Goal: Task Accomplishment & Management: Complete application form

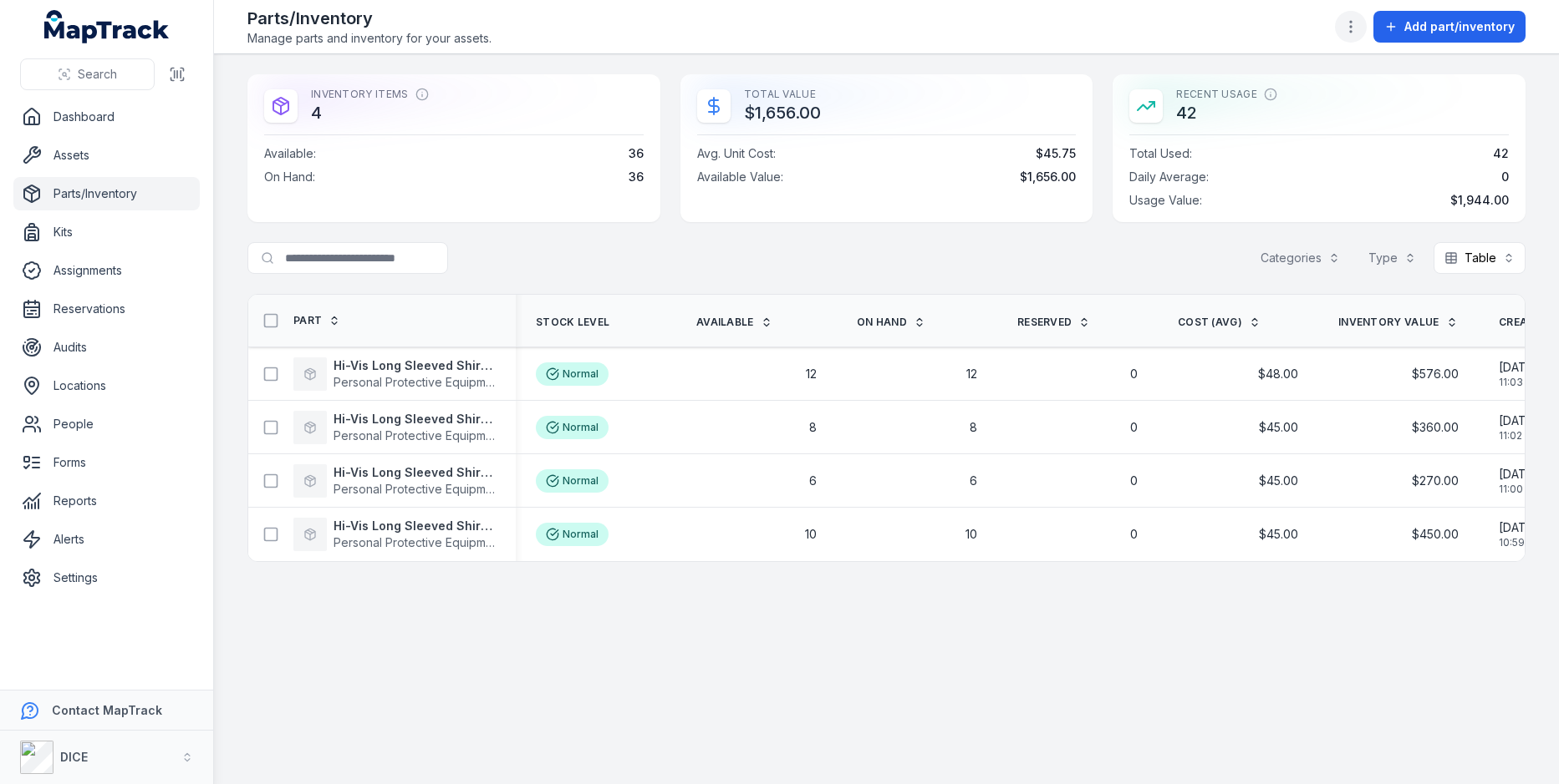
click at [1359, 30] on icon "button" at bounding box center [1350, 27] width 17 height 17
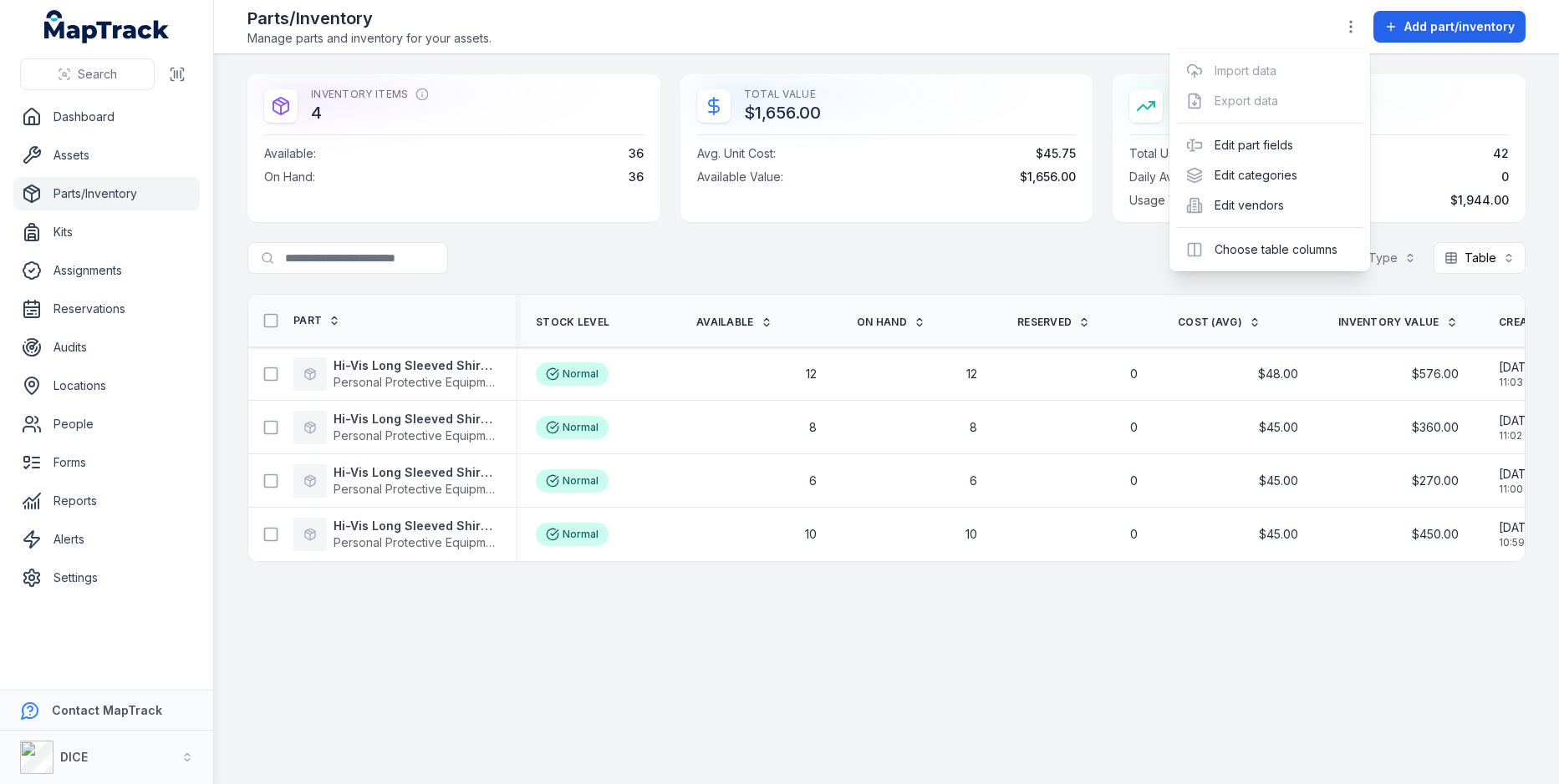
click at [1008, 251] on div "Toggle Navigation Parts/Inventory Manage parts and inventory for your assets. A…" at bounding box center [886, 392] width 1345 height 784
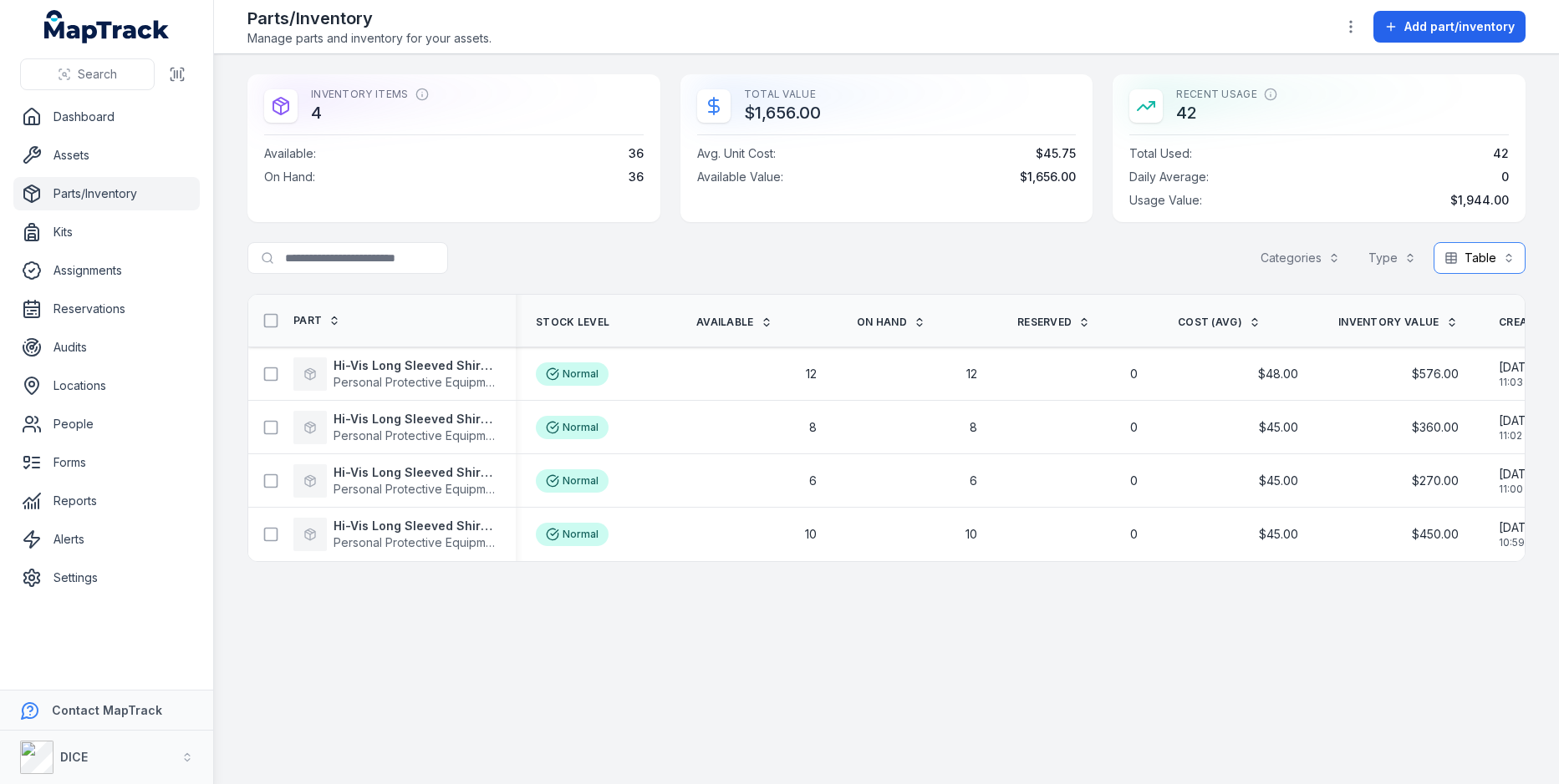
click at [1460, 249] on button "Table *****" at bounding box center [1479, 258] width 92 height 32
click at [878, 238] on div "Inventory Items 4 Available : 36 On Hand : 36 Total Value $1,656.00 Avg. Unit C…" at bounding box center [886, 318] width 1278 height 488
click at [447, 367] on strong "Hi-Vis Long Sleeved Shirt X Large" at bounding box center [414, 366] width 162 height 17
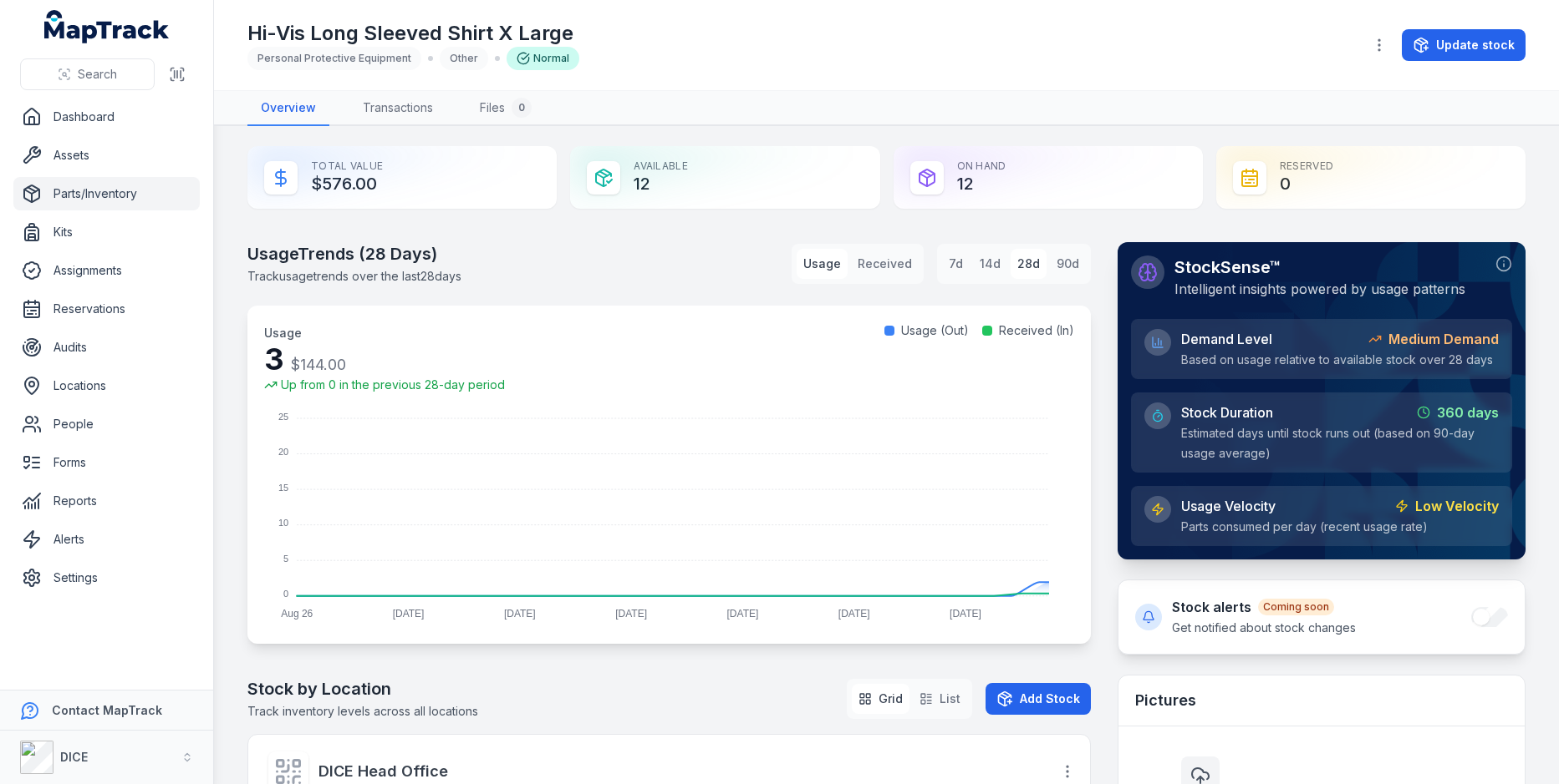
scroll to position [23, 0]
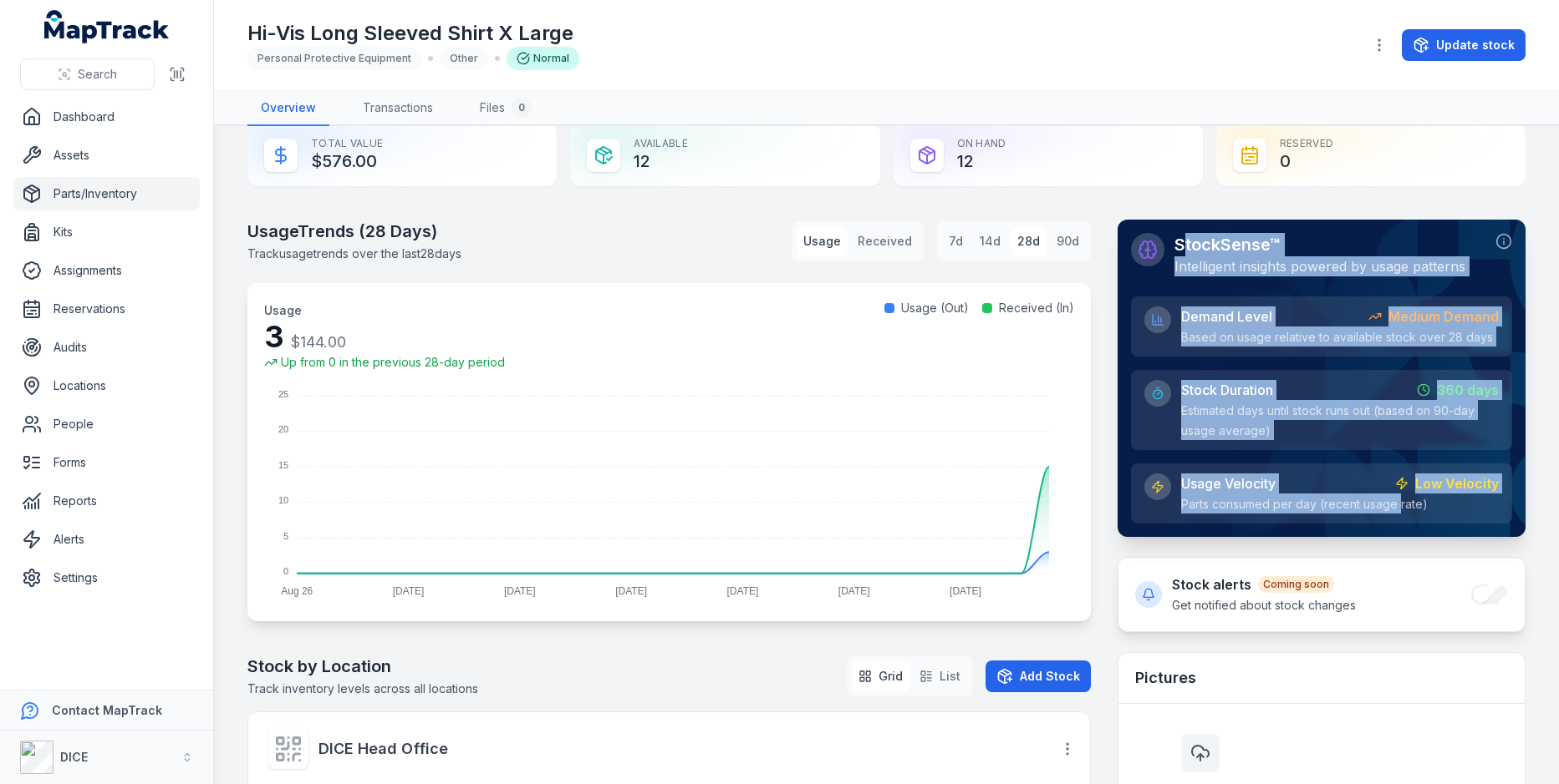
drag, startPoint x: 1180, startPoint y: 251, endPoint x: 1397, endPoint y: 493, distance: 325.0
click at [1397, 493] on div "StockSense™ Intelligent insights powered by usage patterns Demand Level Medium …" at bounding box center [1321, 378] width 381 height 291
click at [1397, 493] on div "Usage Velocity Low Velocity Parts consumed per day (recent usage rate)" at bounding box center [1340, 493] width 318 height 40
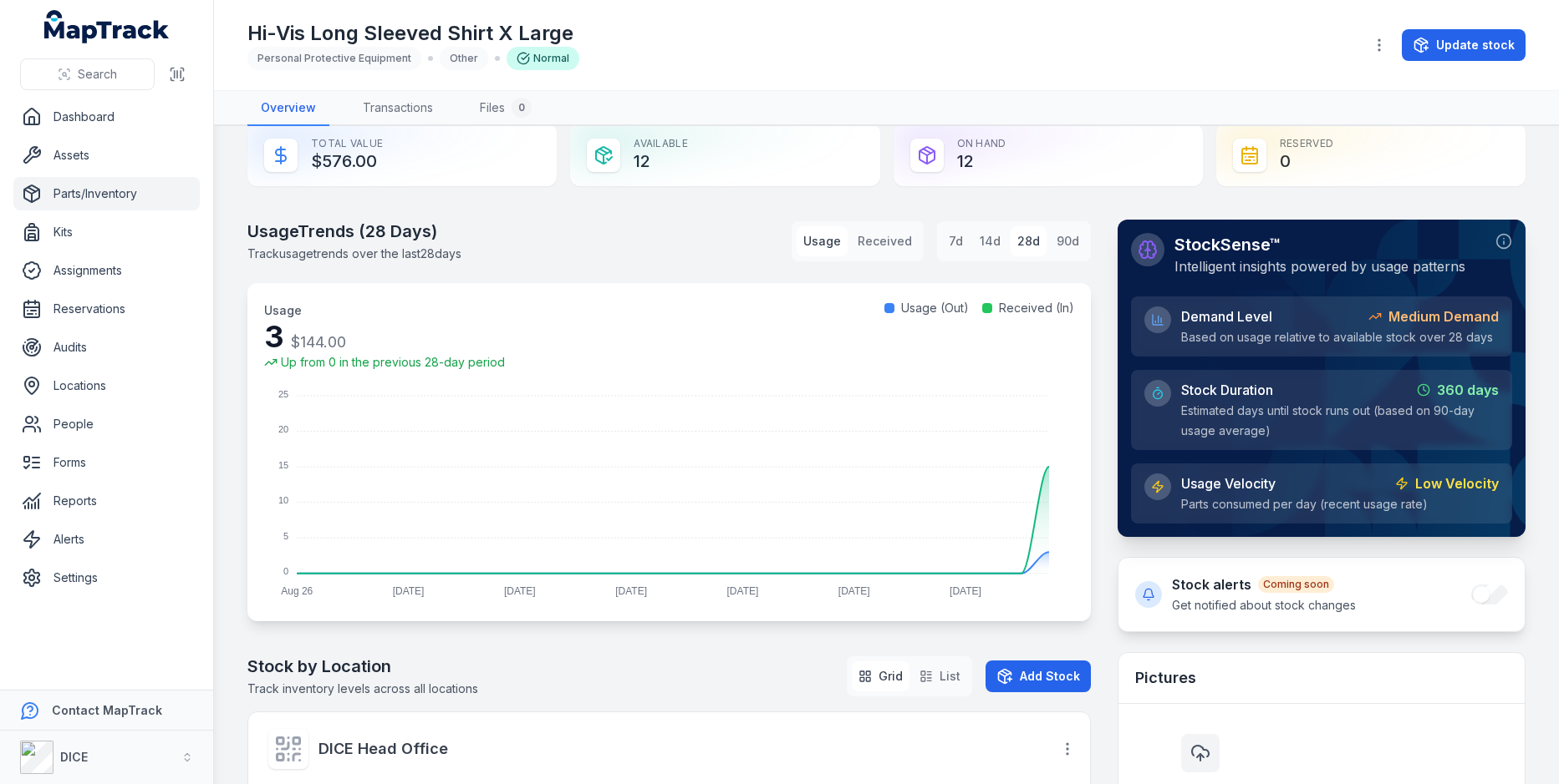
scroll to position [145, 0]
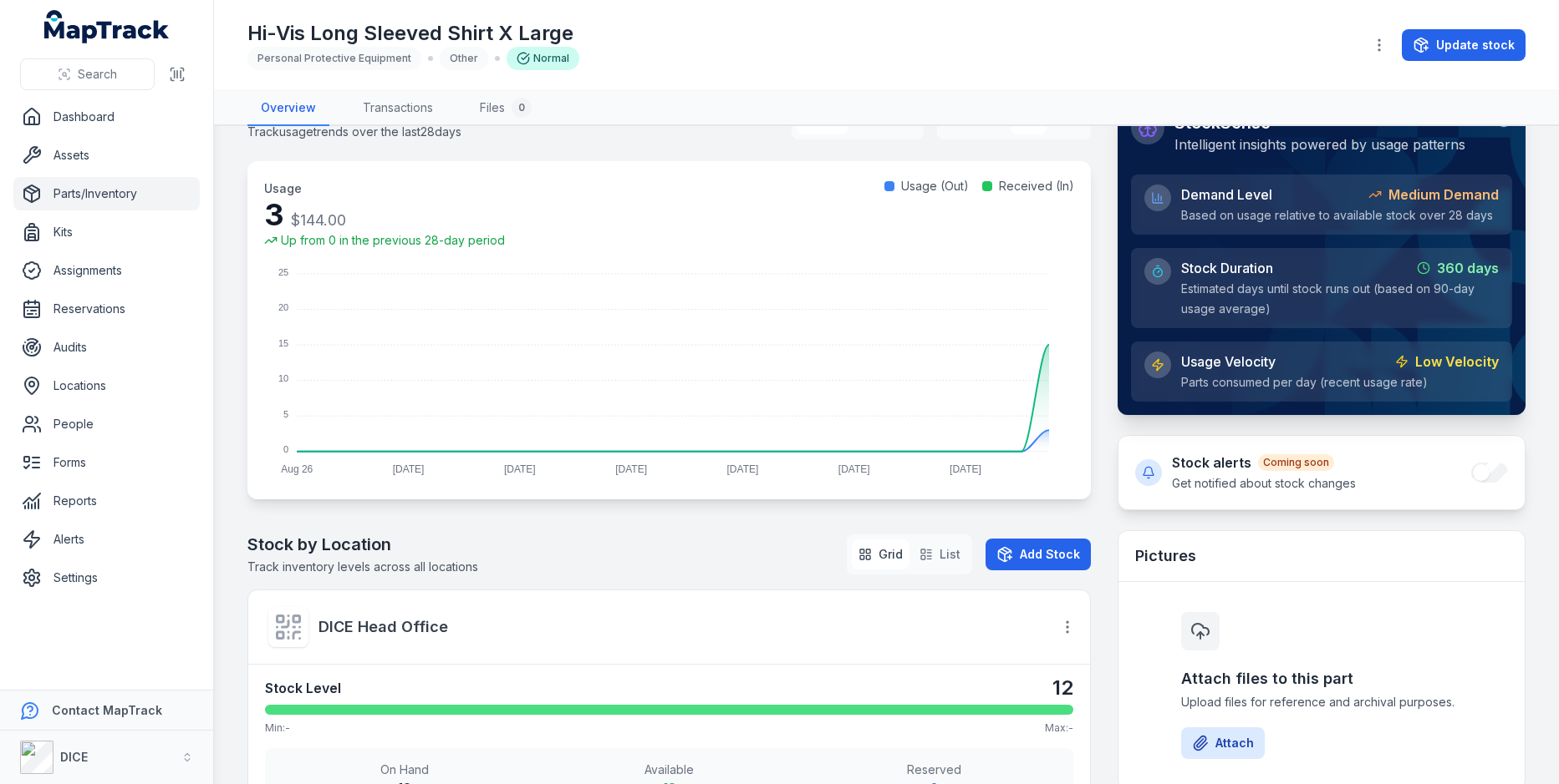
click at [1100, 387] on div "Usage Trends ( 28 Days) Track usage trends over the last 28 days Usage Received…" at bounding box center [886, 764] width 1278 height 1333
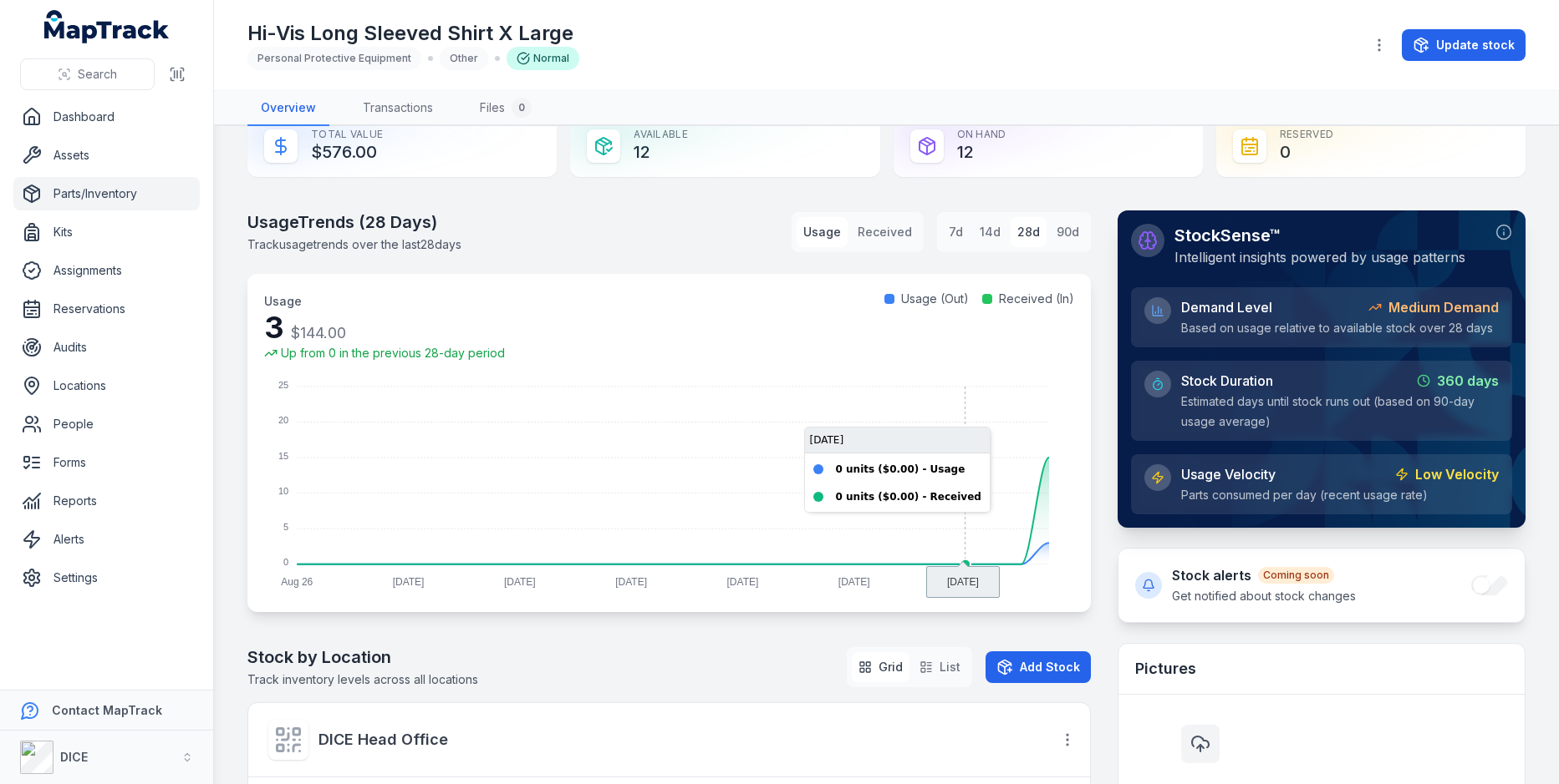
scroll to position [0, 0]
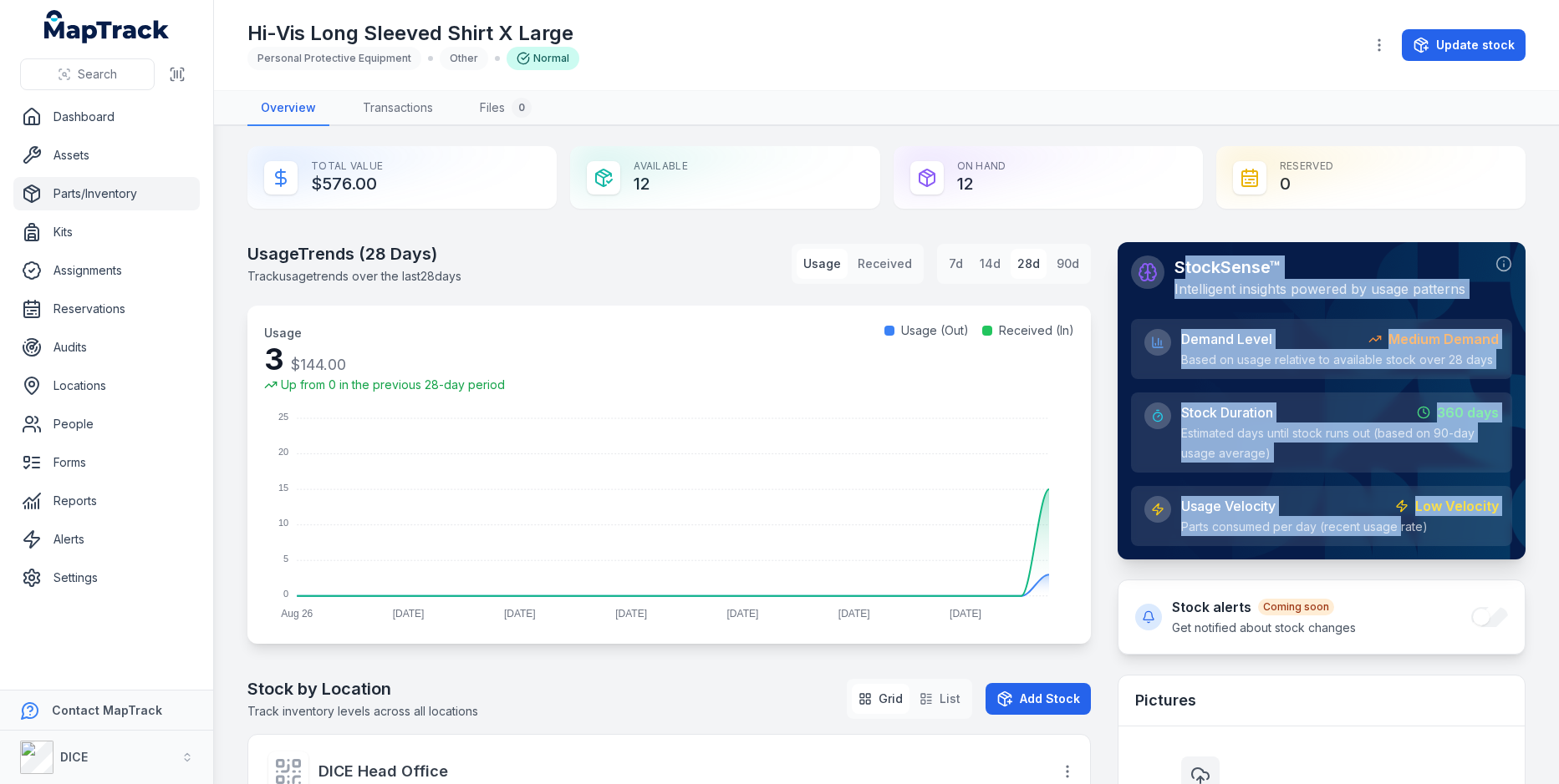
drag, startPoint x: 1180, startPoint y: 274, endPoint x: 1397, endPoint y: 517, distance: 325.8
click at [1397, 517] on div "StockSense™ Intelligent insights powered by usage patterns Demand Level Medium …" at bounding box center [1321, 400] width 381 height 291
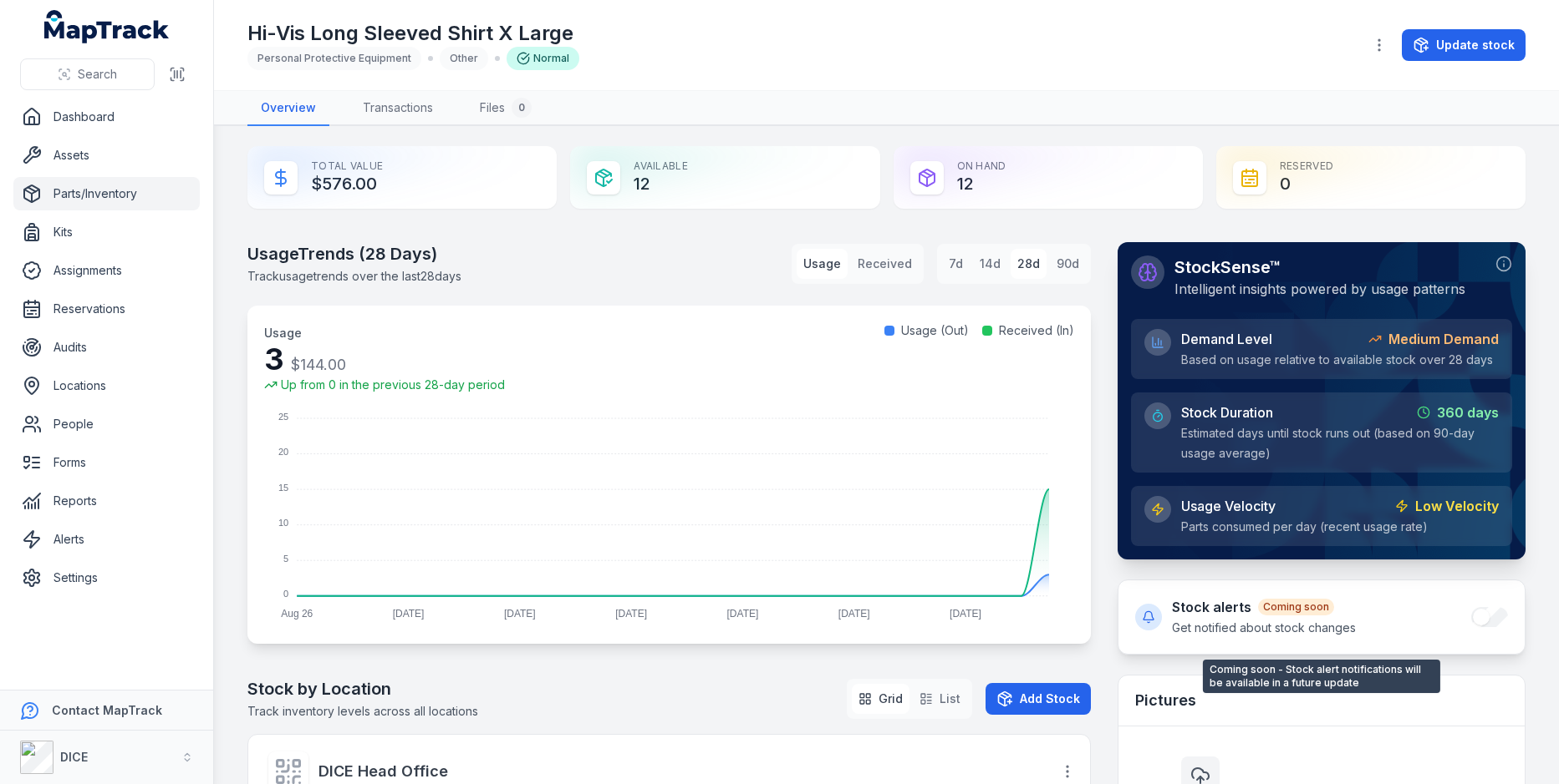
click at [1188, 608] on h4 "Stock alerts Coming soon" at bounding box center [1263, 607] width 184 height 20
click at [1214, 624] on span "Get notified about stock changes" at bounding box center [1263, 627] width 184 height 14
click at [133, 385] on link "Locations" at bounding box center [107, 386] width 186 height 34
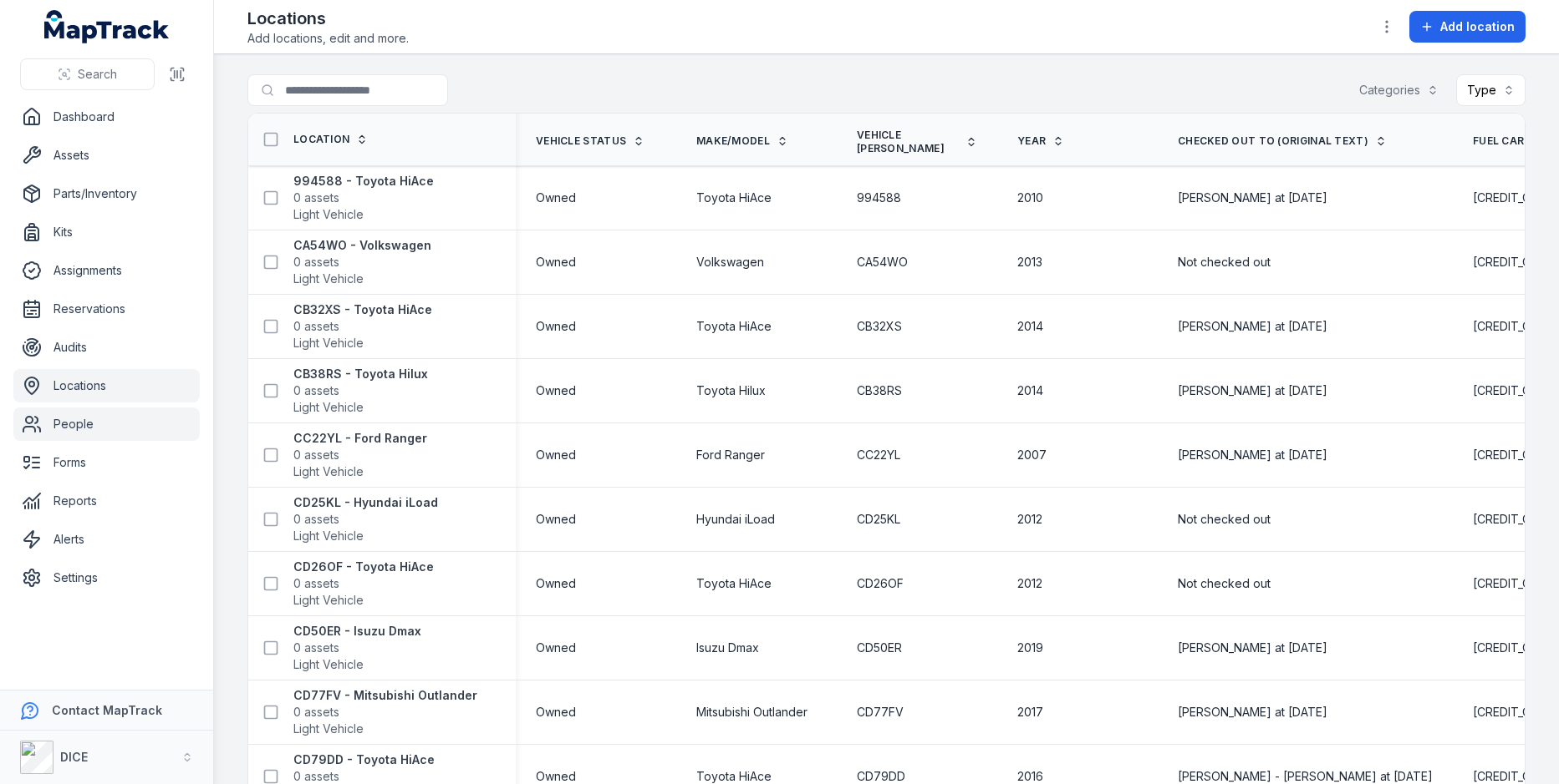
click at [68, 424] on link "People" at bounding box center [107, 424] width 186 height 34
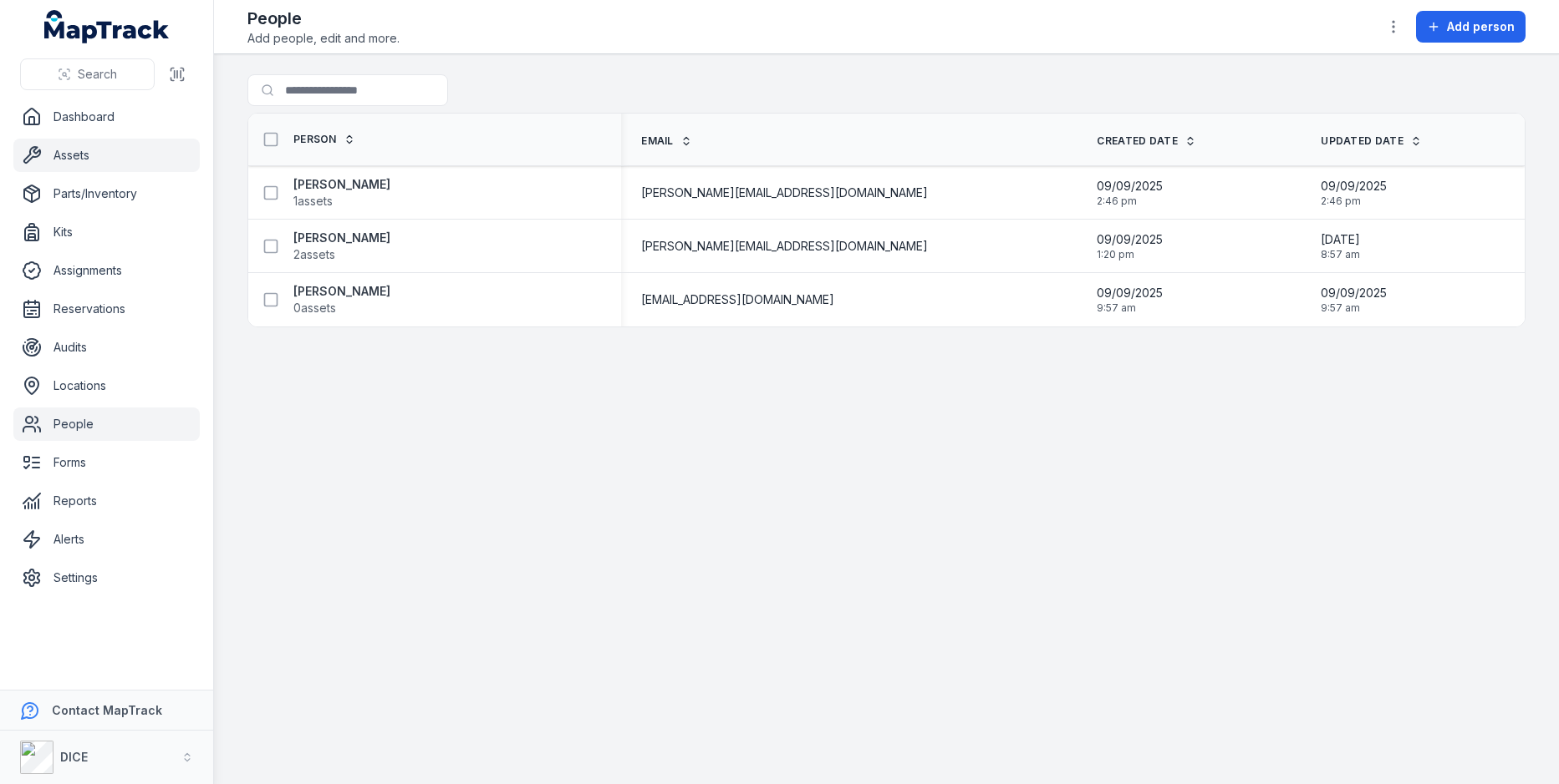
click at [118, 144] on link "Assets" at bounding box center [107, 156] width 186 height 34
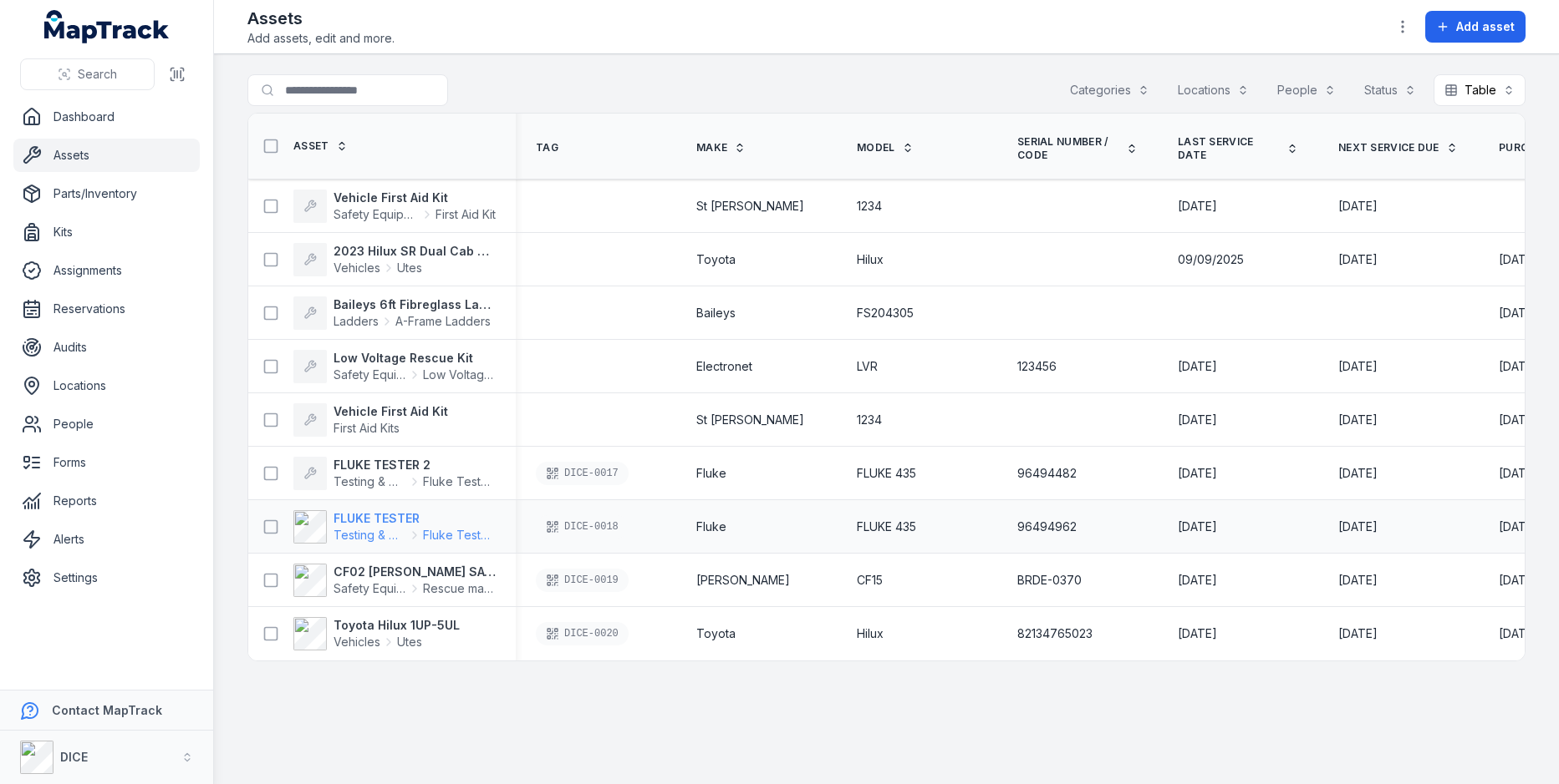
click at [402, 510] on strong "FLUKE TESTER" at bounding box center [414, 518] width 162 height 17
click at [270, 574] on rect at bounding box center [270, 580] width 13 height 13
click at [270, 519] on icon at bounding box center [270, 527] width 17 height 17
click at [270, 618] on button at bounding box center [270, 634] width 32 height 32
click at [897, 749] on icon "button" at bounding box center [896, 744] width 17 height 17
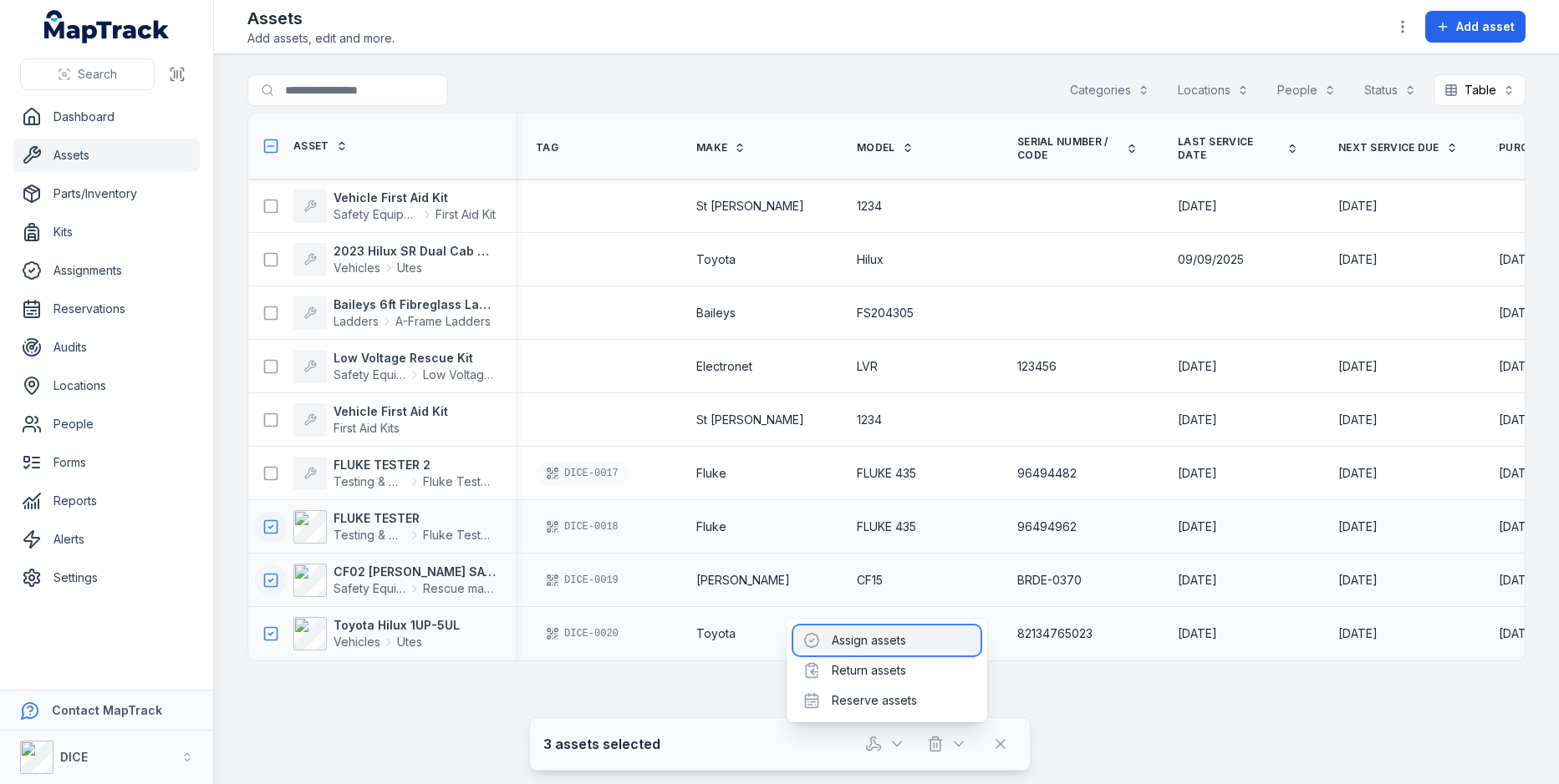
click at [900, 641] on div "Assign assets" at bounding box center [887, 640] width 187 height 30
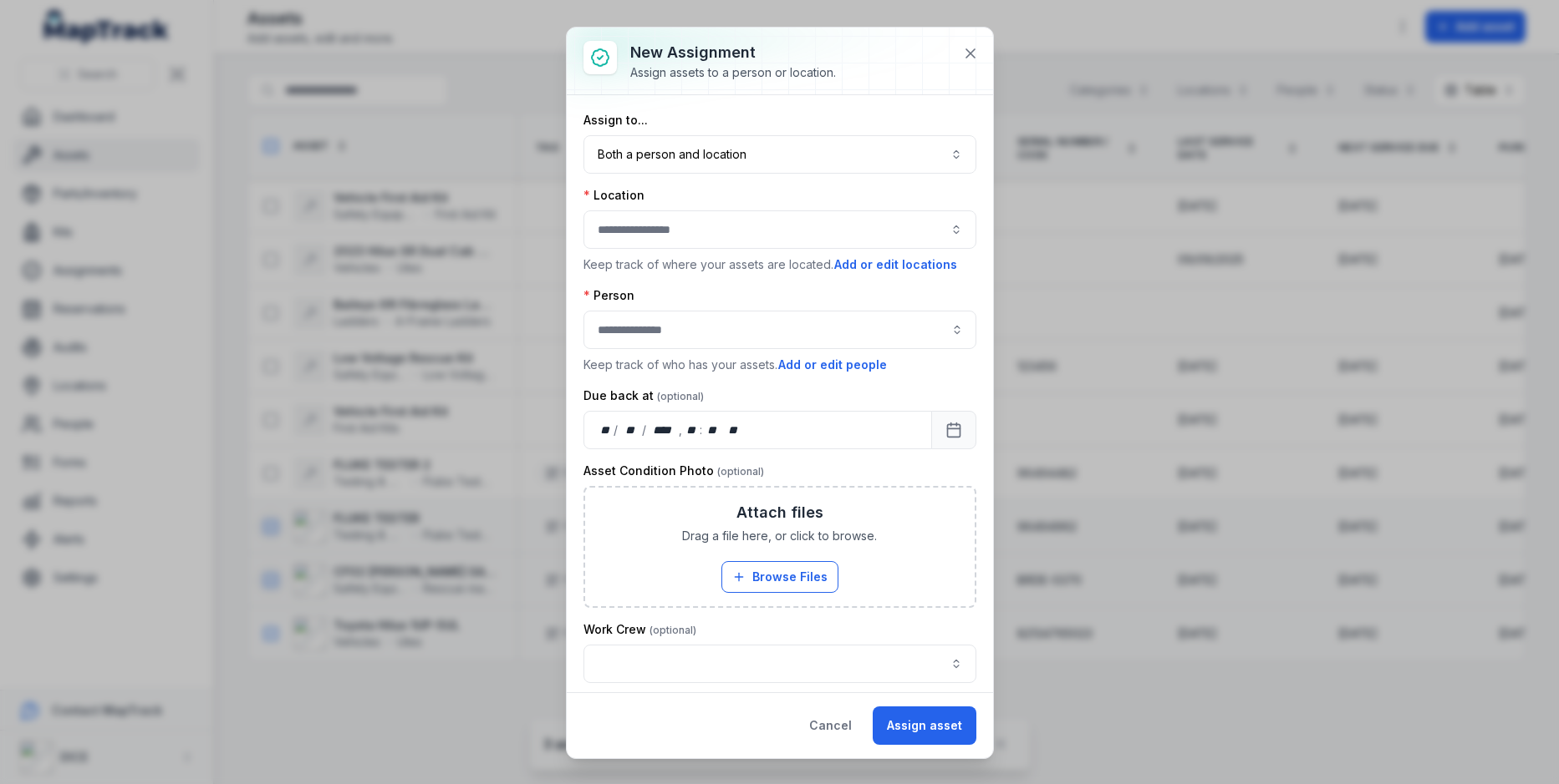
click at [810, 237] on button "button" at bounding box center [780, 229] width 393 height 38
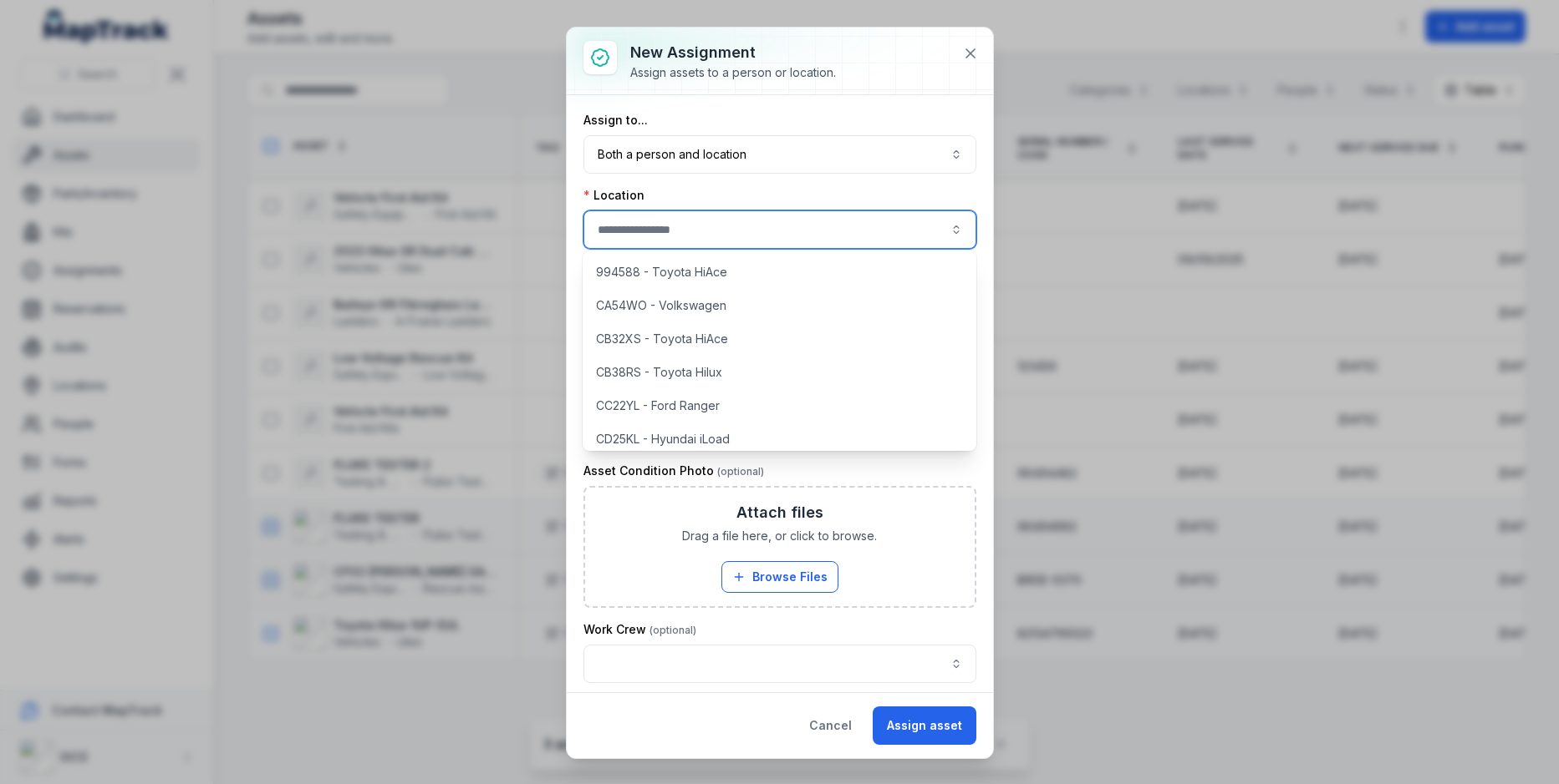
click at [815, 200] on div "Location" at bounding box center [780, 195] width 393 height 17
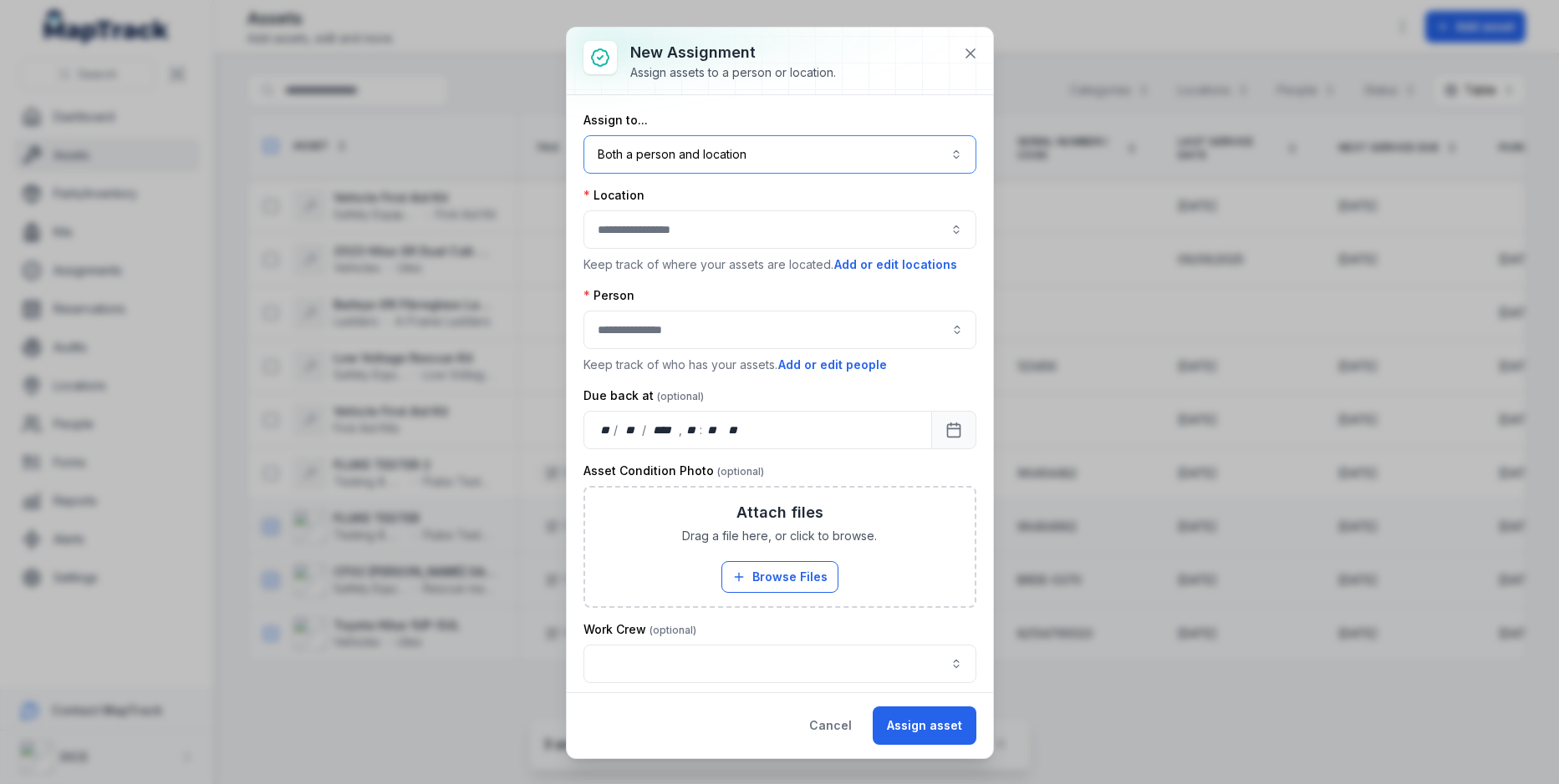
click at [855, 154] on button "Both a person and location ****" at bounding box center [780, 154] width 393 height 38
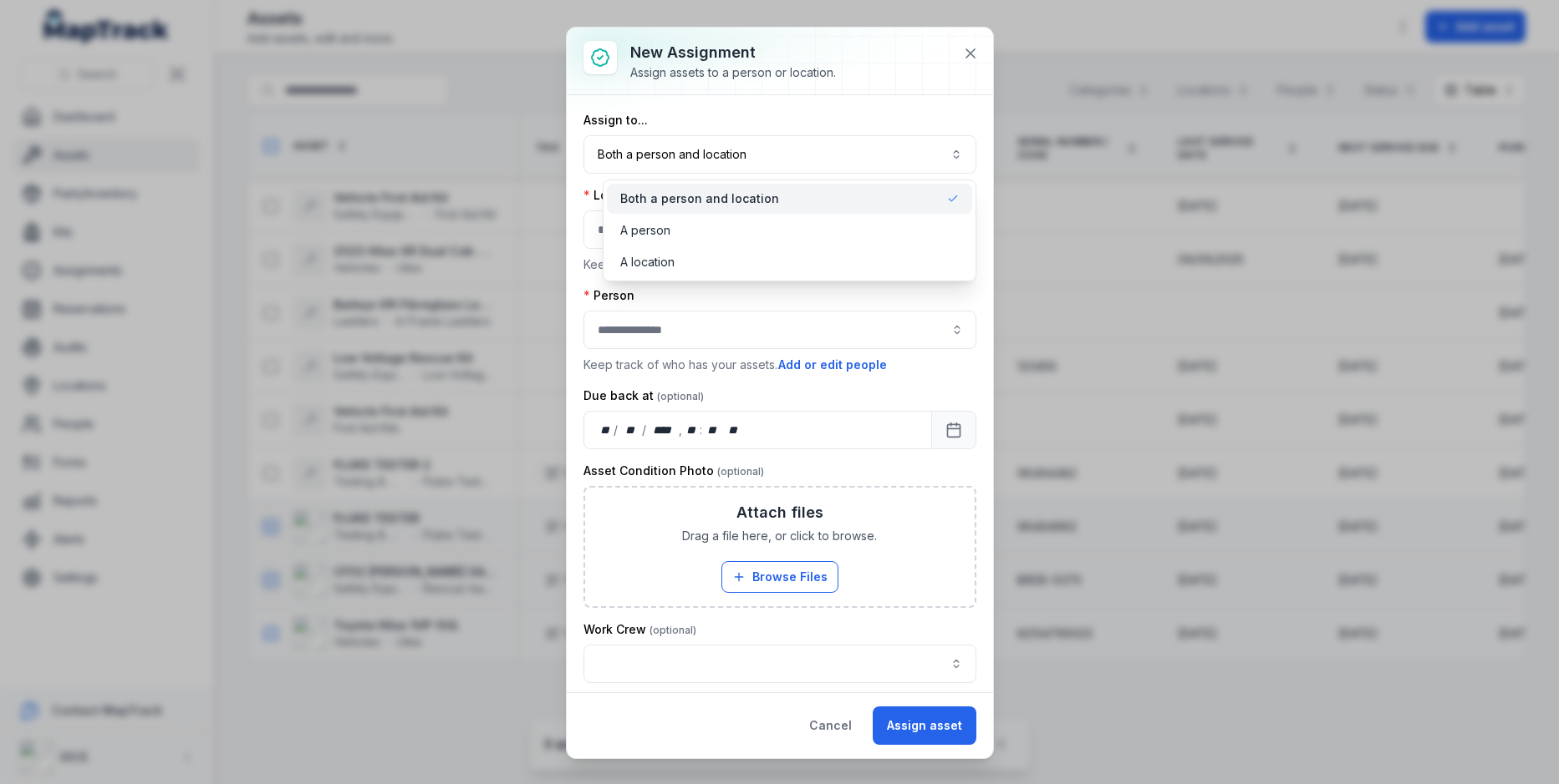
click at [848, 111] on div "Assign to... Both a person and location ****" at bounding box center [780, 142] width 393 height 62
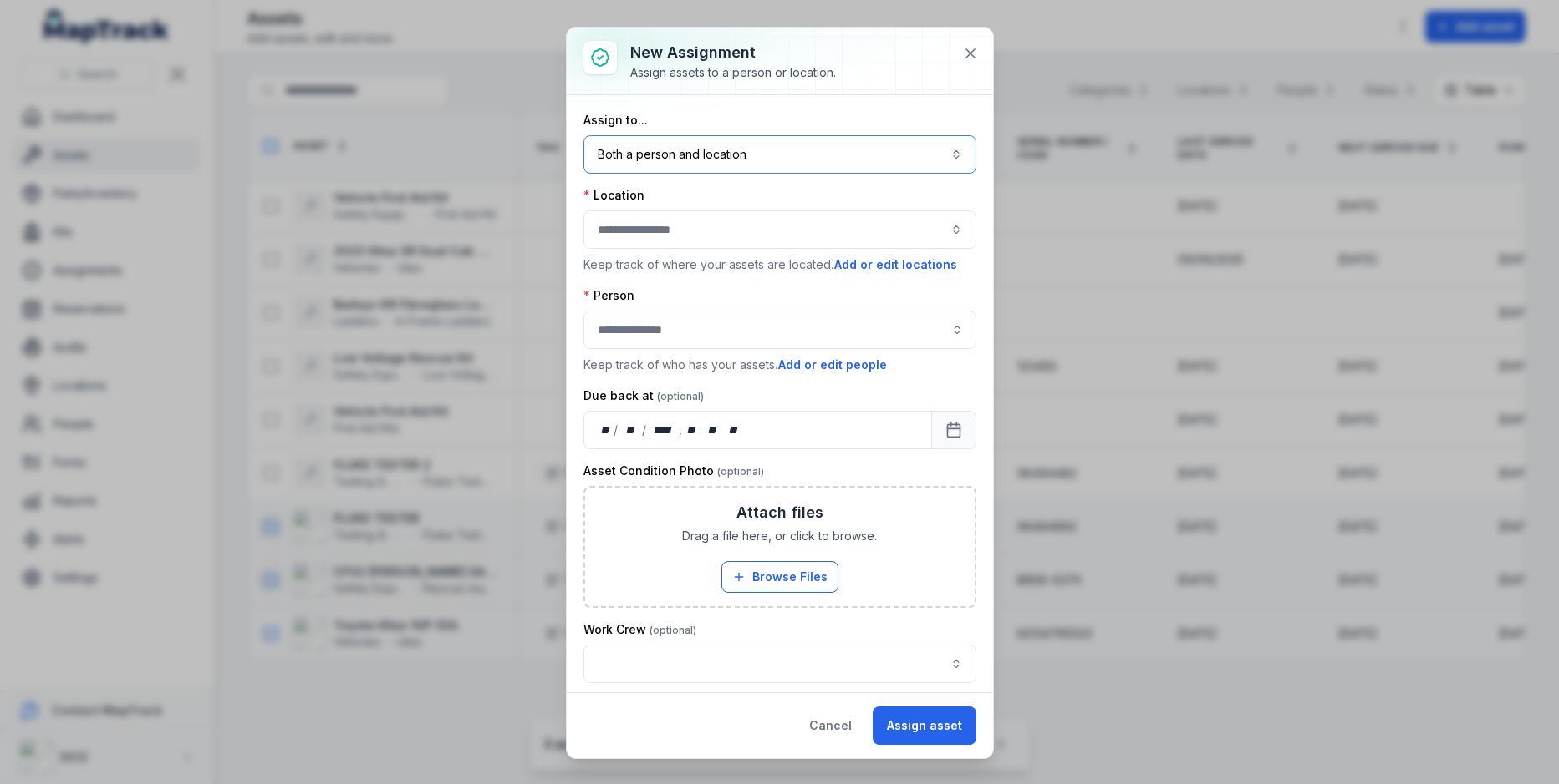
click at [822, 229] on button "button" at bounding box center [780, 229] width 393 height 38
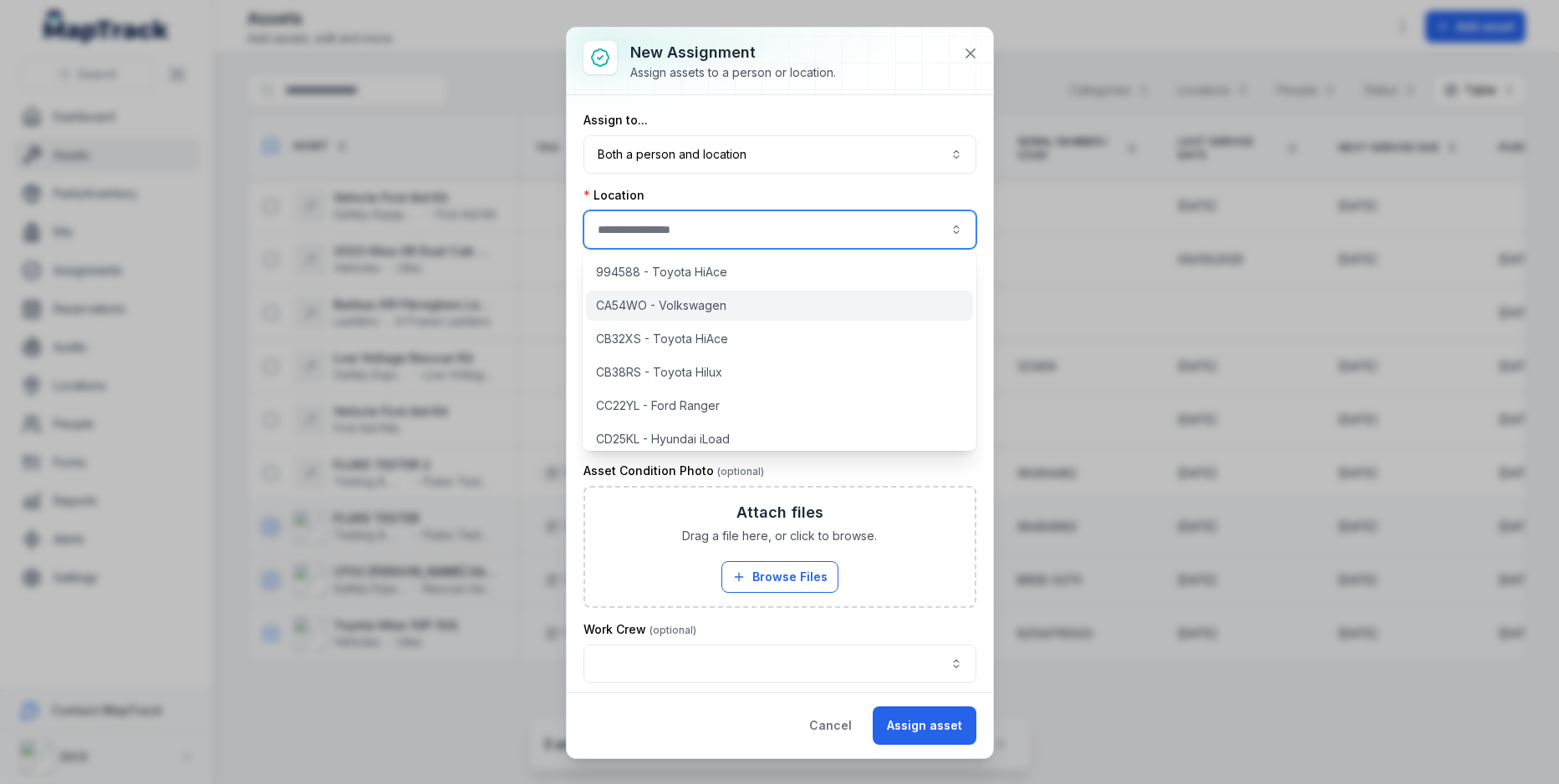
scroll to position [543, 0]
click at [822, 90] on div at bounding box center [780, 61] width 426 height 67
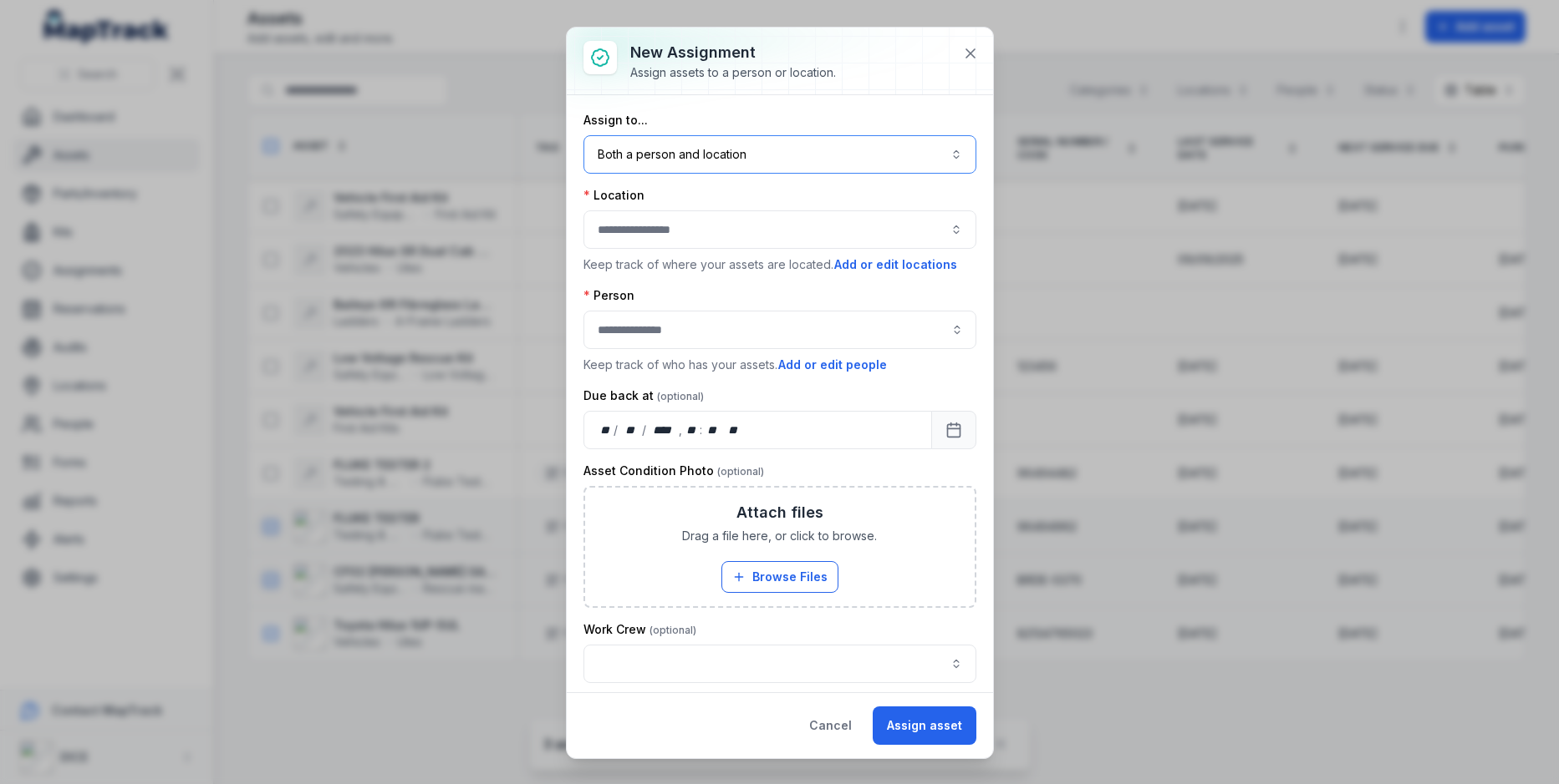
click at [774, 167] on button "Both a person and location ****" at bounding box center [780, 154] width 393 height 38
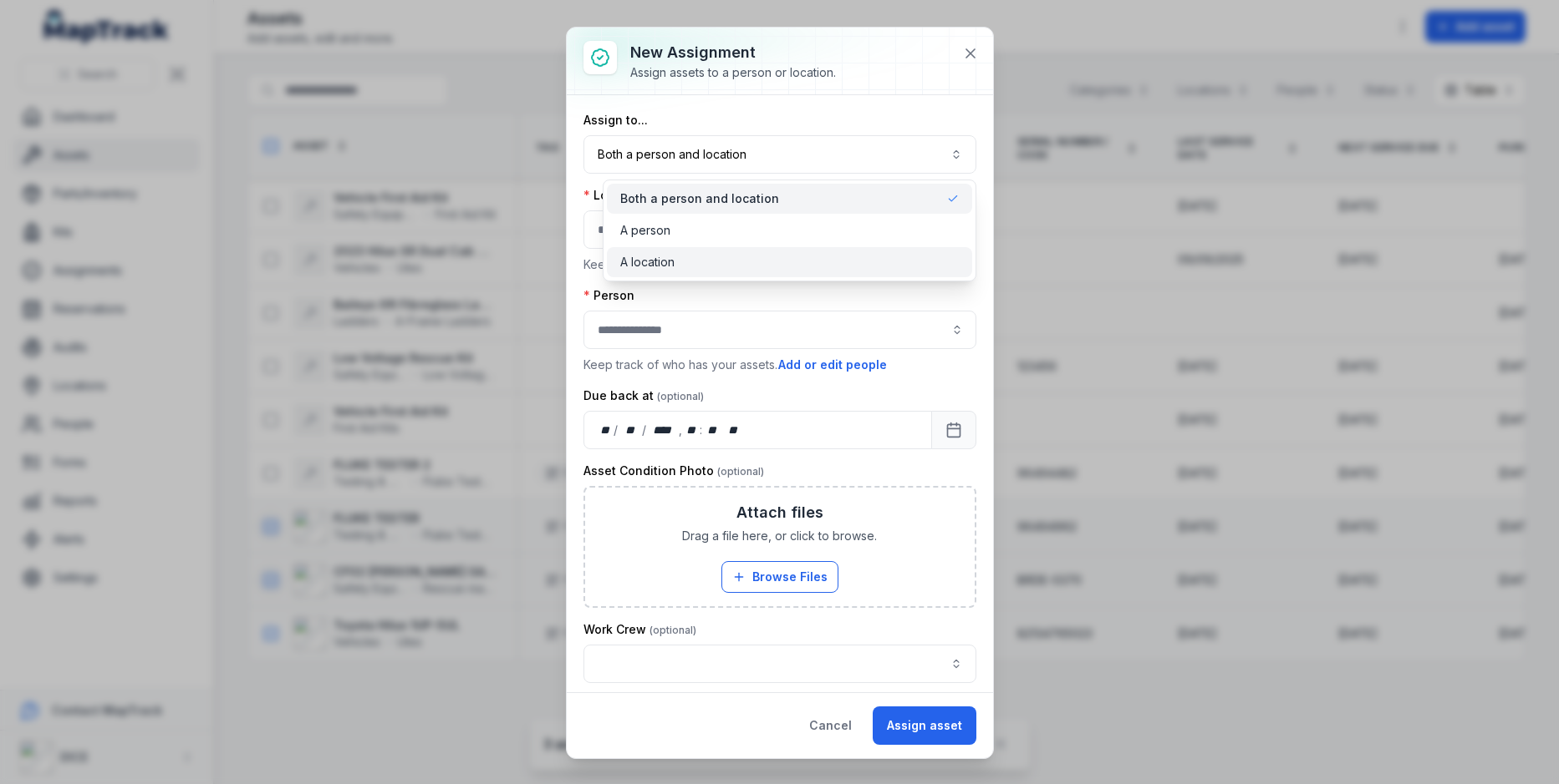
click at [757, 268] on div "A location" at bounding box center [788, 261] width 338 height 17
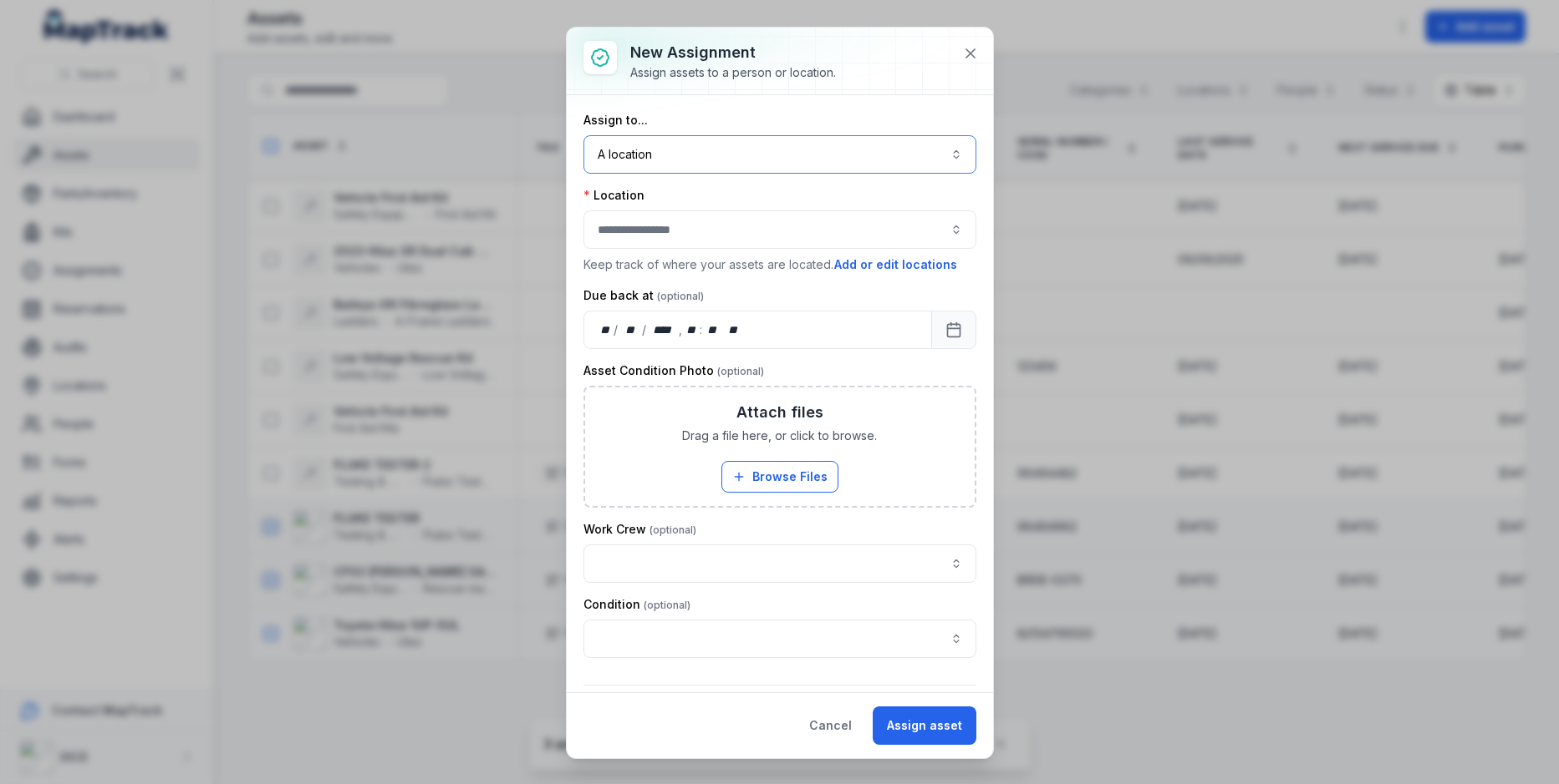
click at [768, 136] on button "A location ********" at bounding box center [780, 154] width 393 height 38
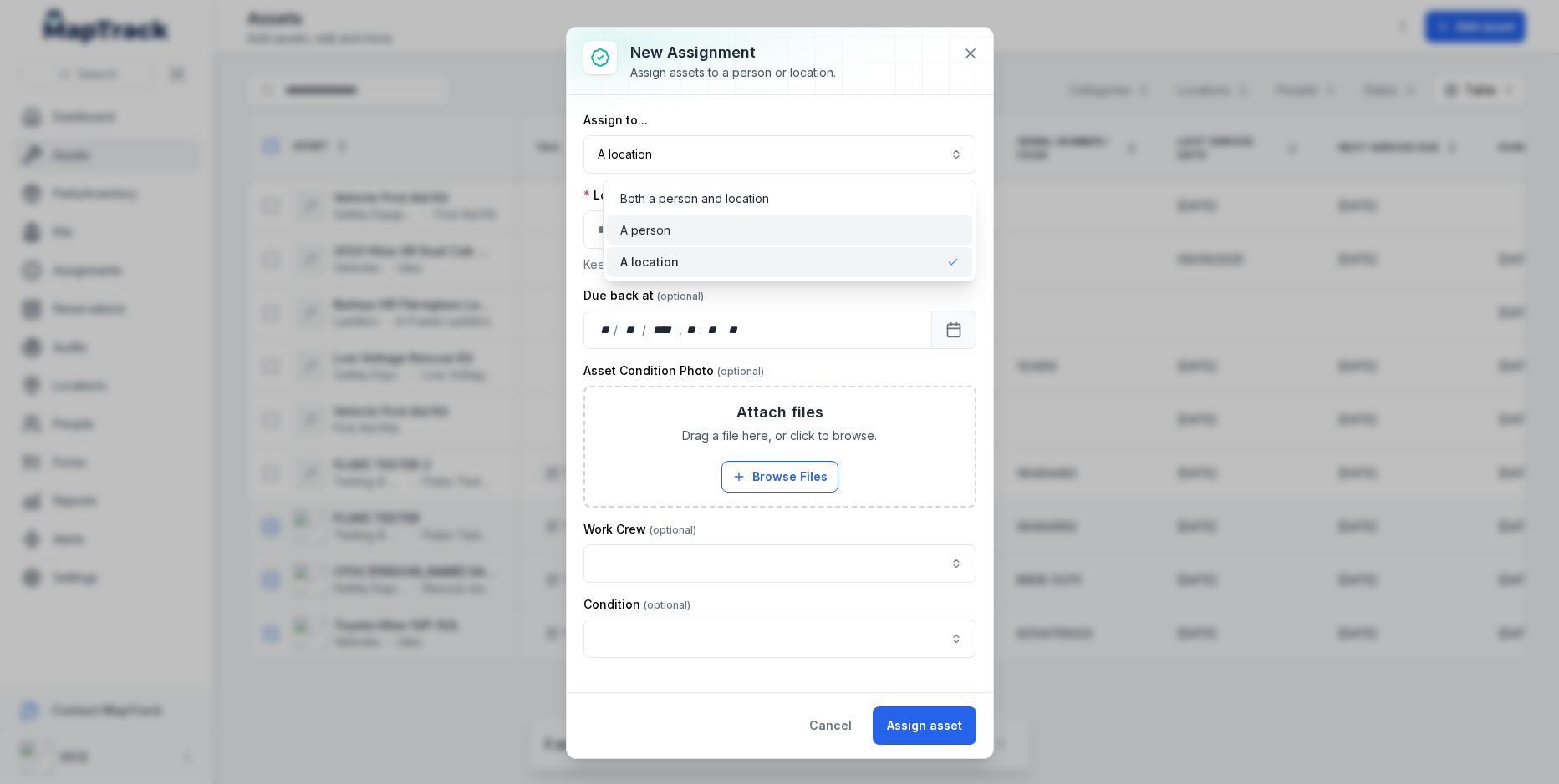
click at [762, 217] on div "A person" at bounding box center [789, 231] width 365 height 30
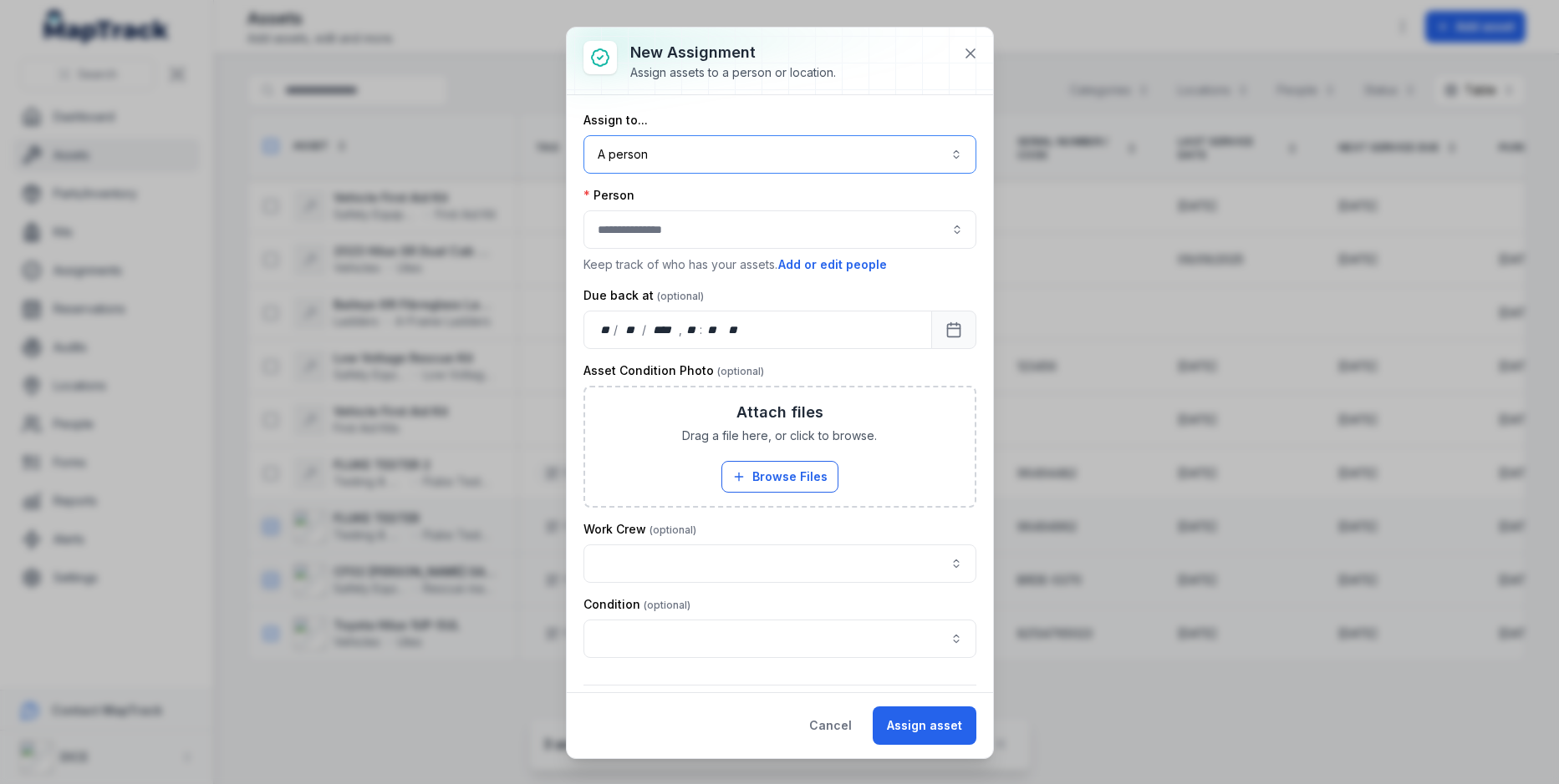
click at [832, 159] on button "A person ******" at bounding box center [780, 154] width 393 height 38
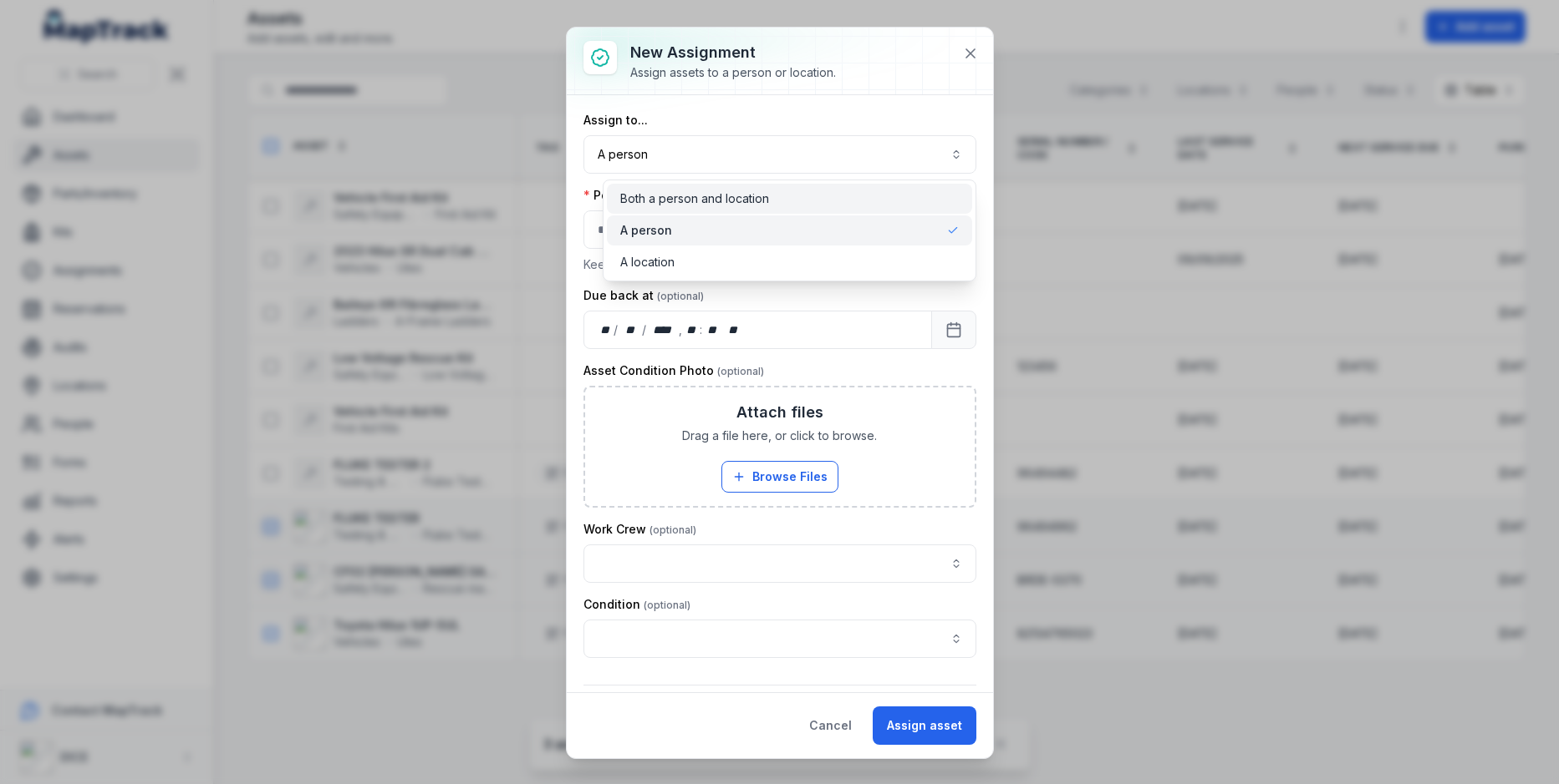
click at [812, 190] on div "Both a person and location" at bounding box center [788, 198] width 338 height 17
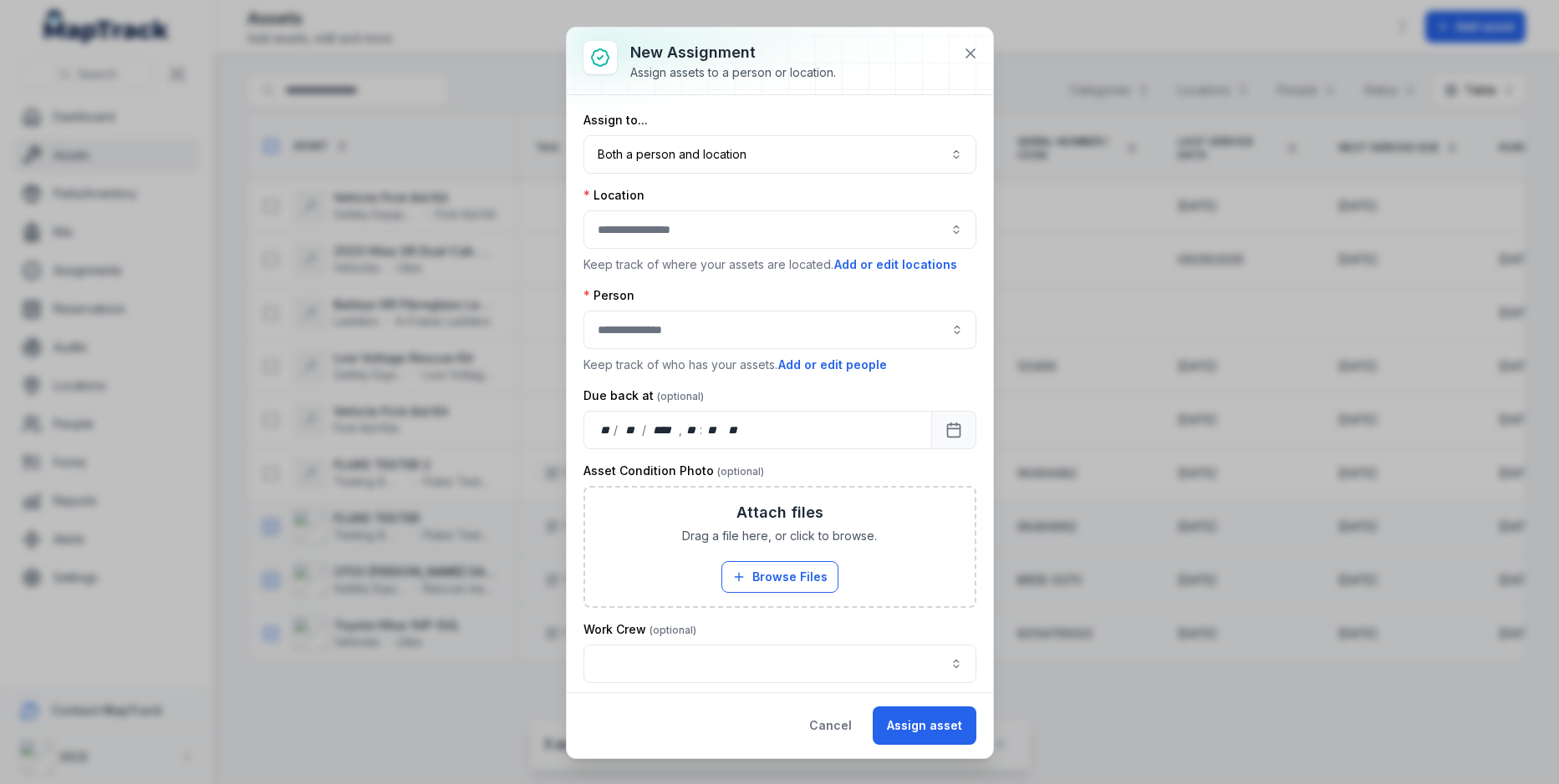
click at [812, 188] on div "Location" at bounding box center [780, 195] width 393 height 17
click at [822, 154] on button "Both a person and location ****" at bounding box center [780, 154] width 393 height 38
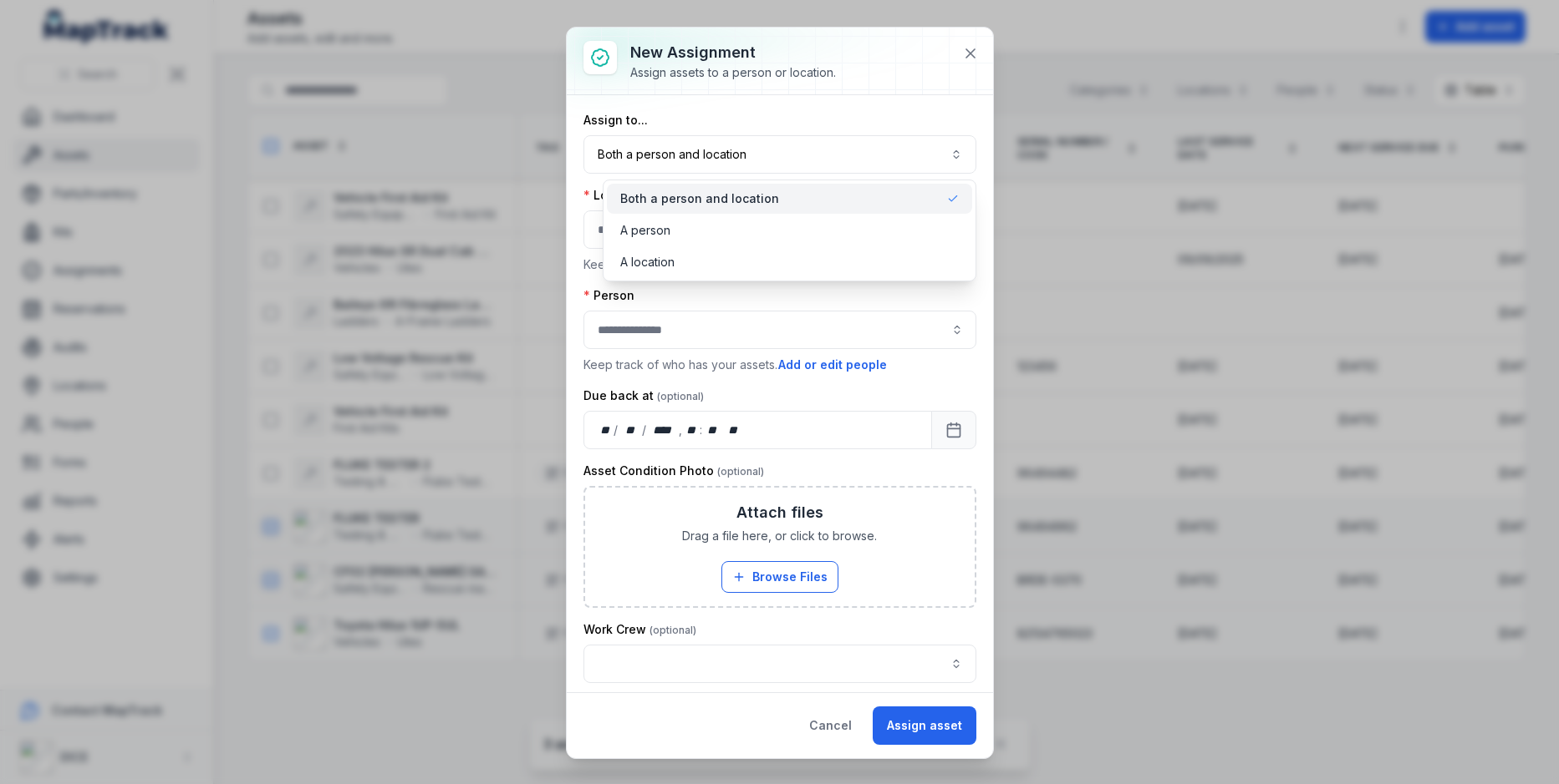
click at [842, 119] on div "Assign to... Both a person and location ****" at bounding box center [780, 142] width 393 height 62
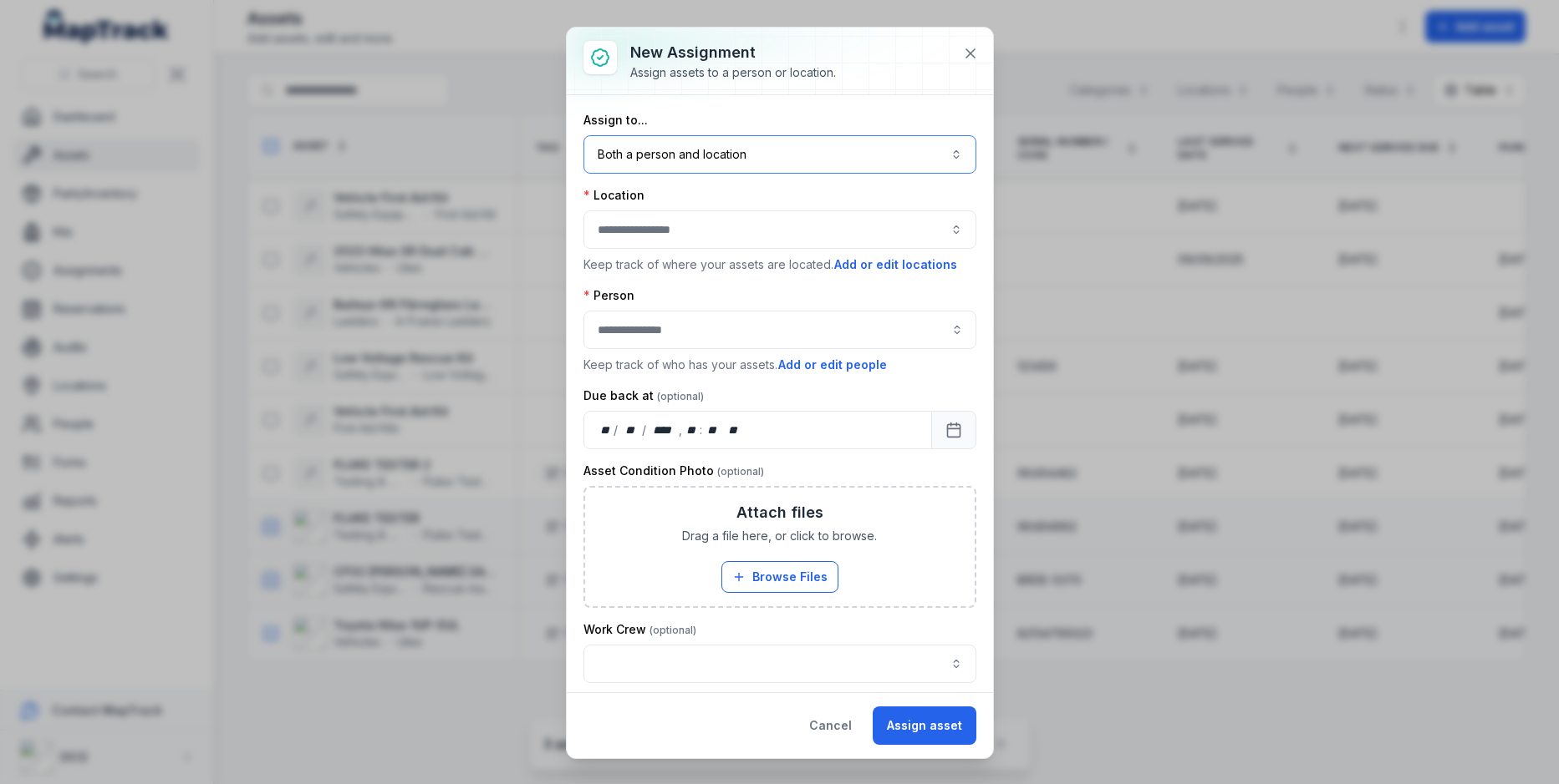
click at [791, 167] on button "Both a person and location ****" at bounding box center [780, 154] width 393 height 38
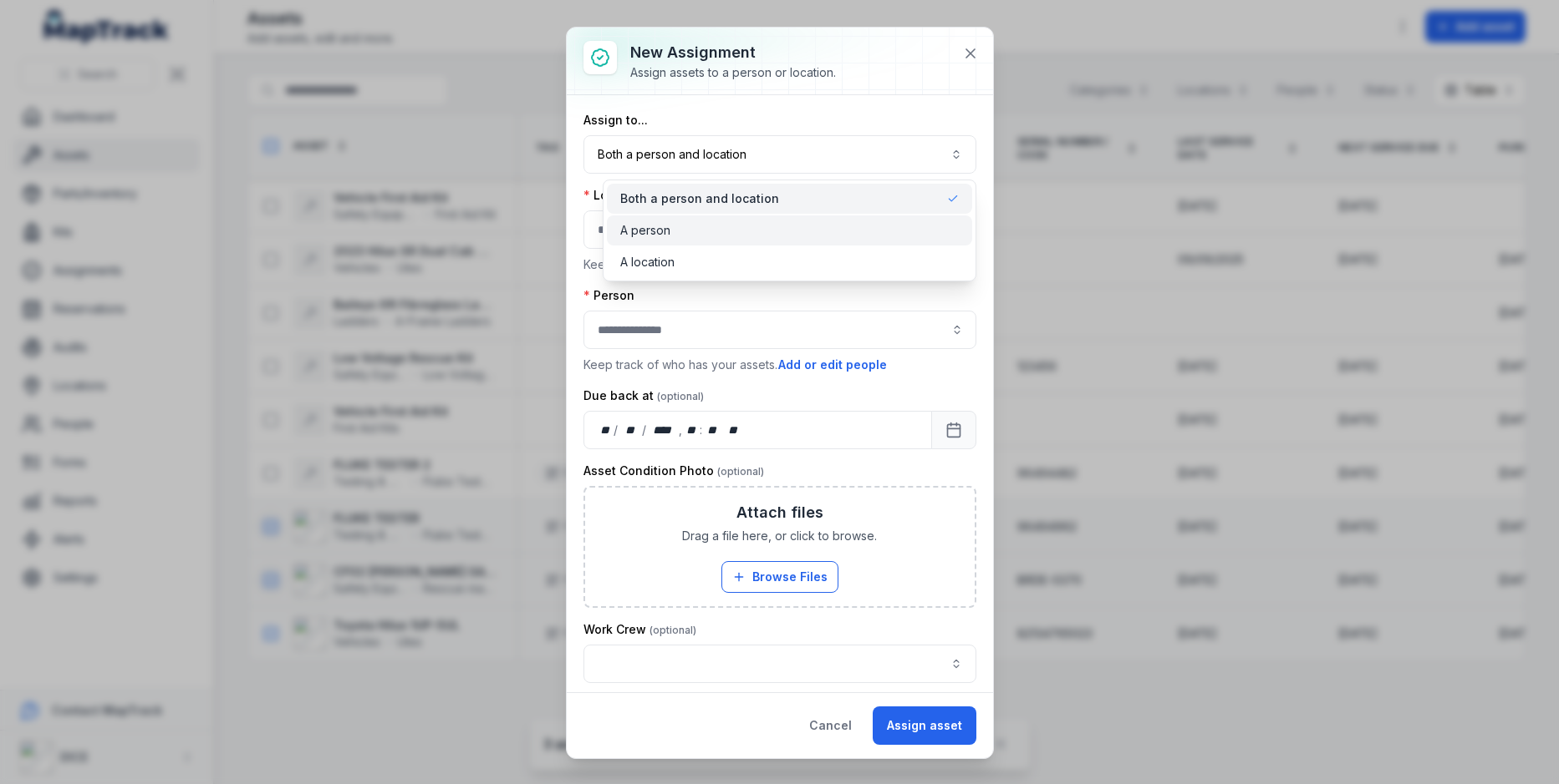
click at [768, 229] on div "A person" at bounding box center [788, 230] width 338 height 17
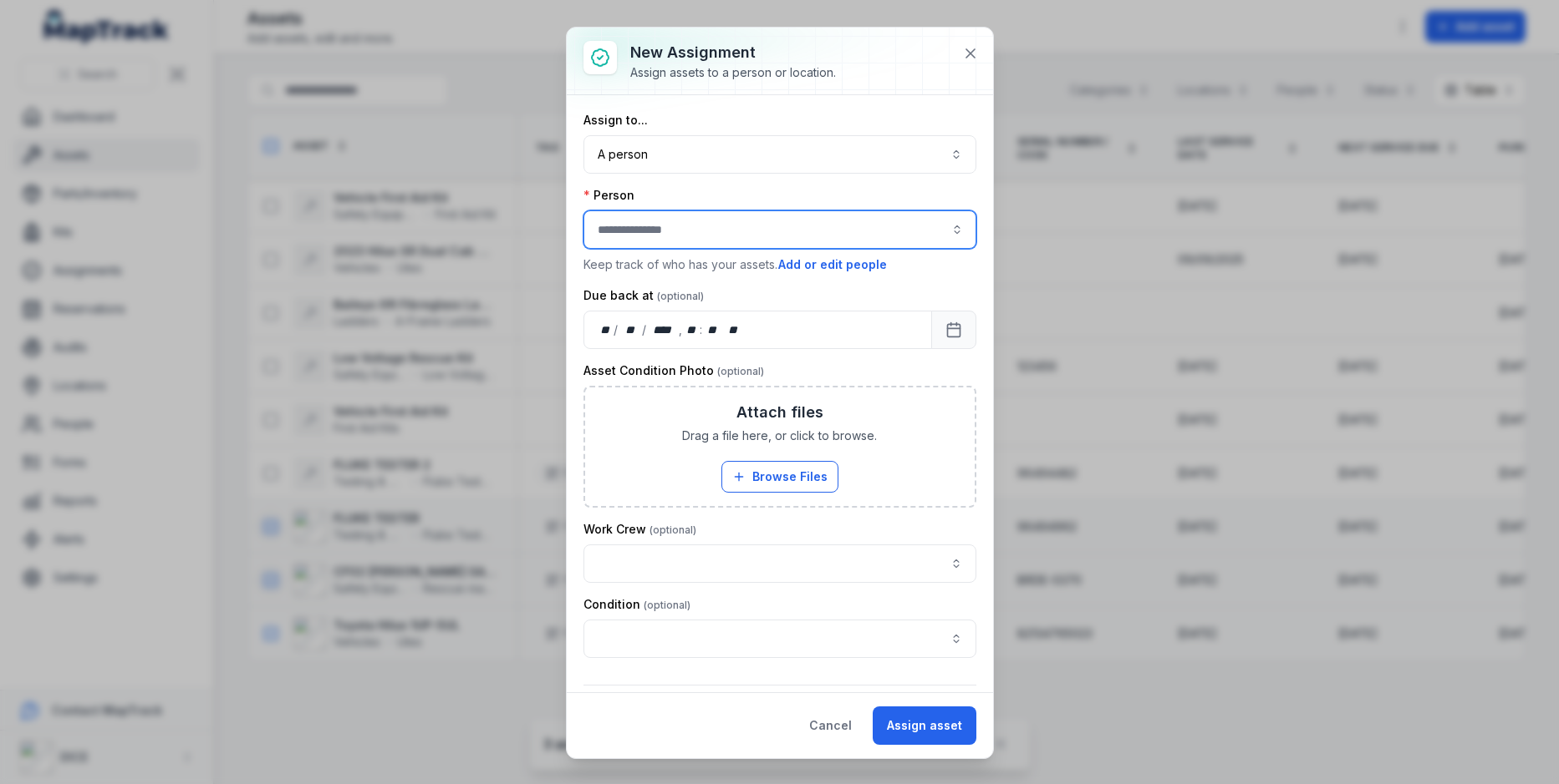
click at [757, 238] on input "assignment-add:person-label" at bounding box center [780, 229] width 393 height 38
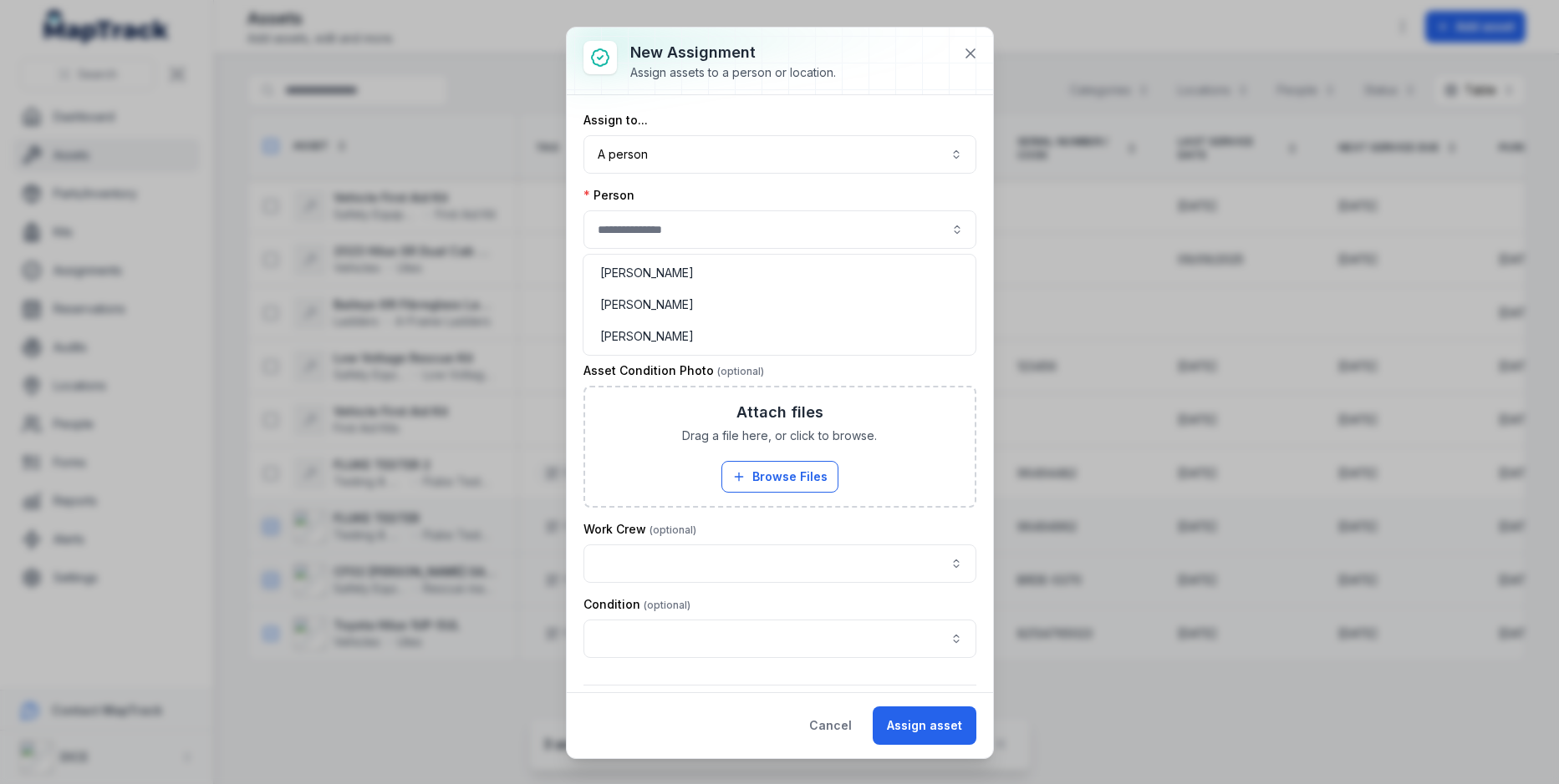
click at [814, 118] on div "Assign to... A person ****** Person Keep track of who has your assets. Add or e…" at bounding box center [780, 486] width 393 height 749
click at [729, 249] on div "Person Keep track of who has your assets. Add or edit people" at bounding box center [780, 231] width 393 height 87
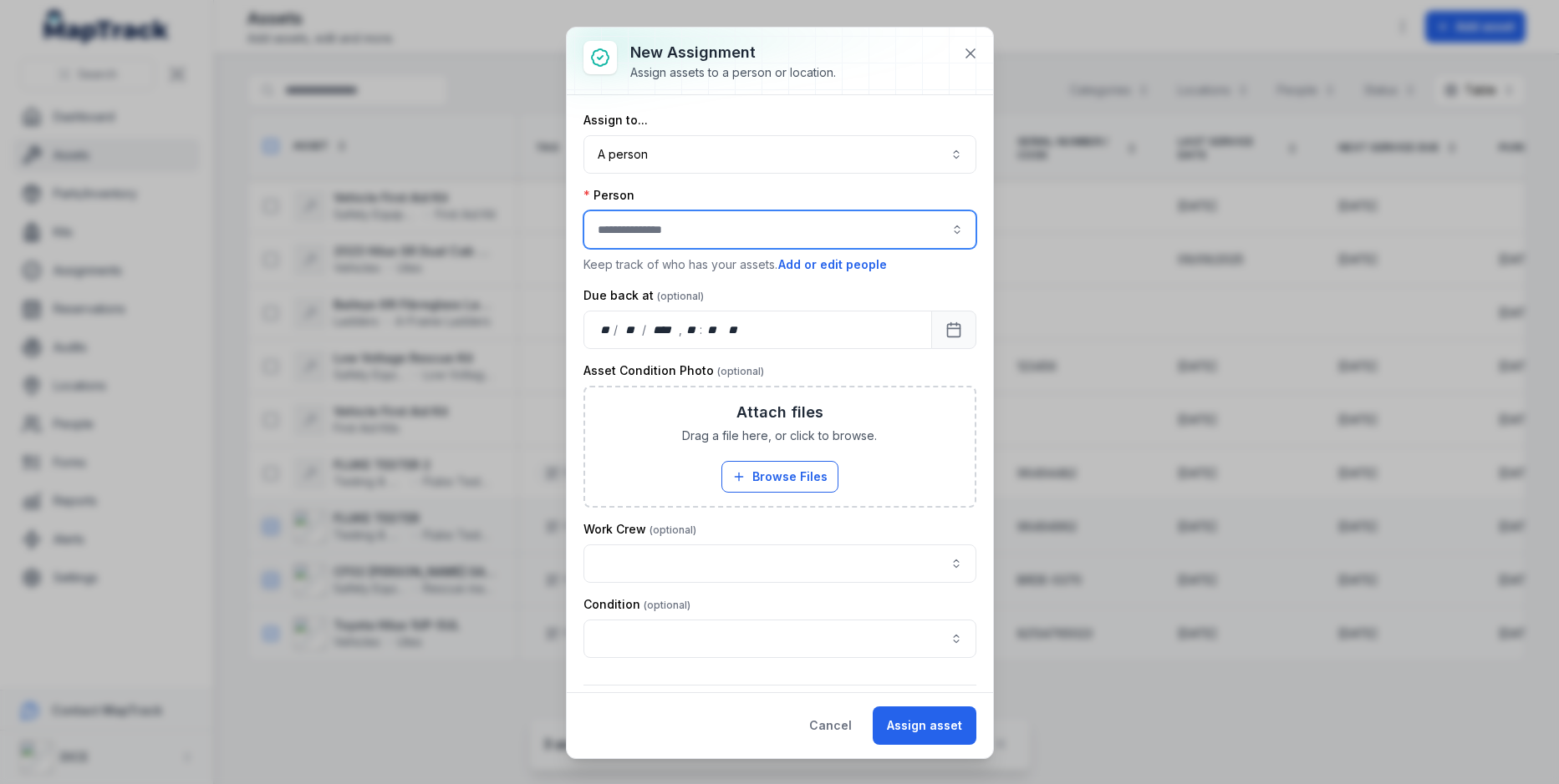
click at [732, 239] on input "assignment-add:person-label" at bounding box center [780, 229] width 393 height 38
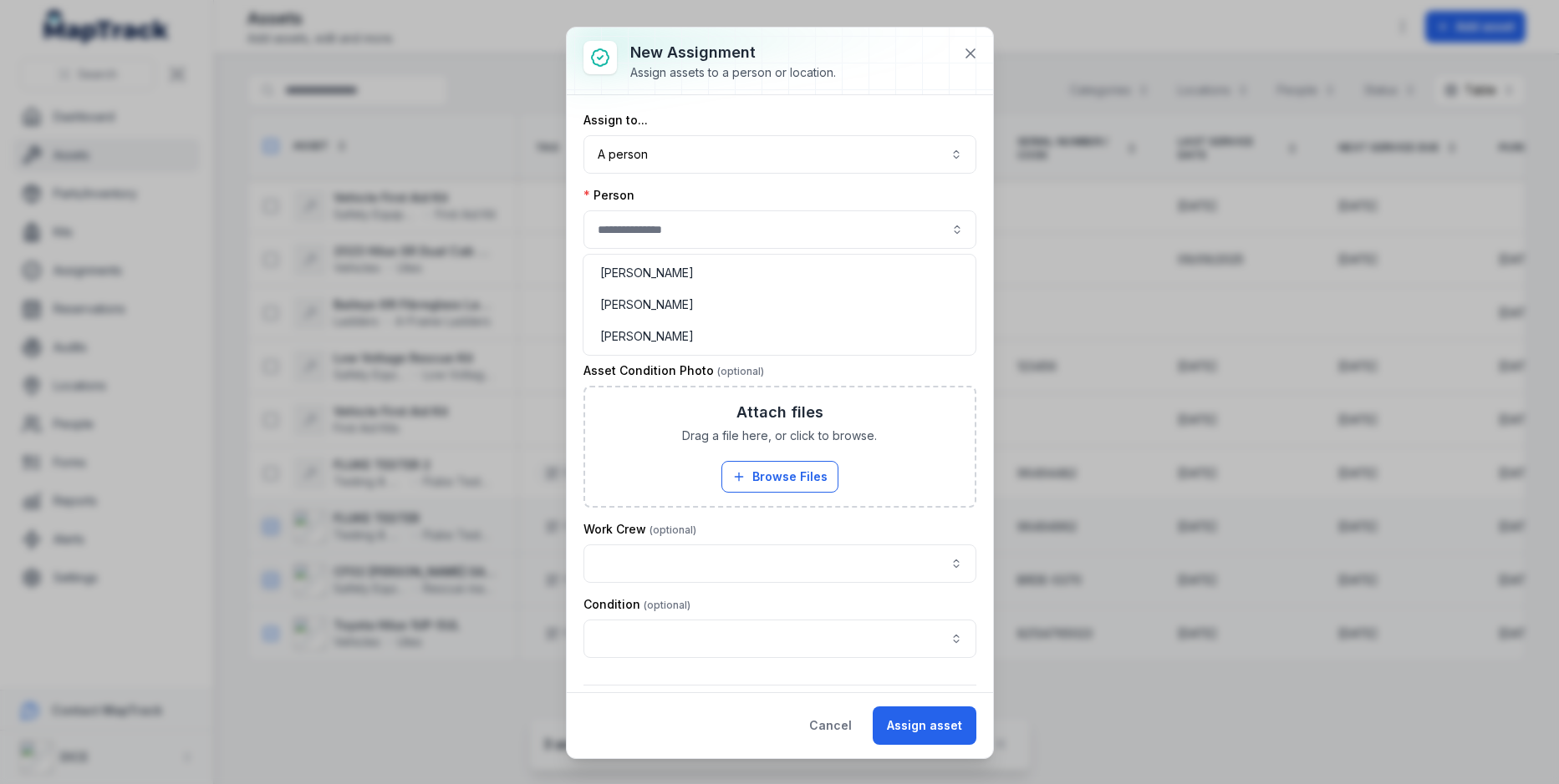
click at [697, 175] on div "Assign to... A person ****** Person Keep track of who has your assets. Add or e…" at bounding box center [780, 486] width 393 height 749
click at [972, 54] on icon at bounding box center [970, 53] width 8 height 8
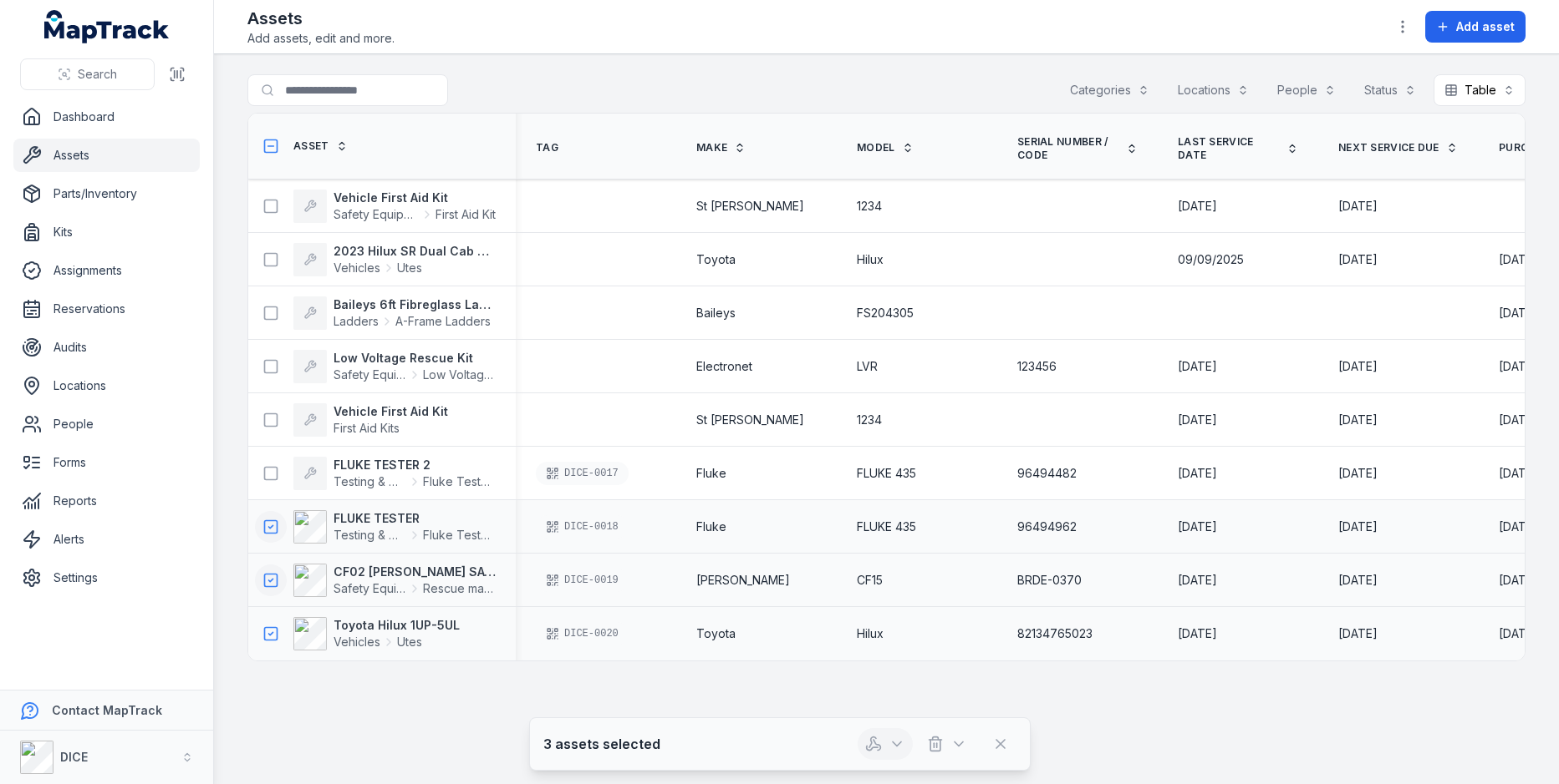
click at [893, 742] on icon "button" at bounding box center [896, 744] width 17 height 17
click at [892, 645] on div "Assign assets" at bounding box center [887, 640] width 187 height 30
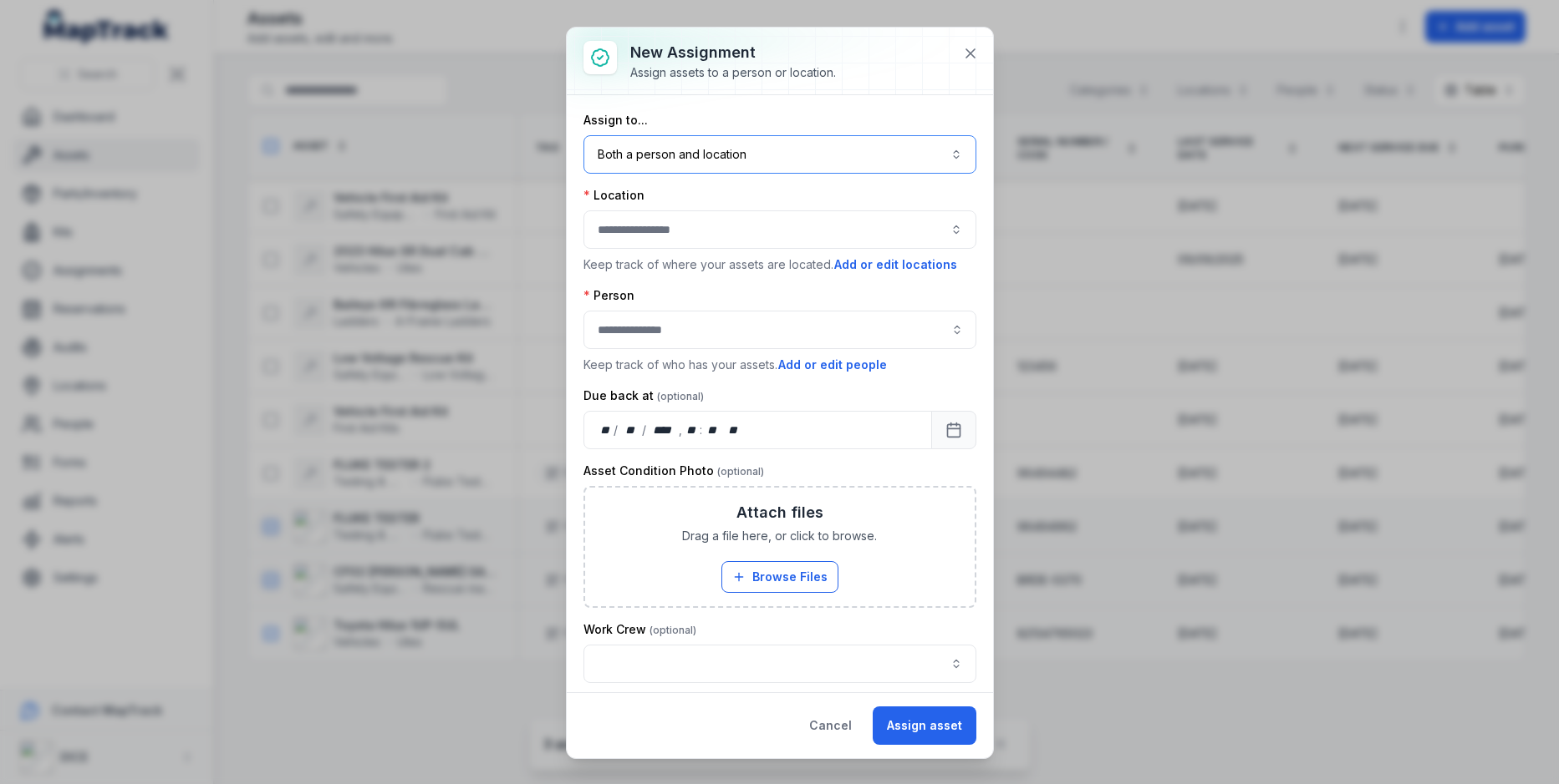
click at [697, 159] on button "Both a person and location ****" at bounding box center [780, 154] width 393 height 38
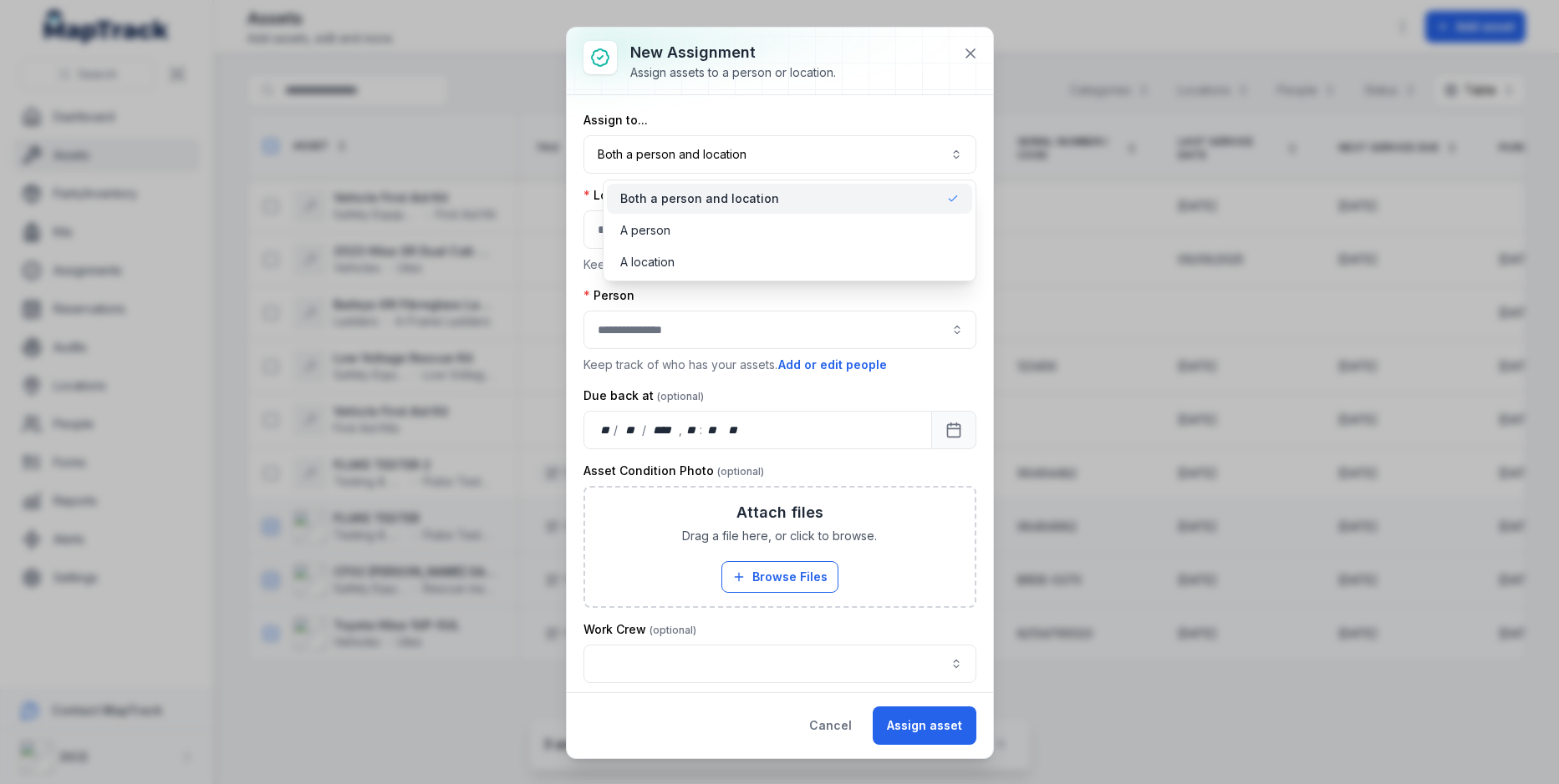
click at [738, 116] on div "Assign to... Both a person and location ****" at bounding box center [780, 142] width 393 height 62
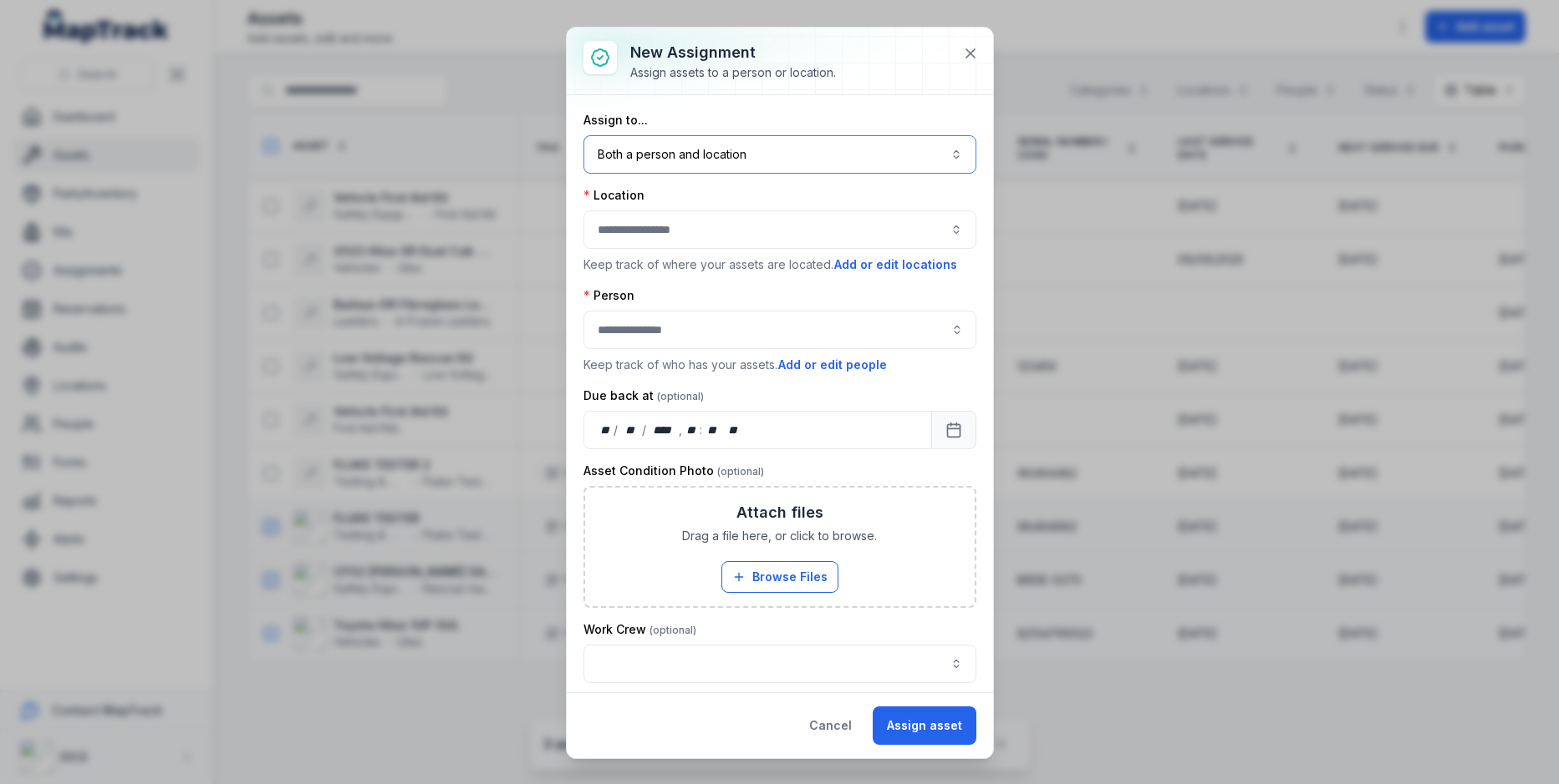
click at [732, 227] on button "button" at bounding box center [780, 229] width 393 height 38
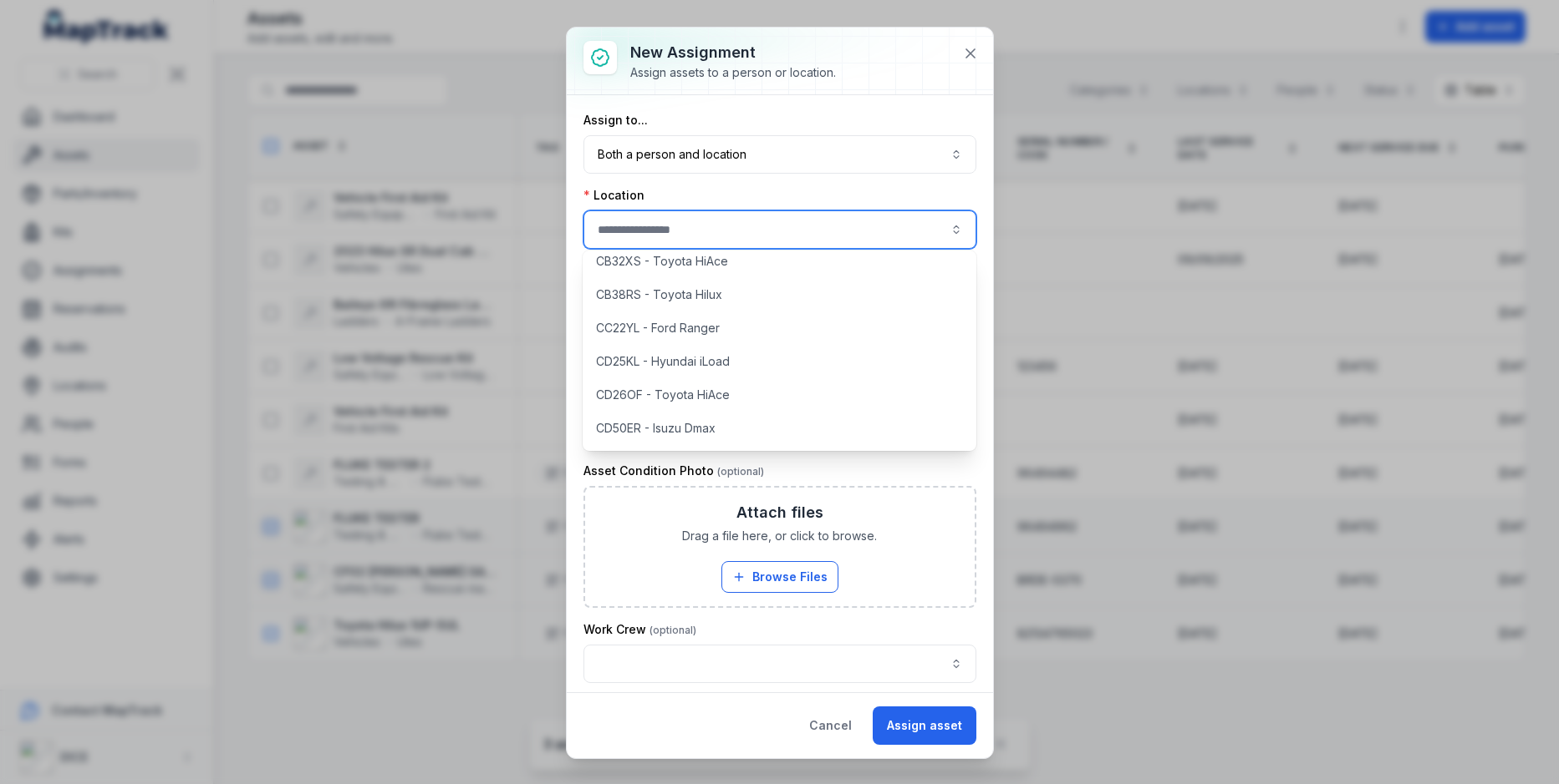
scroll to position [90, 0]
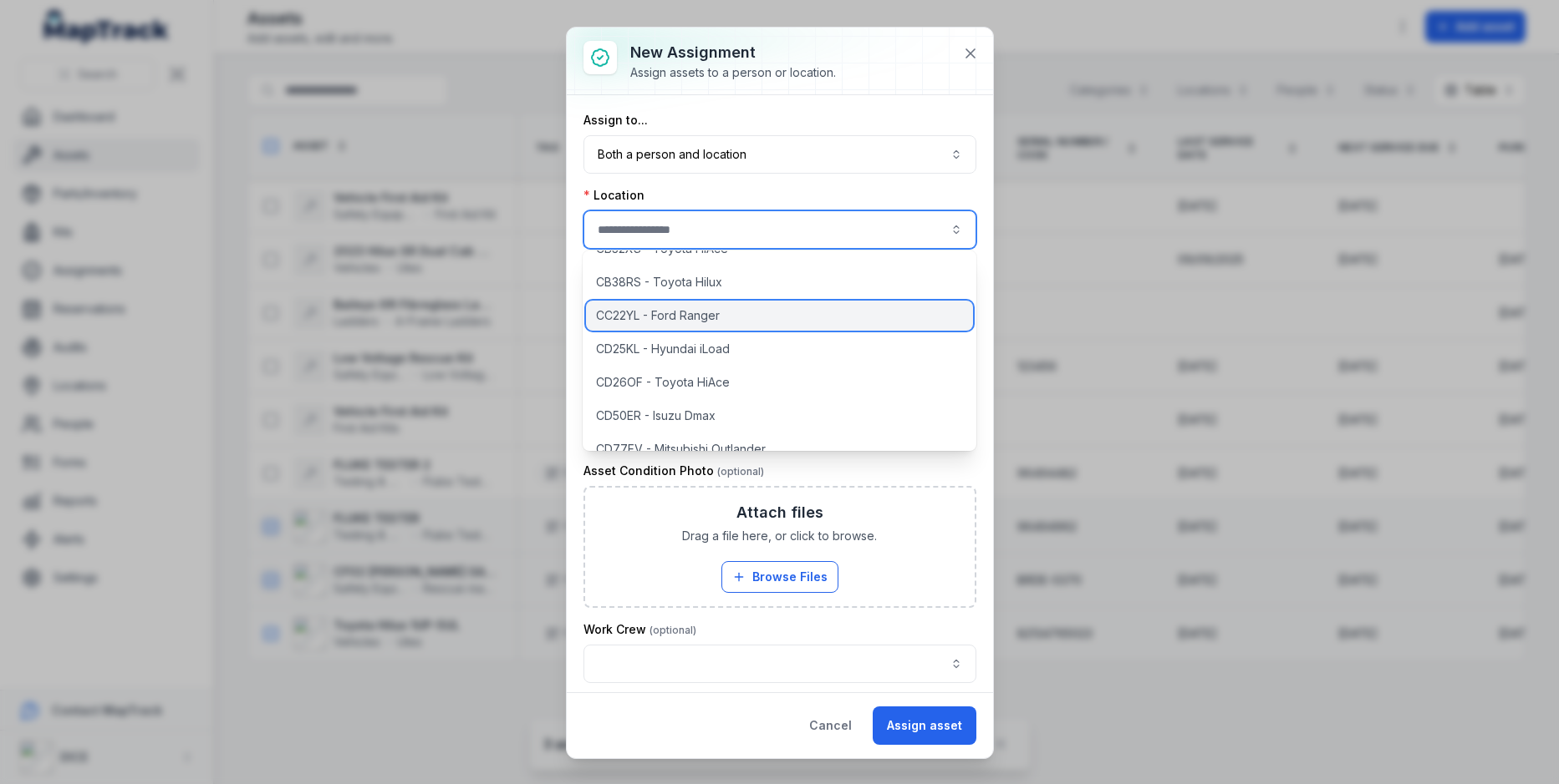
click at [698, 324] on div "CC22YL - Ford Ranger" at bounding box center [780, 316] width 387 height 30
type input "**********"
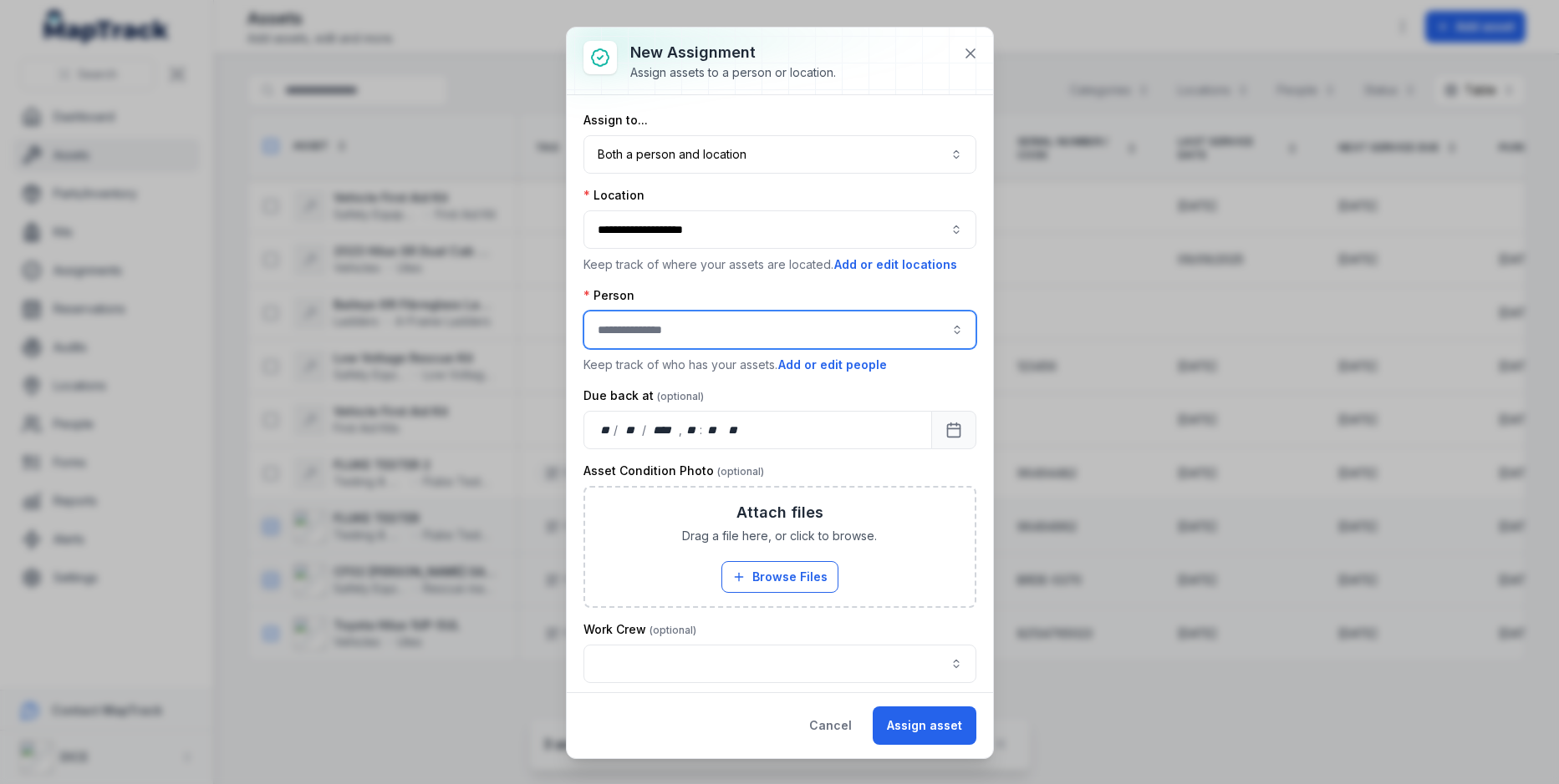
click at [716, 325] on input "assignment-add:person-label" at bounding box center [780, 329] width 393 height 38
type input "**********"
click at [708, 371] on div "[PERSON_NAME]" at bounding box center [779, 372] width 358 height 17
click at [783, 292] on div "Person" at bounding box center [780, 295] width 393 height 17
click at [953, 426] on icon "Calendar" at bounding box center [953, 430] width 17 height 17
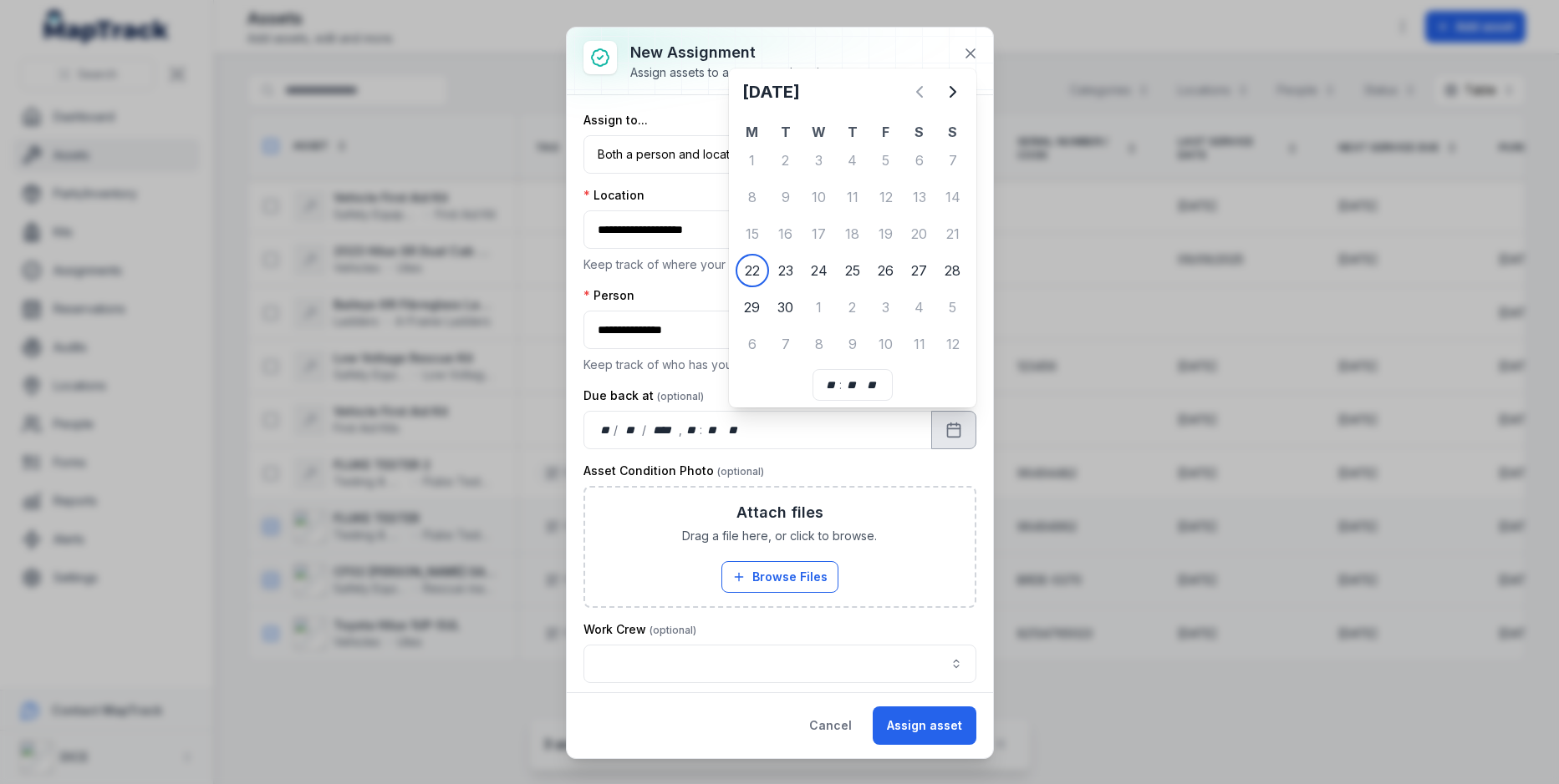
click at [712, 302] on div "**********" at bounding box center [780, 330] width 393 height 87
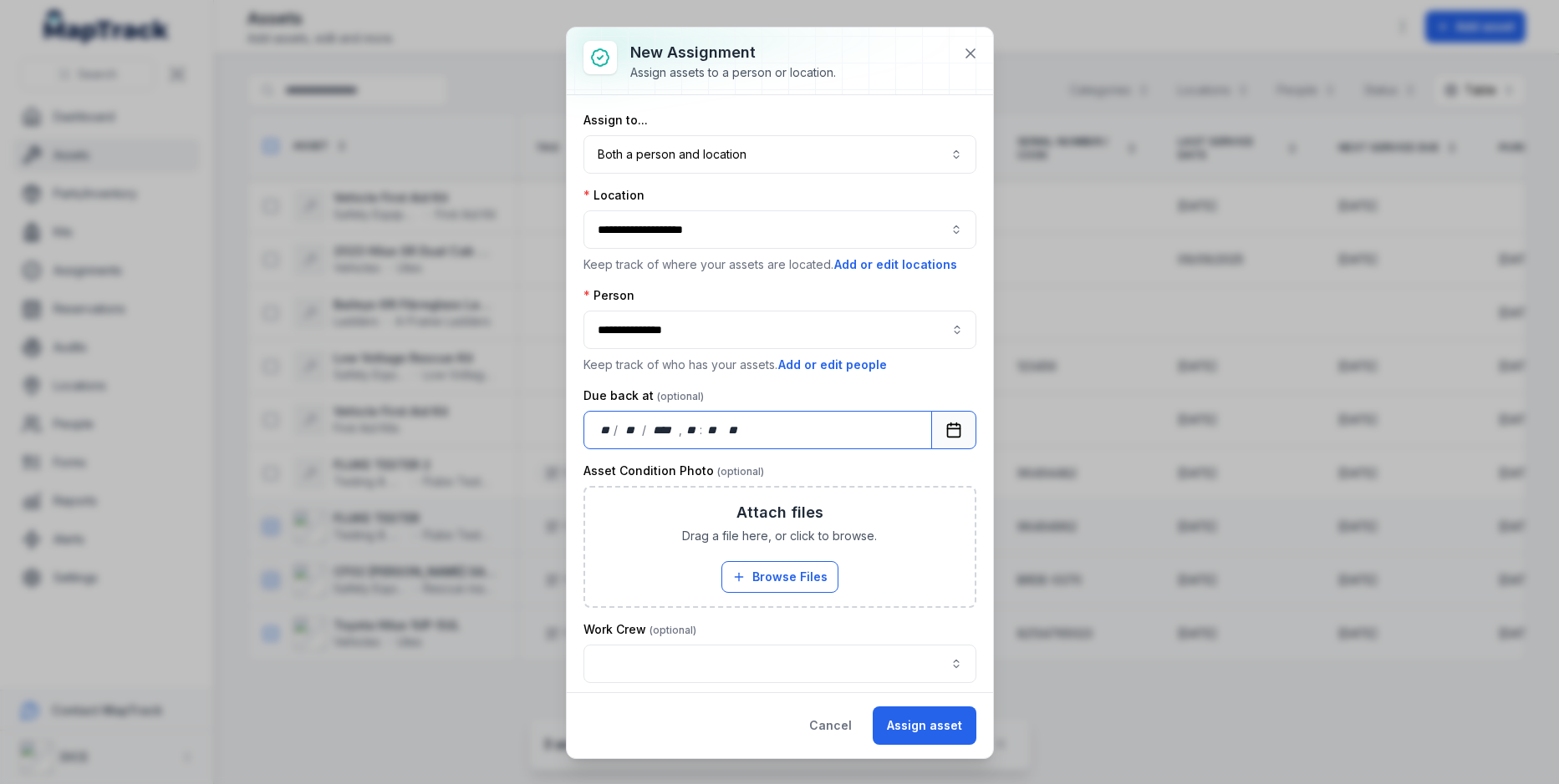
scroll to position [180, 0]
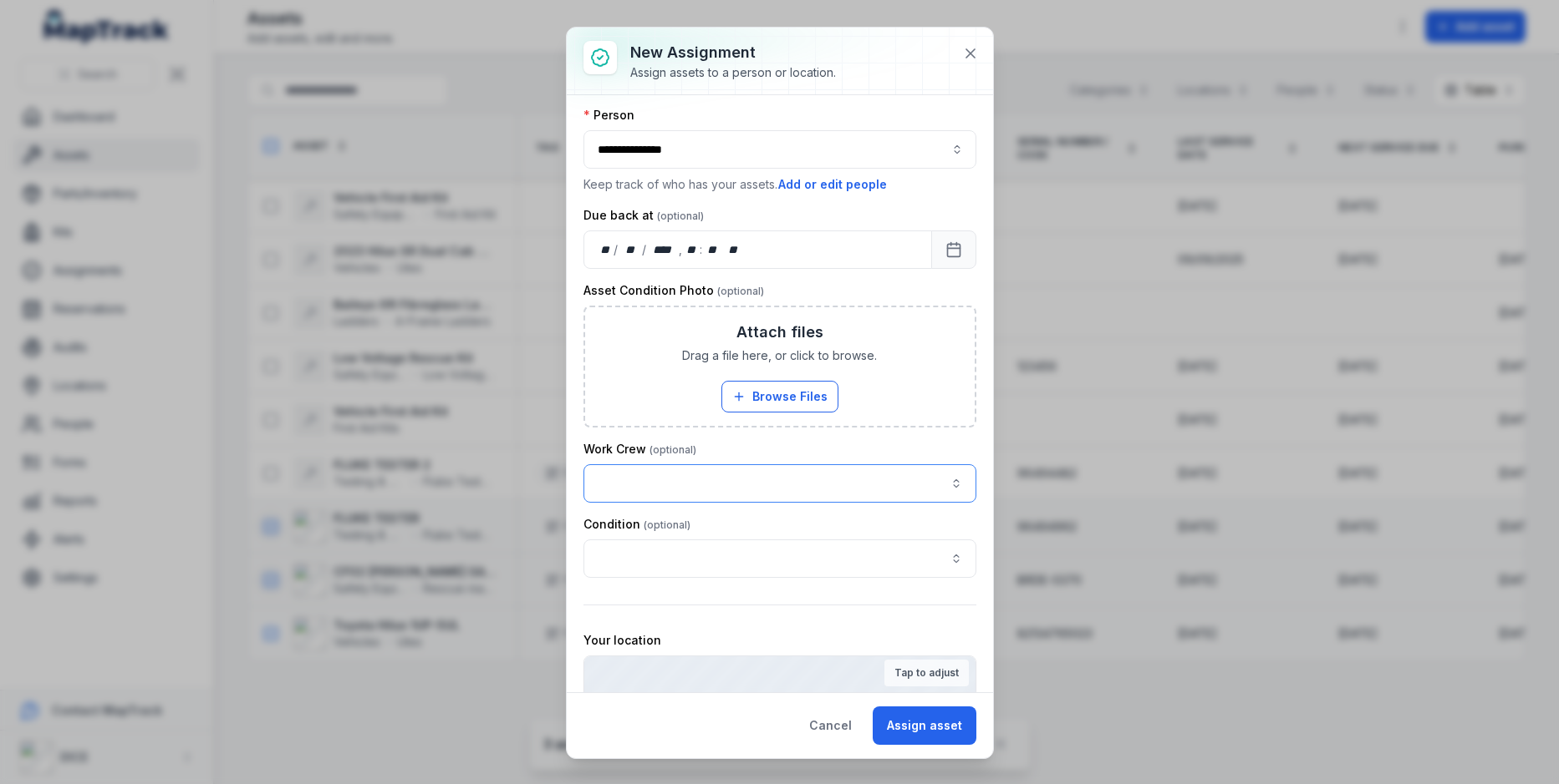
click at [712, 481] on button "button" at bounding box center [780, 483] width 393 height 38
click at [760, 448] on div "Work Crew" at bounding box center [780, 471] width 393 height 62
click at [741, 486] on button "button" at bounding box center [780, 483] width 393 height 38
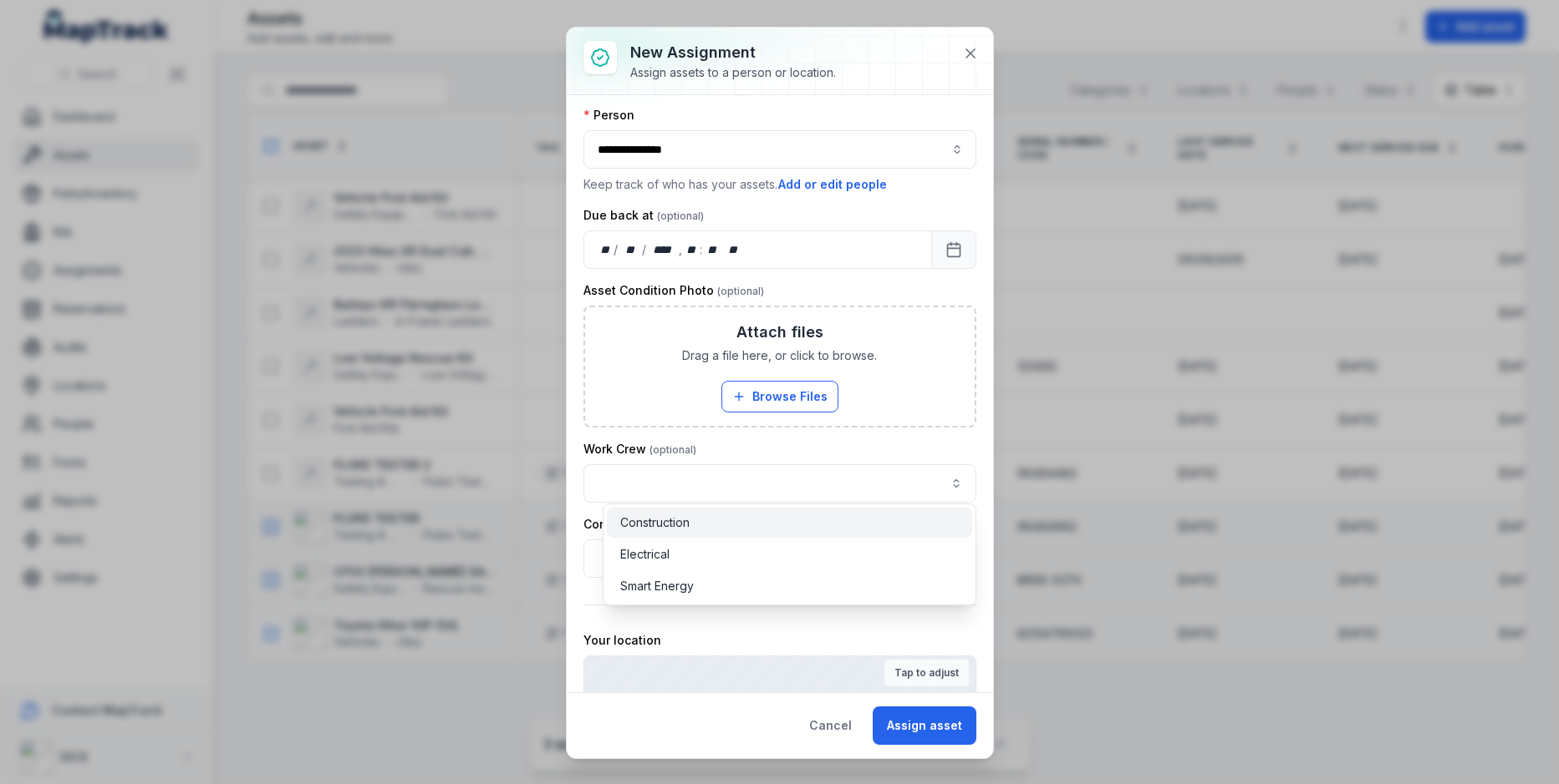
click at [731, 533] on div "Construction" at bounding box center [789, 523] width 365 height 30
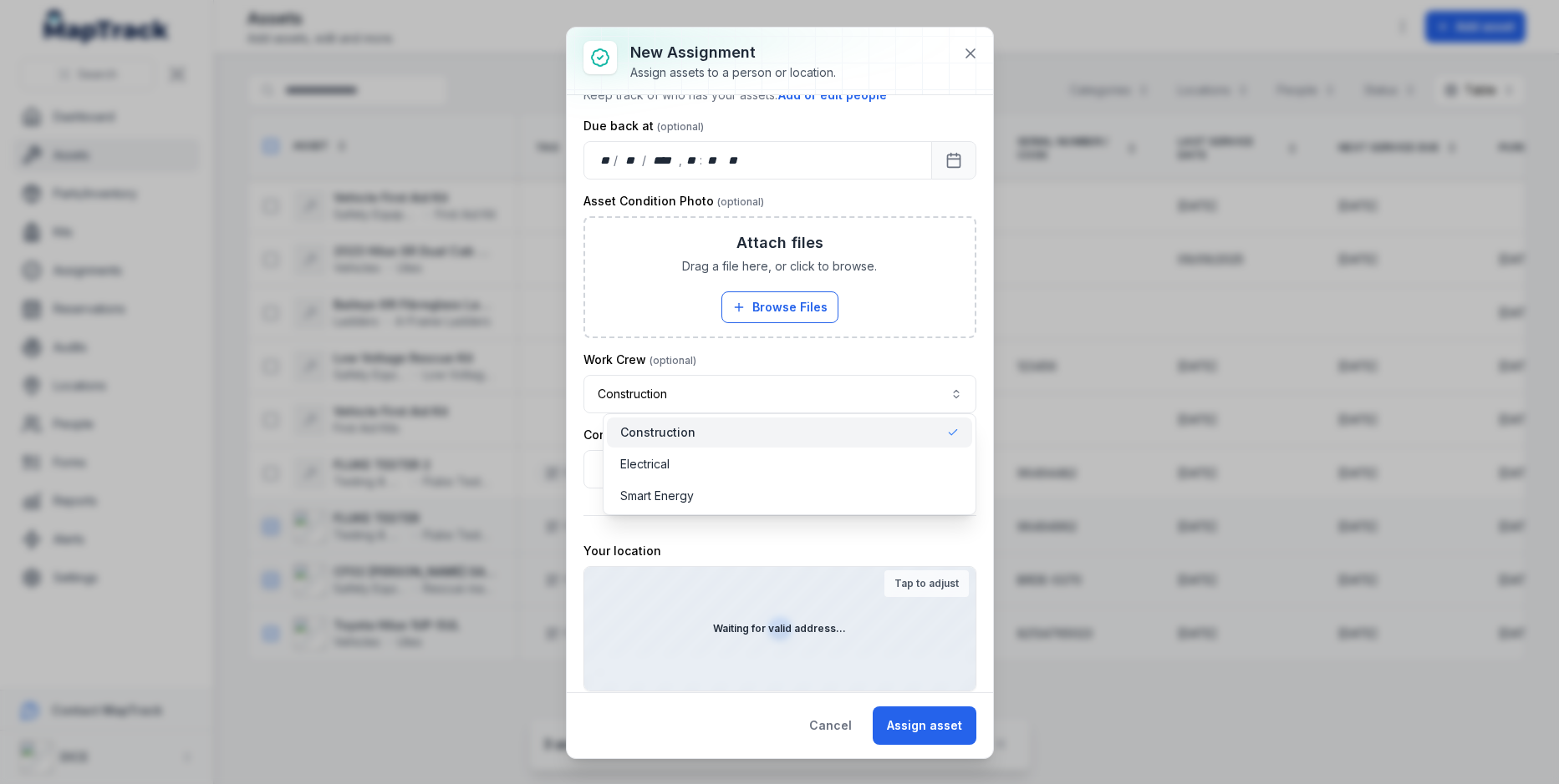
click at [854, 352] on div "**********" at bounding box center [780, 383] width 393 height 62
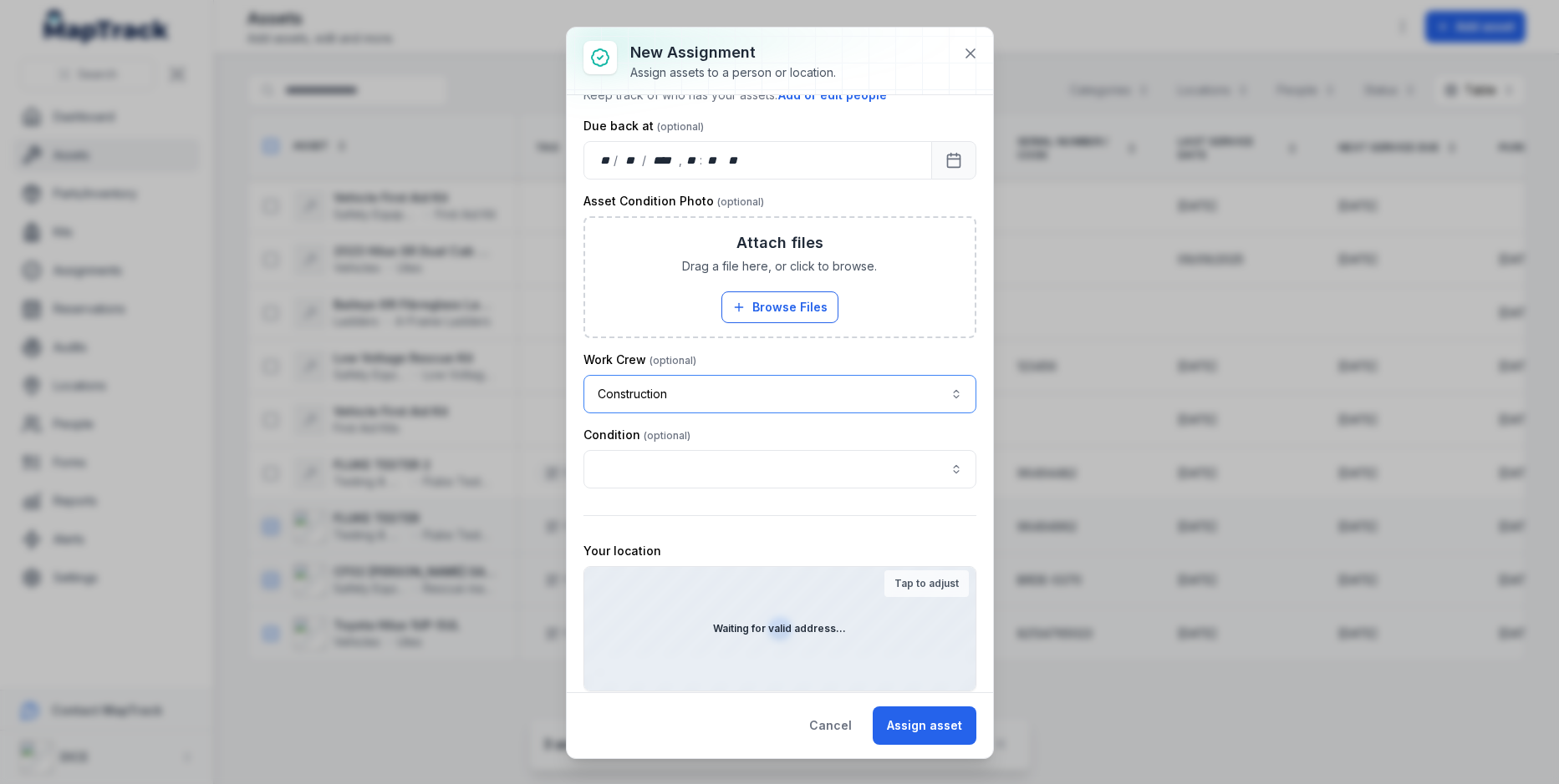
scroll to position [288, 0]
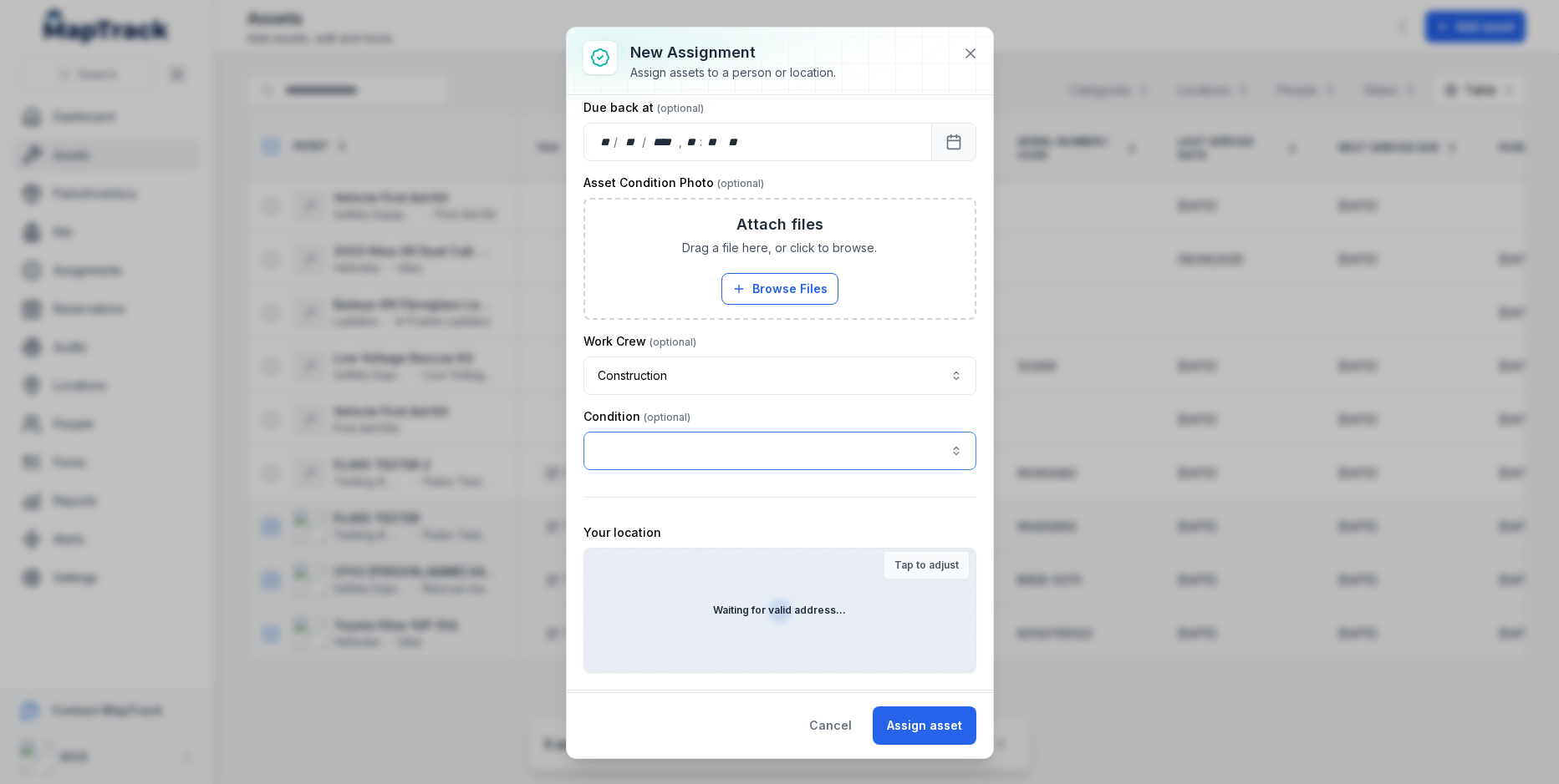
click at [840, 446] on button "button" at bounding box center [780, 451] width 393 height 38
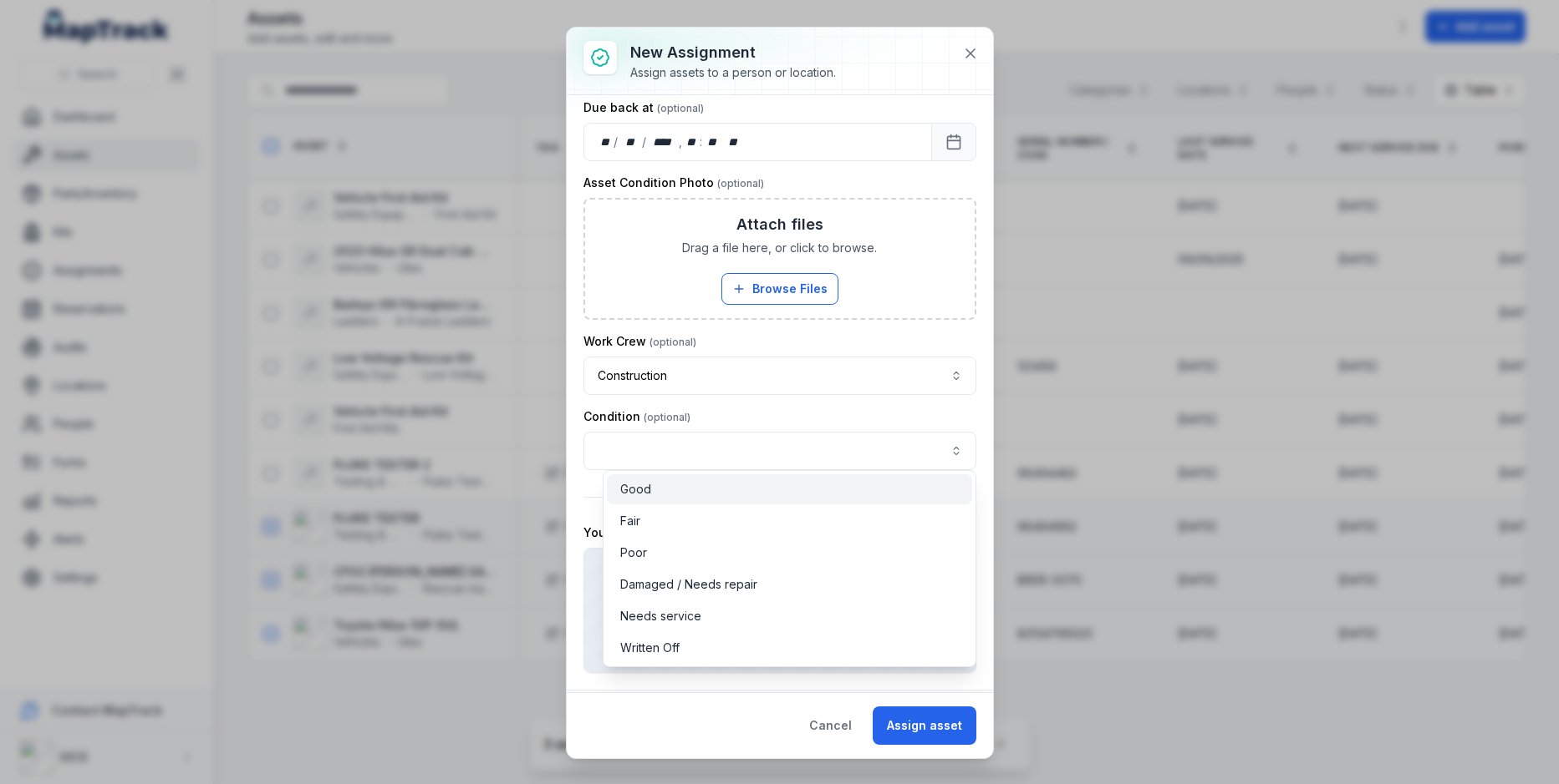
click at [763, 475] on div "Good" at bounding box center [789, 489] width 365 height 30
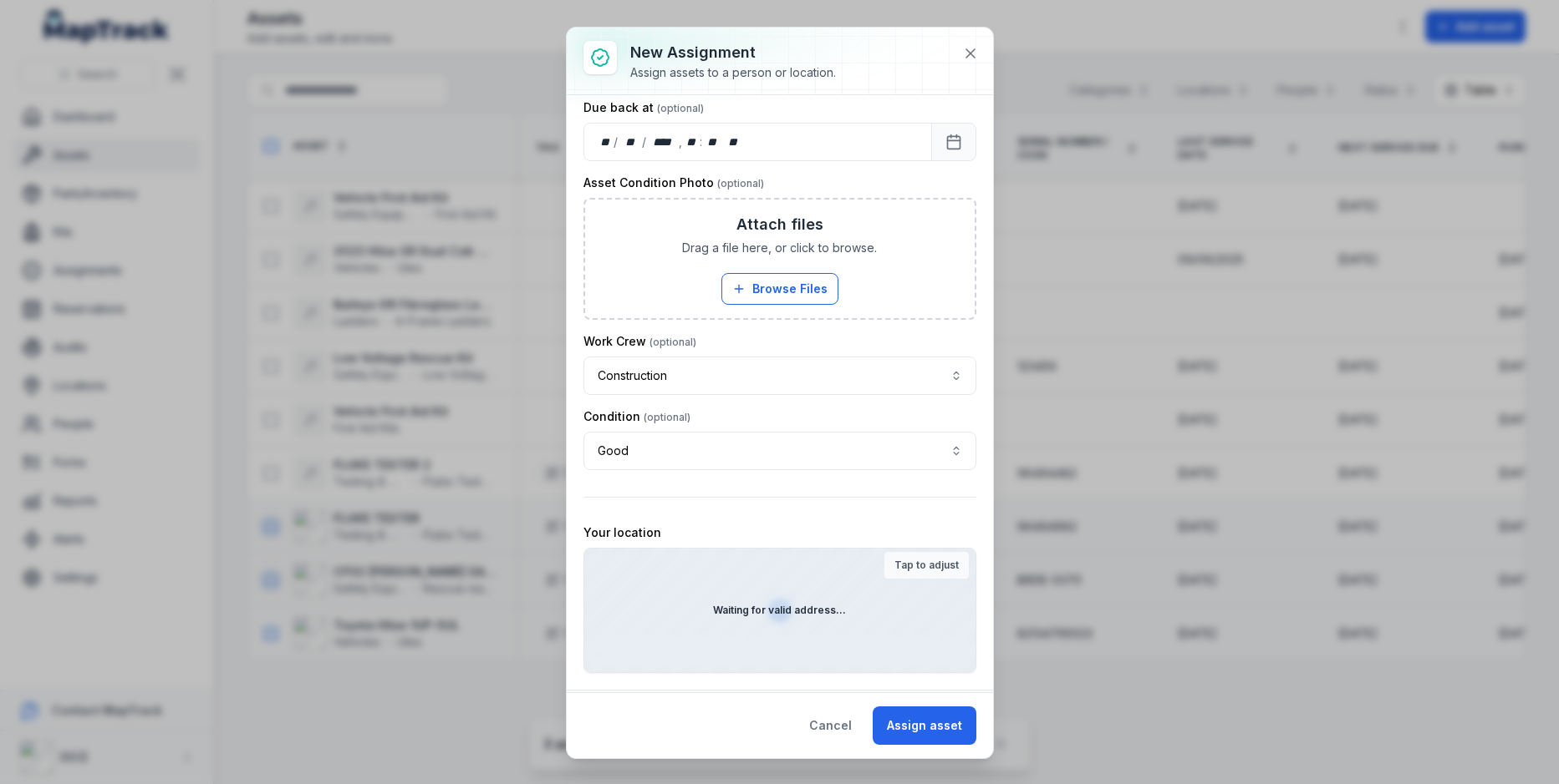
click at [858, 333] on div "Work Crew" at bounding box center [780, 341] width 393 height 17
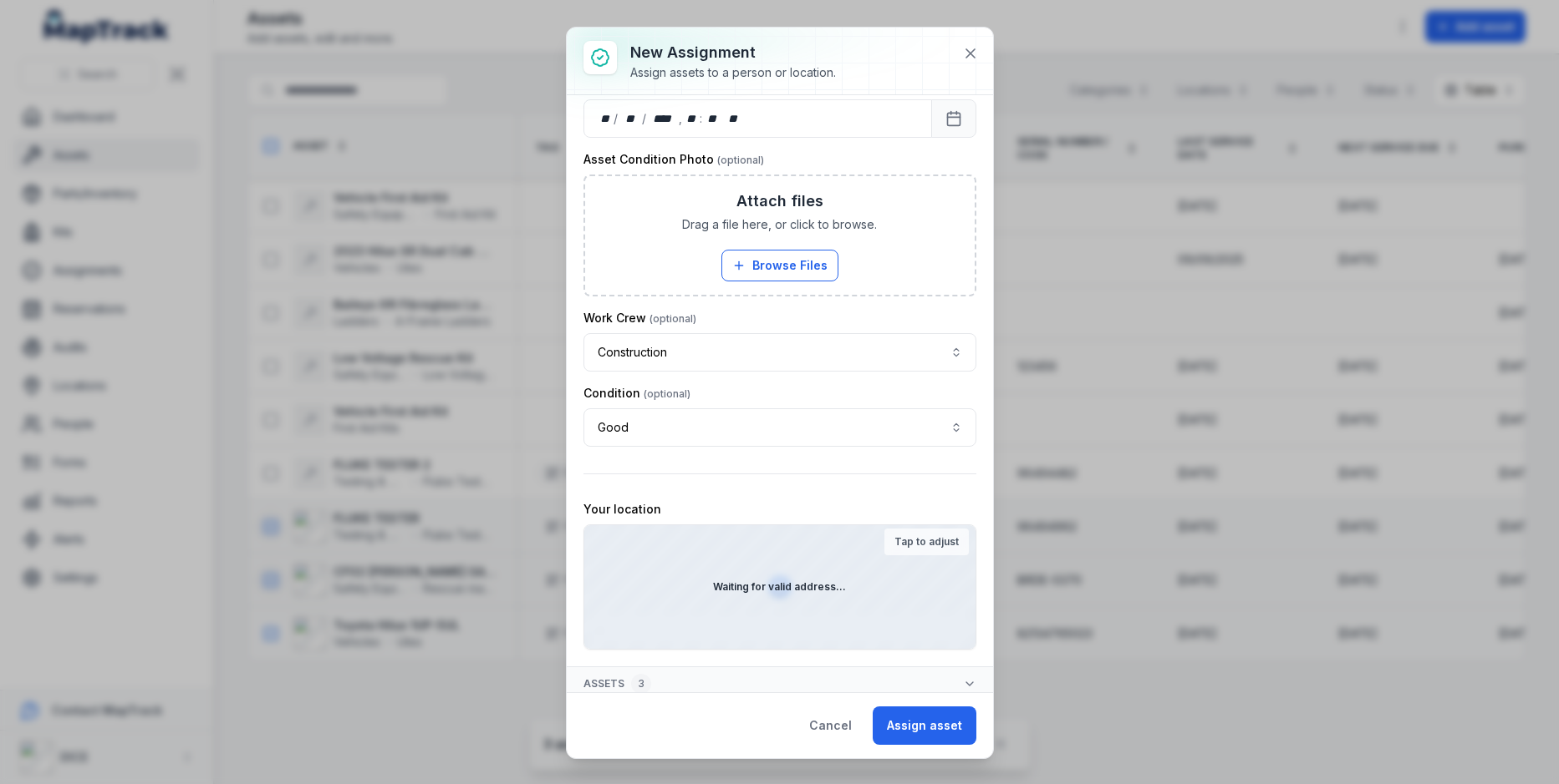
click at [909, 535] on strong "Tap to adjust" at bounding box center [926, 542] width 64 height 14
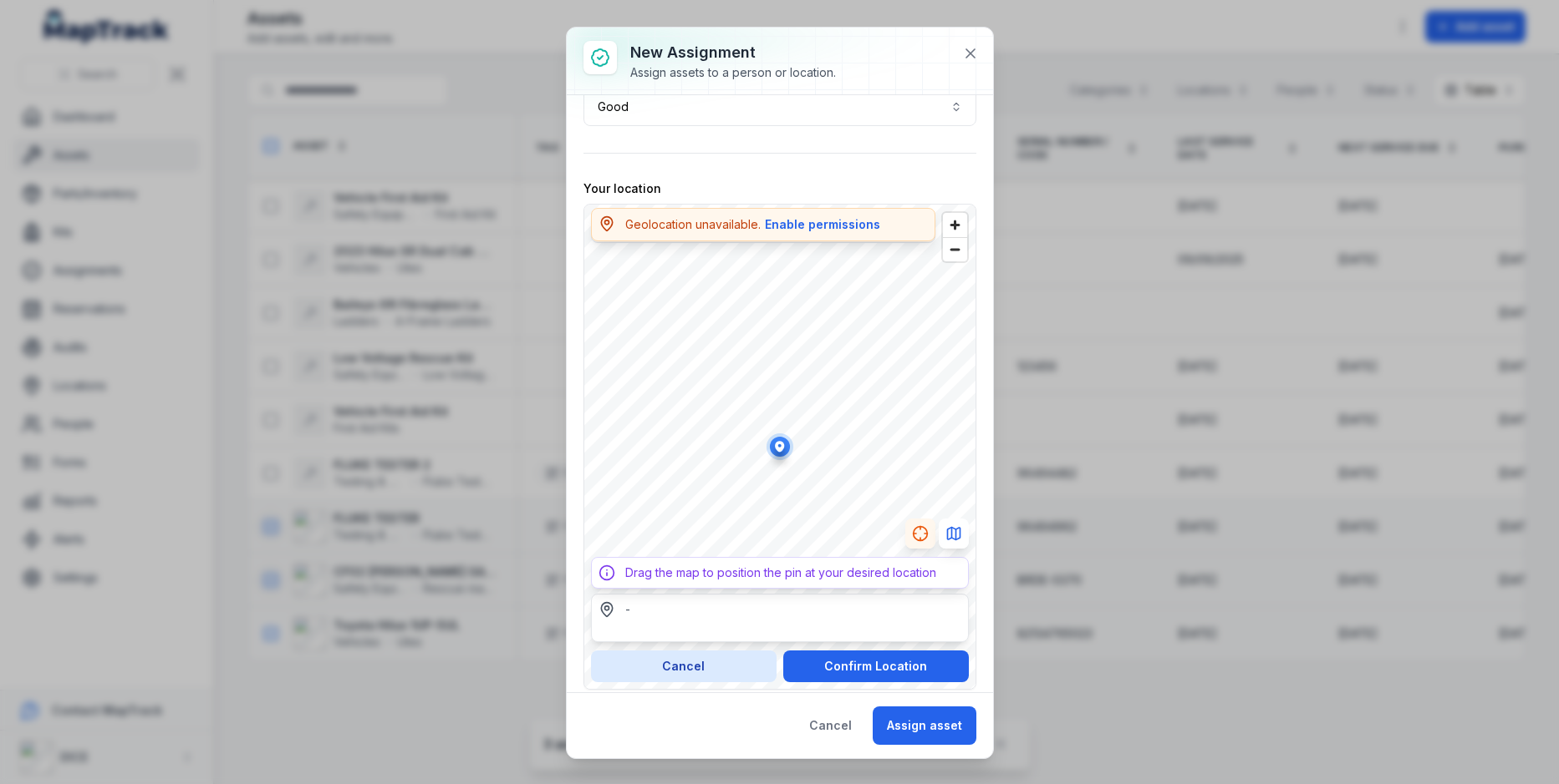
scroll to position [637, 0]
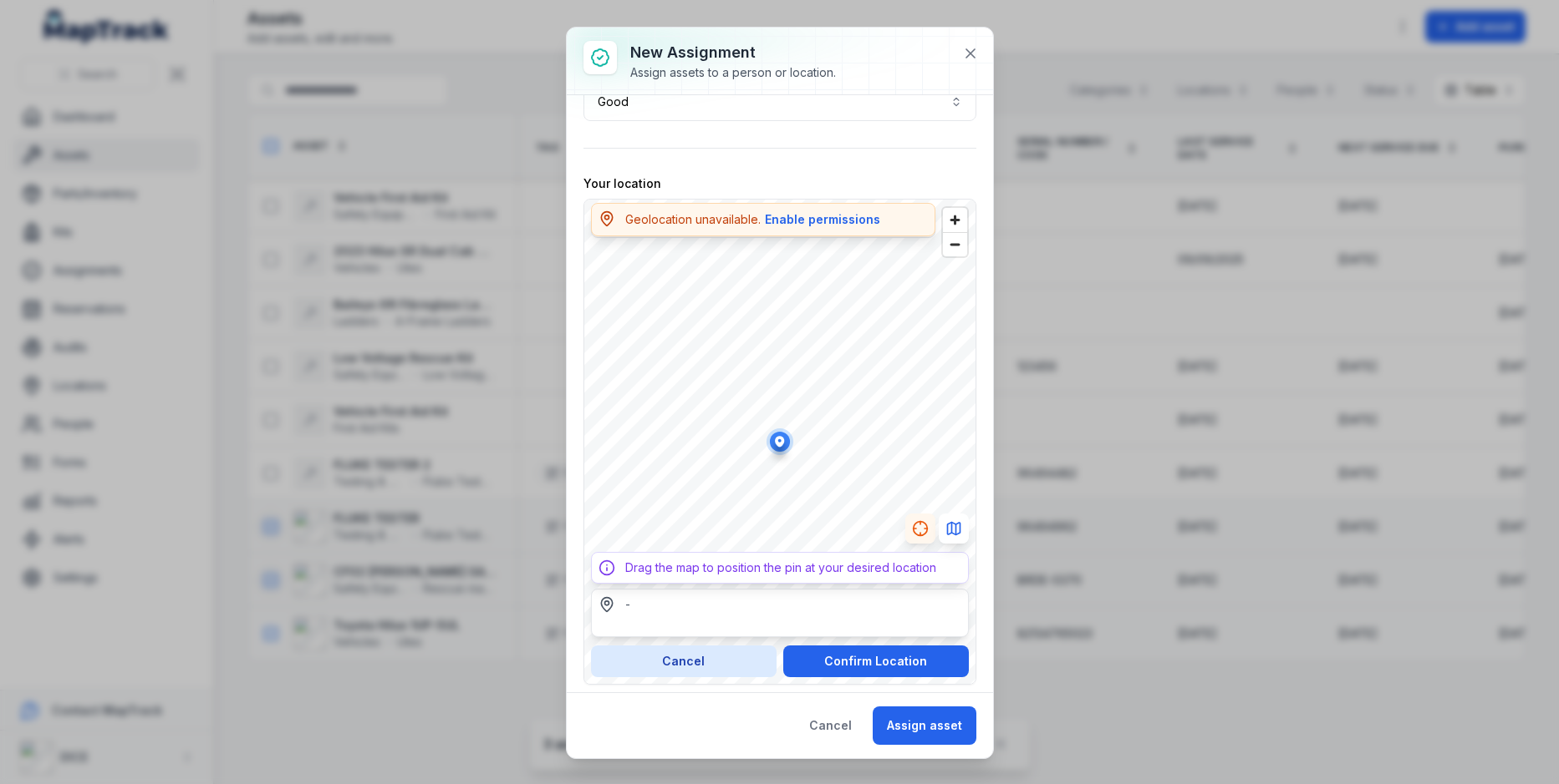
click at [691, 599] on div "-" at bounding box center [780, 605] width 363 height 17
click at [685, 646] on button "Cancel" at bounding box center [684, 662] width 186 height 32
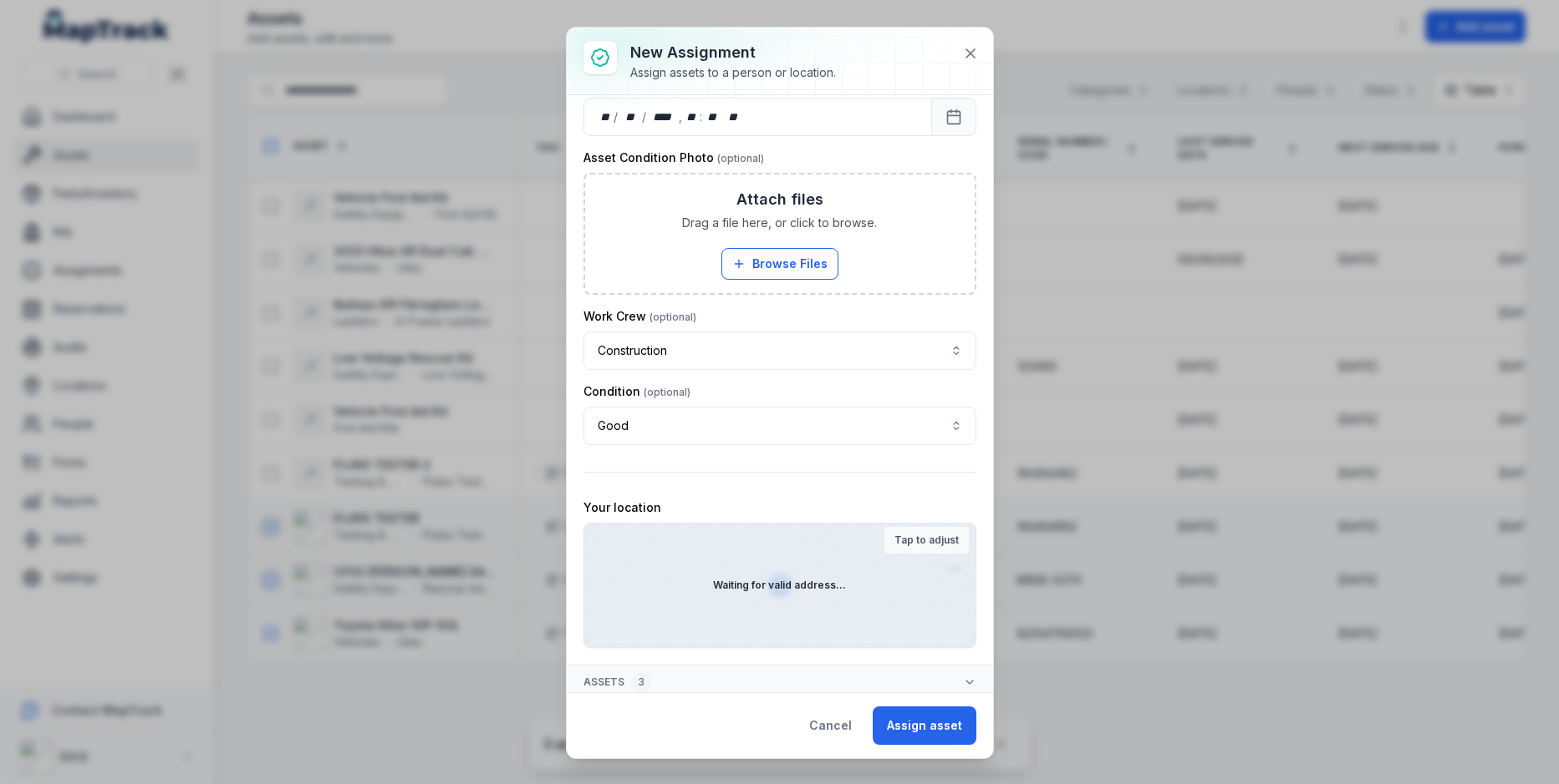
scroll to position [312, 0]
click at [975, 63] on button at bounding box center [970, 53] width 32 height 32
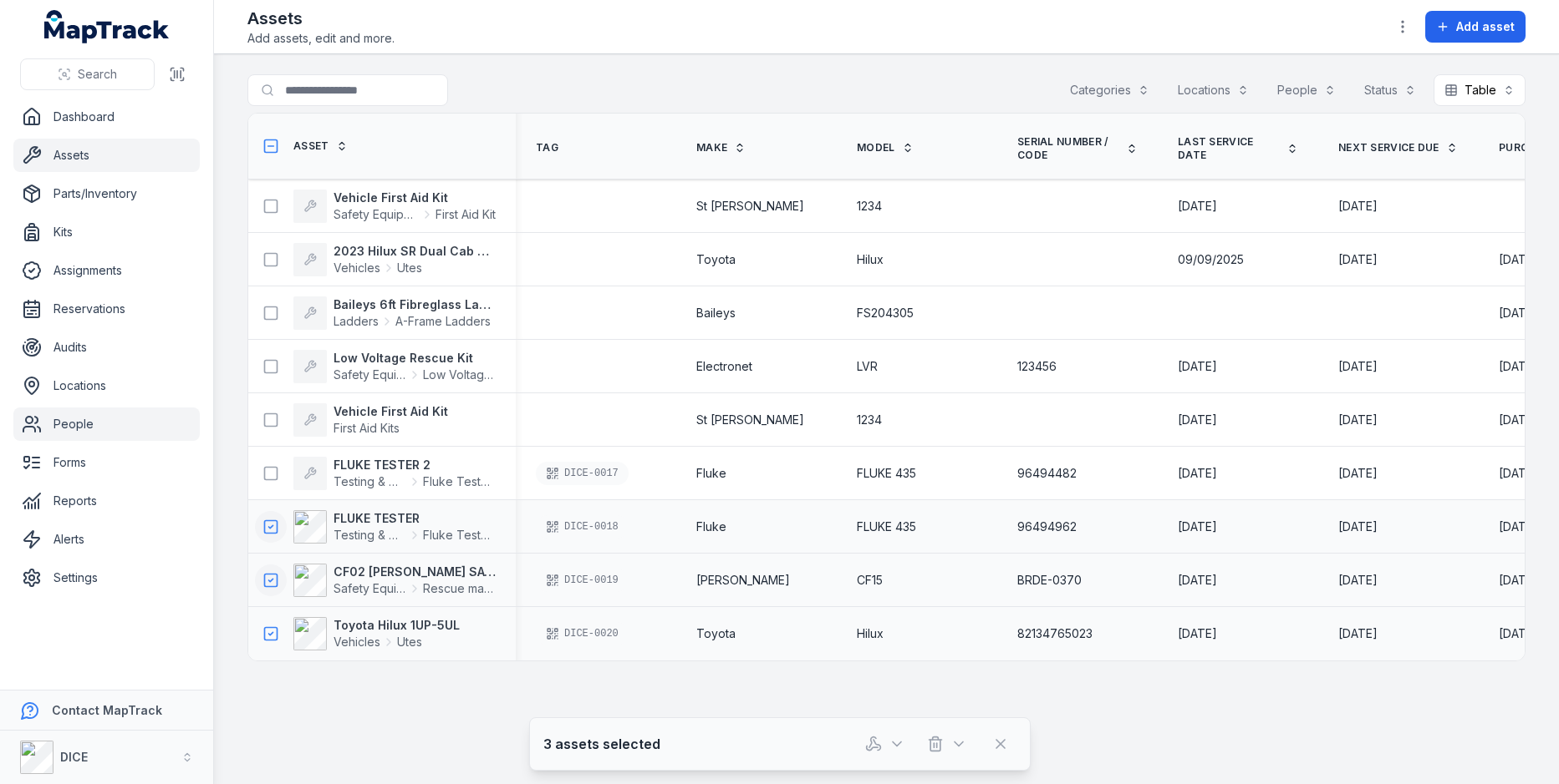
click at [119, 419] on link "People" at bounding box center [107, 424] width 186 height 34
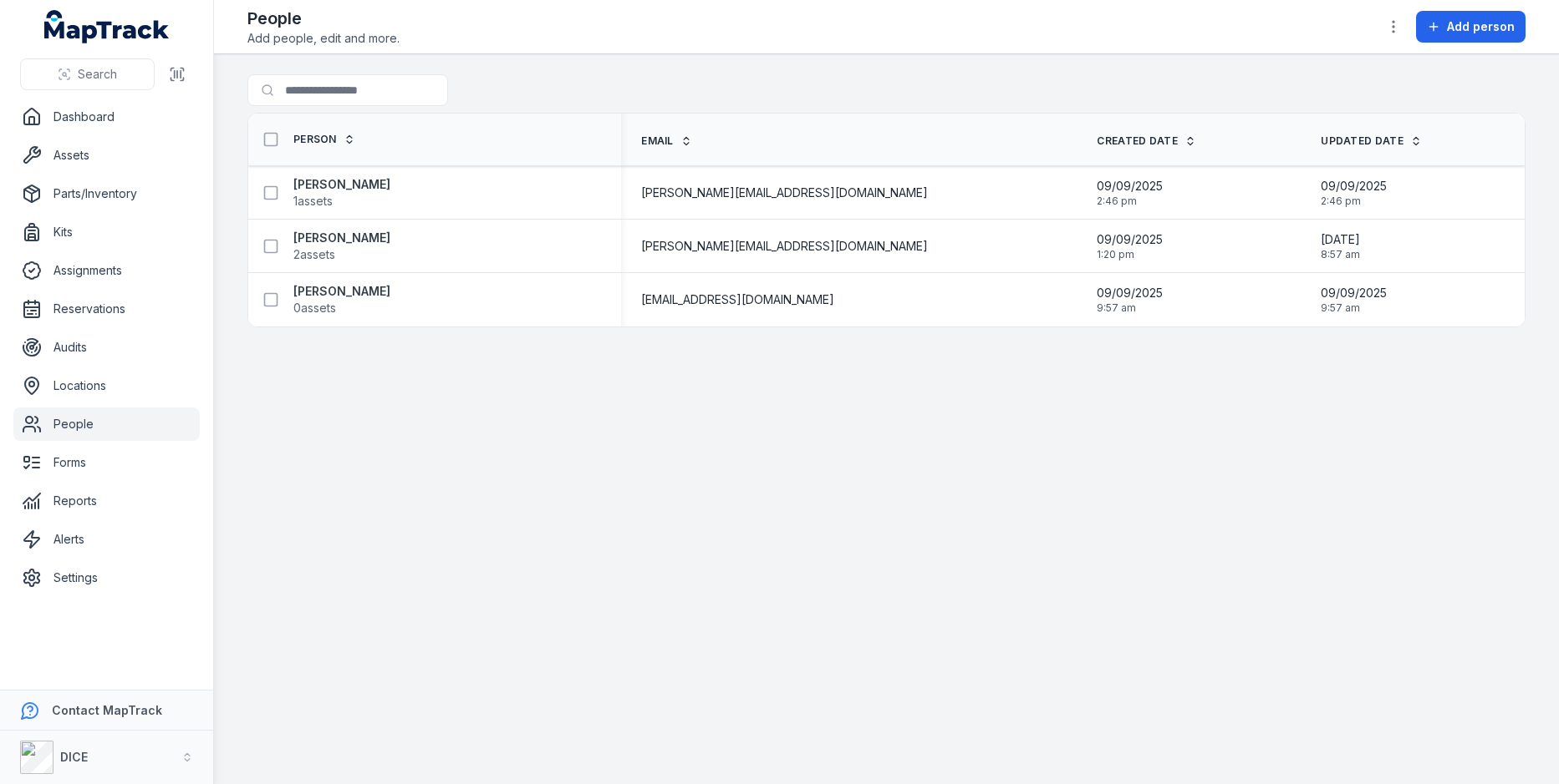
click at [734, 68] on main "Search for people Person Email Created Date Updated Date [PERSON_NAME] 1 assets…" at bounding box center [886, 419] width 1345 height 730
click at [400, 459] on main "Search for people Person Email Created Date Updated Date [PERSON_NAME] 1 assets…" at bounding box center [886, 419] width 1345 height 730
click at [145, 548] on link "Alerts" at bounding box center [107, 539] width 186 height 34
click at [619, 482] on main "Search for people Person Email Created Date Updated Date [PERSON_NAME] 1 assets…" at bounding box center [886, 419] width 1345 height 730
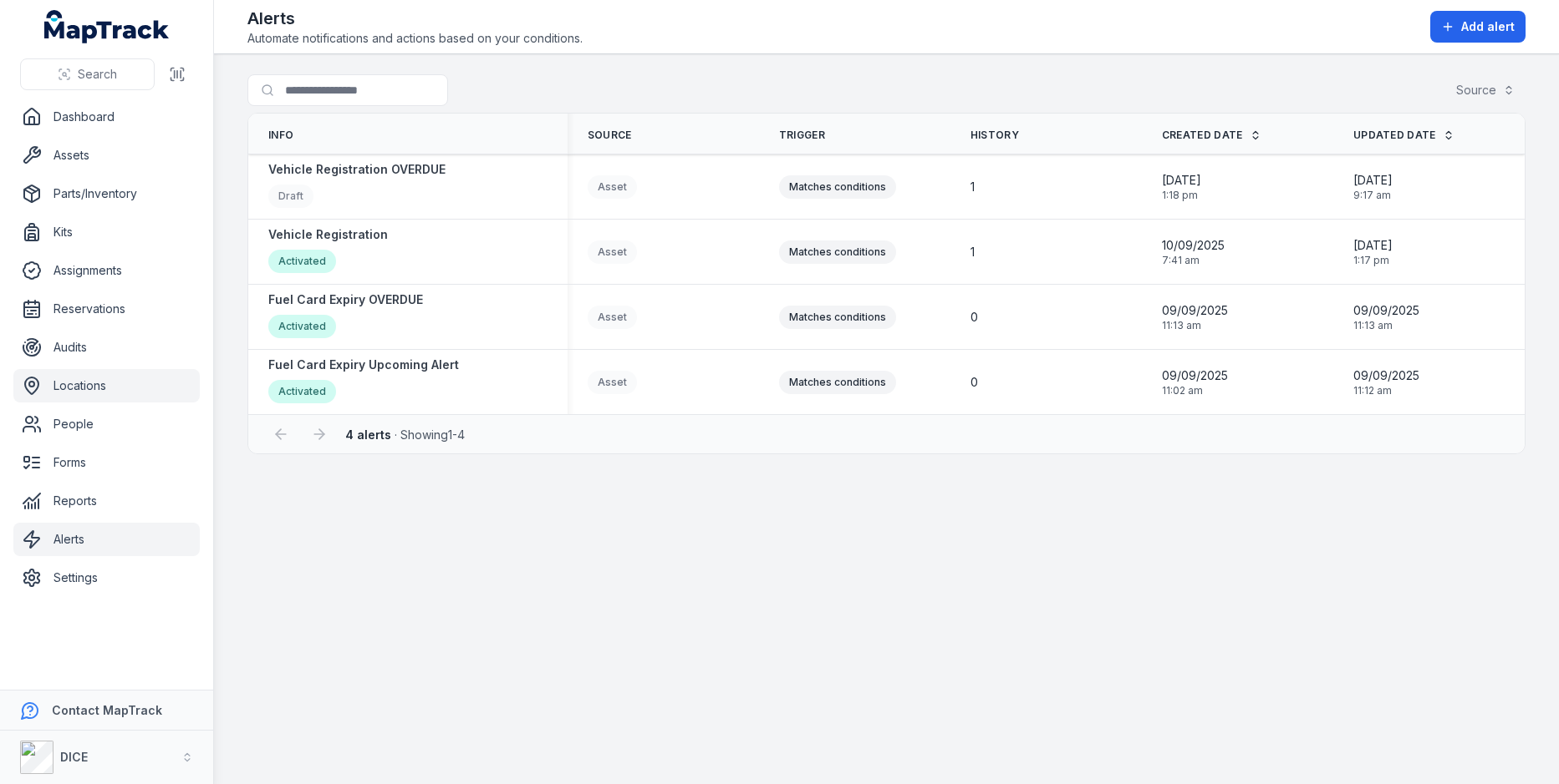
click at [82, 382] on link "Locations" at bounding box center [107, 386] width 186 height 34
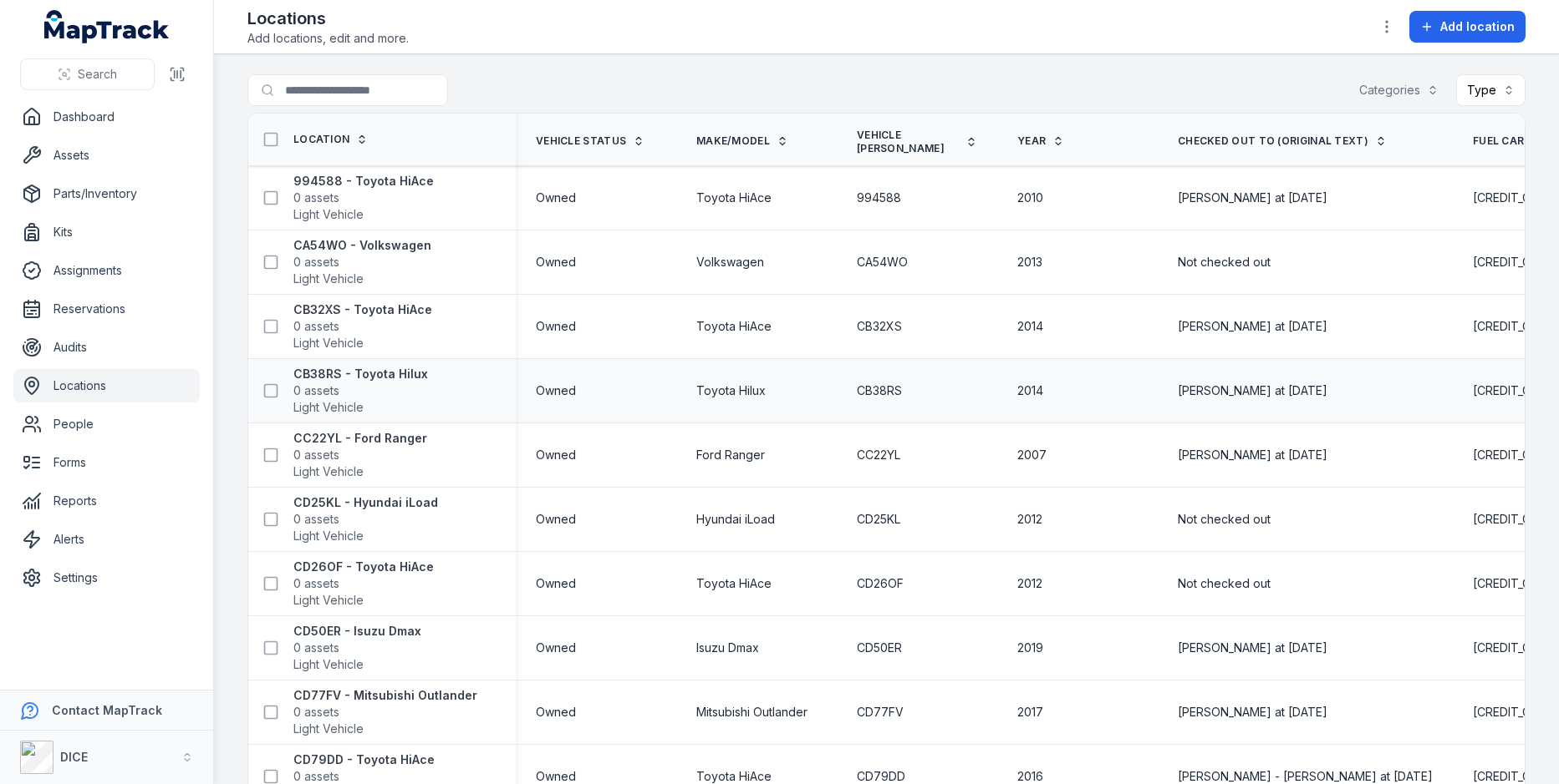
scroll to position [794, 0]
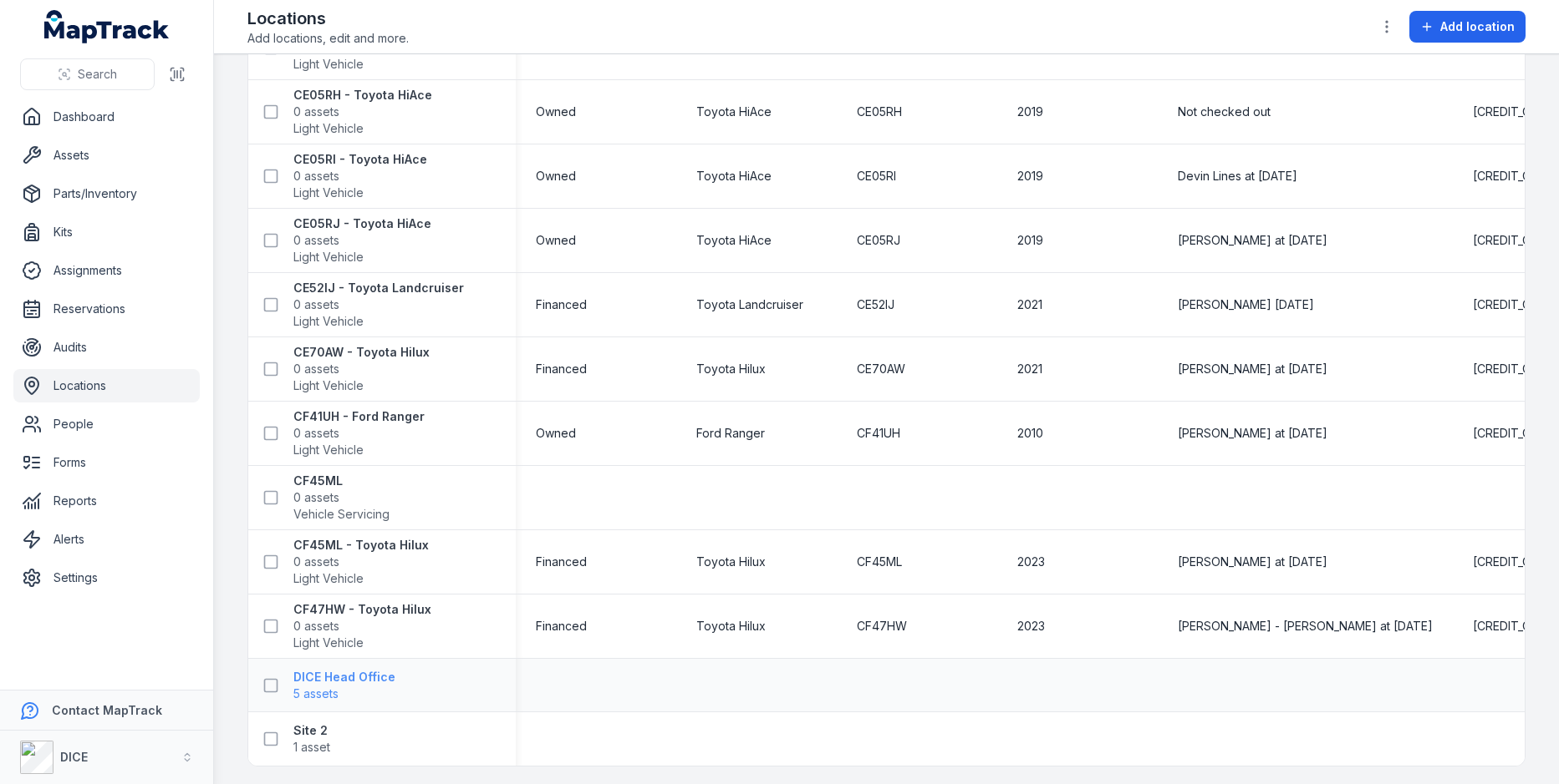
click at [358, 673] on strong "DICE Head Office" at bounding box center [343, 677] width 102 height 17
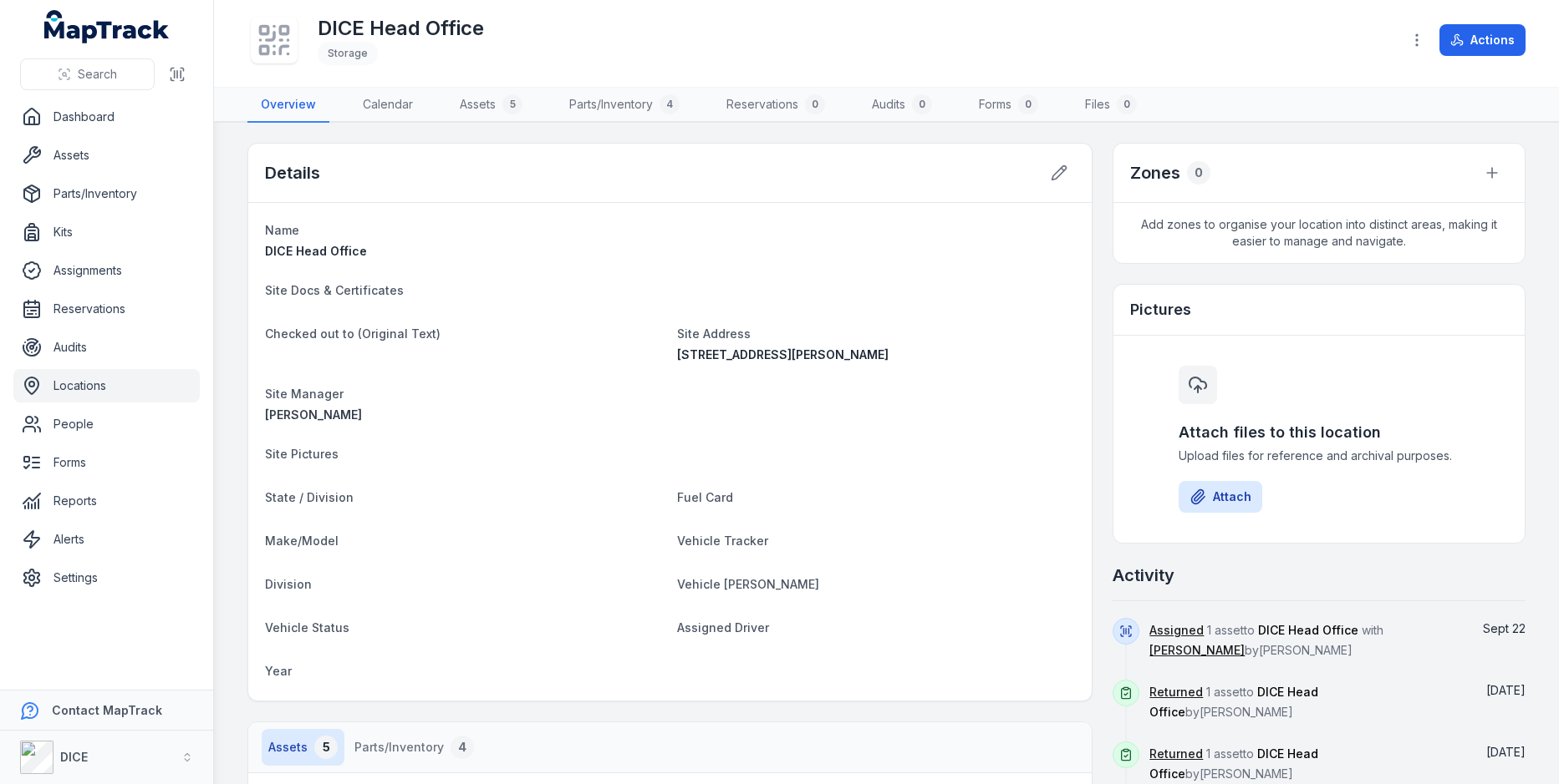
click at [288, 54] on icon at bounding box center [288, 54] width 0 height 0
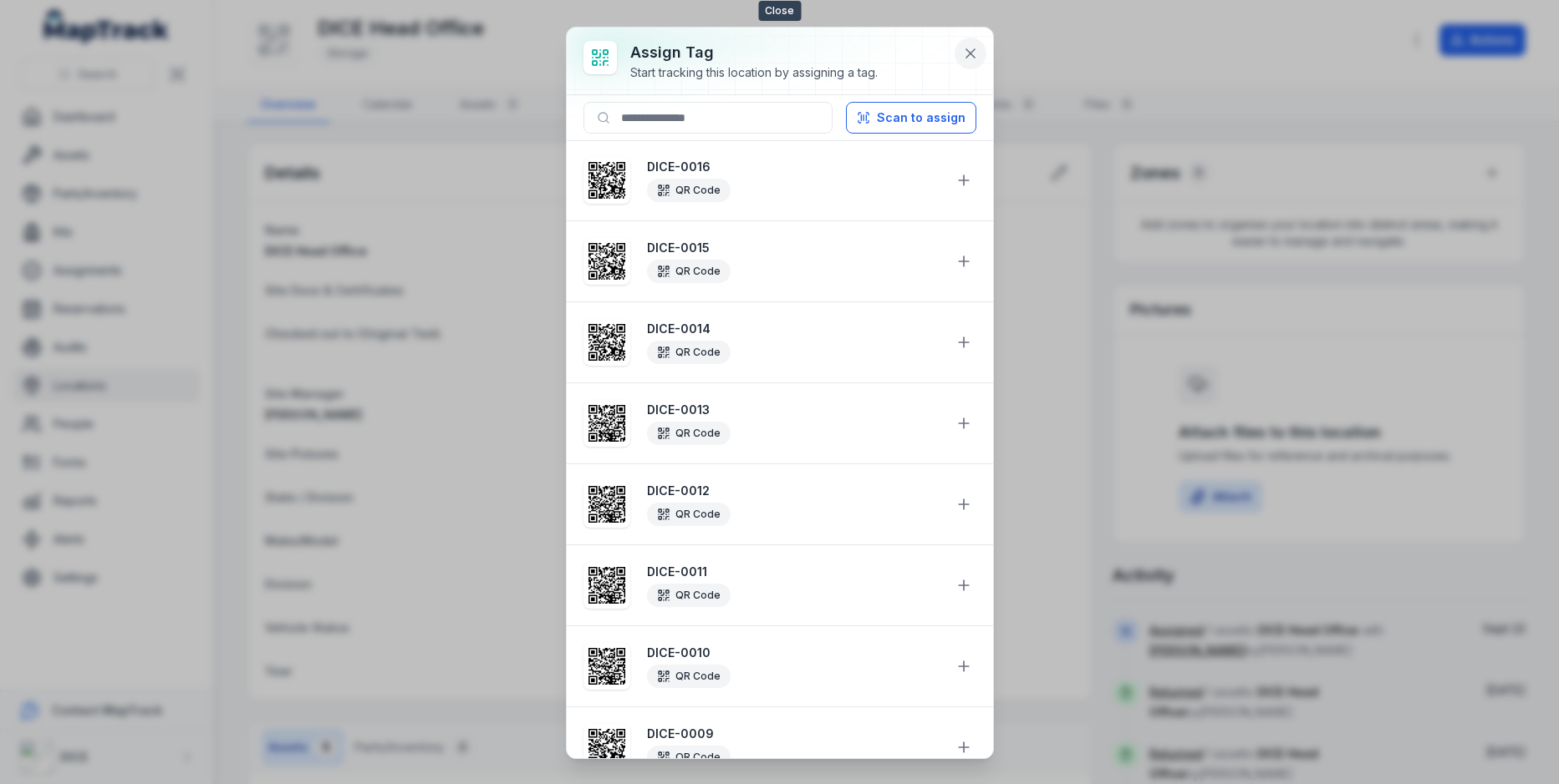
click at [964, 57] on icon at bounding box center [970, 53] width 17 height 17
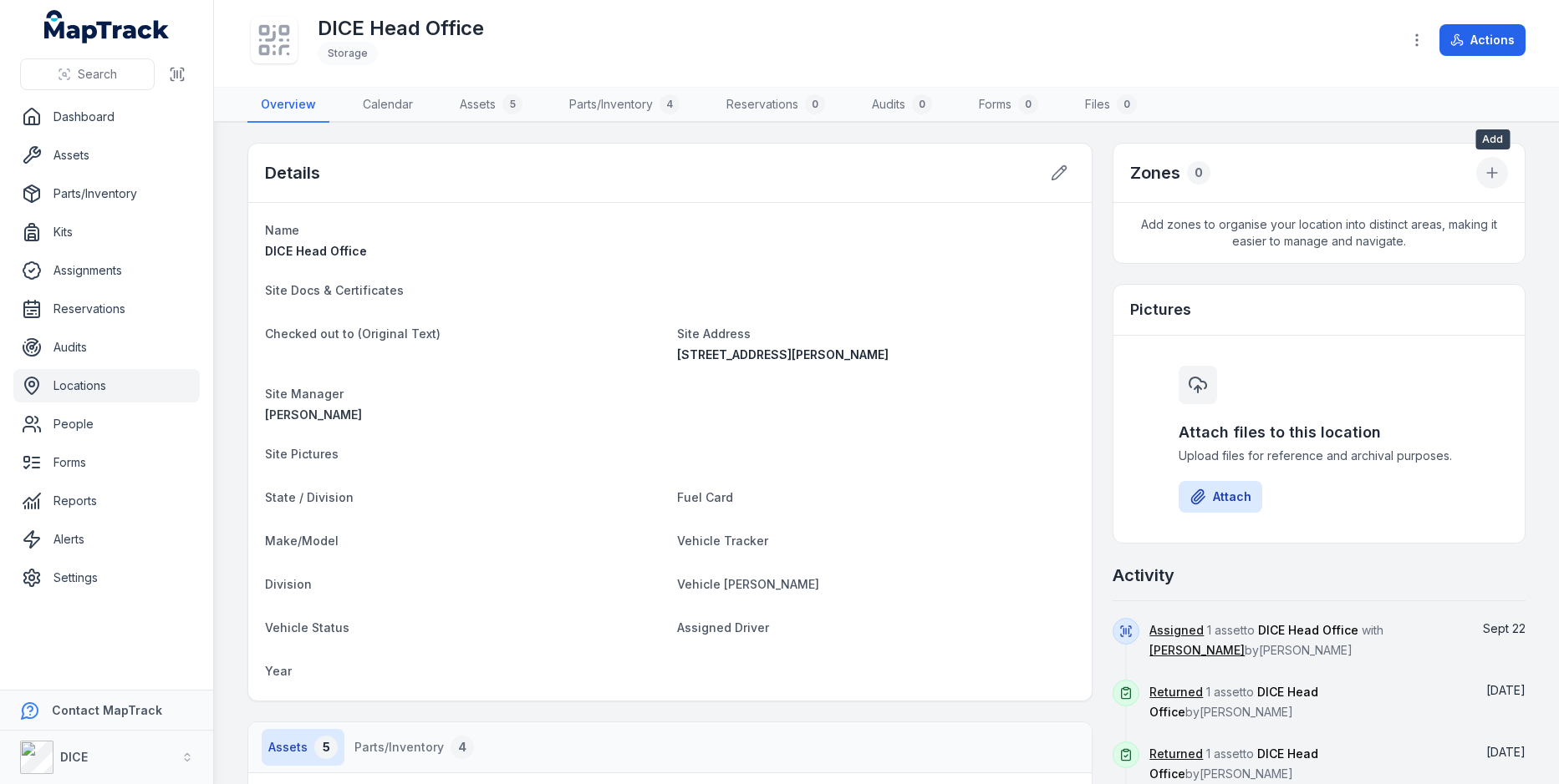
click at [1506, 171] on button at bounding box center [1492, 173] width 32 height 32
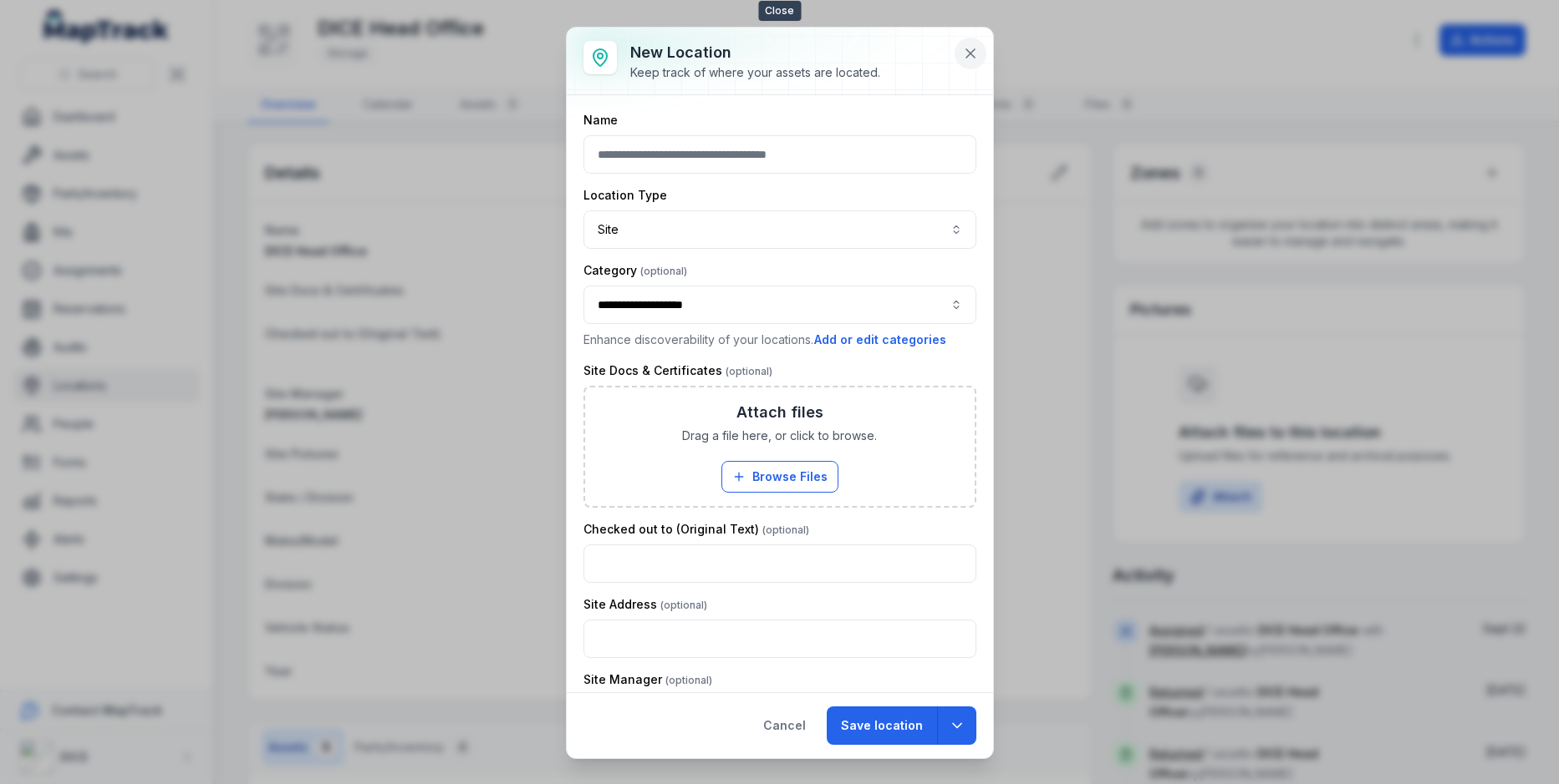
click at [975, 51] on icon at bounding box center [970, 53] width 17 height 17
